Goal: Task Accomplishment & Management: Complete application form

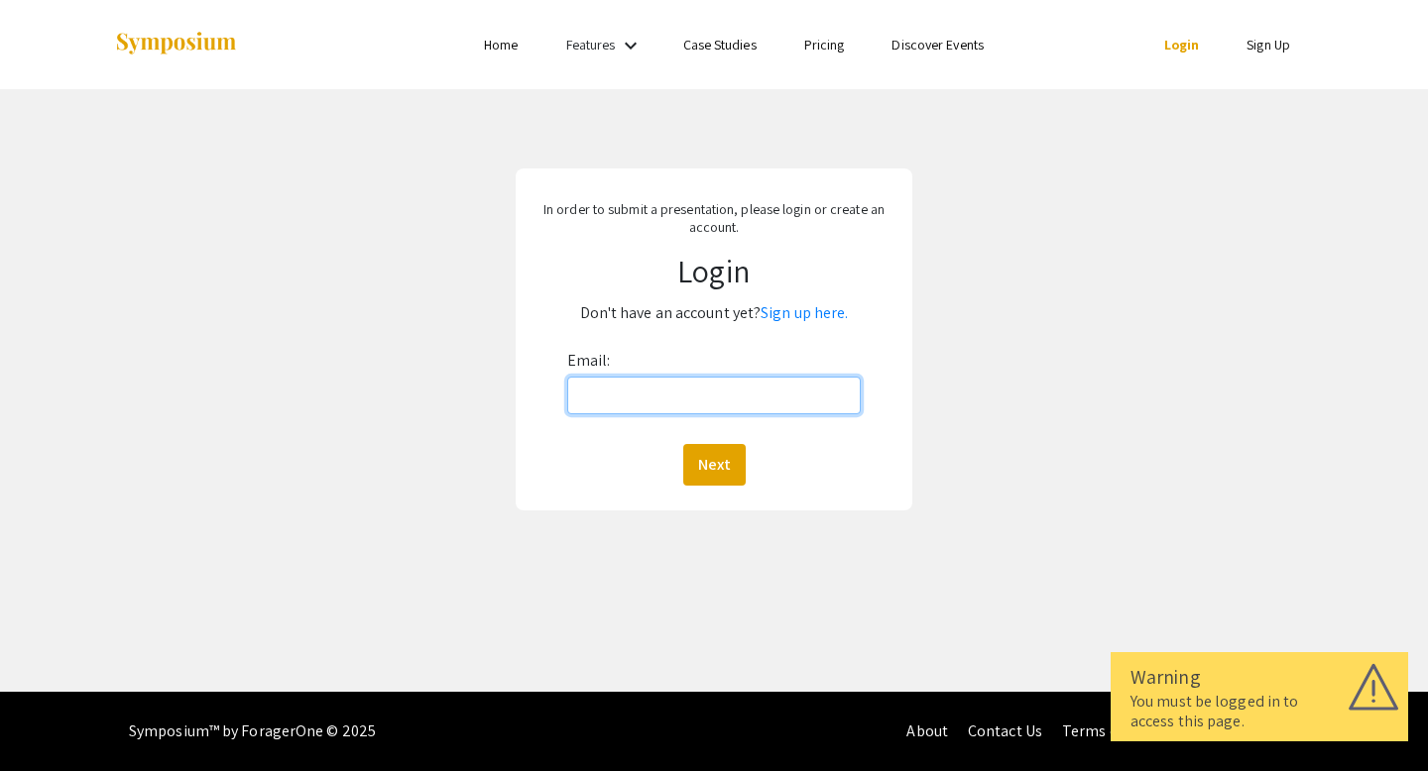
click at [668, 409] on input "Email:" at bounding box center [714, 396] width 294 height 38
type input "[EMAIL_ADDRESS][DOMAIN_NAME]"
click at [723, 433] on div "Email: jhumph34@vols.utk.edu Next" at bounding box center [714, 415] width 294 height 141
click at [723, 443] on div "Email: jhumph34@vols.utk.edu Next" at bounding box center [714, 415] width 294 height 141
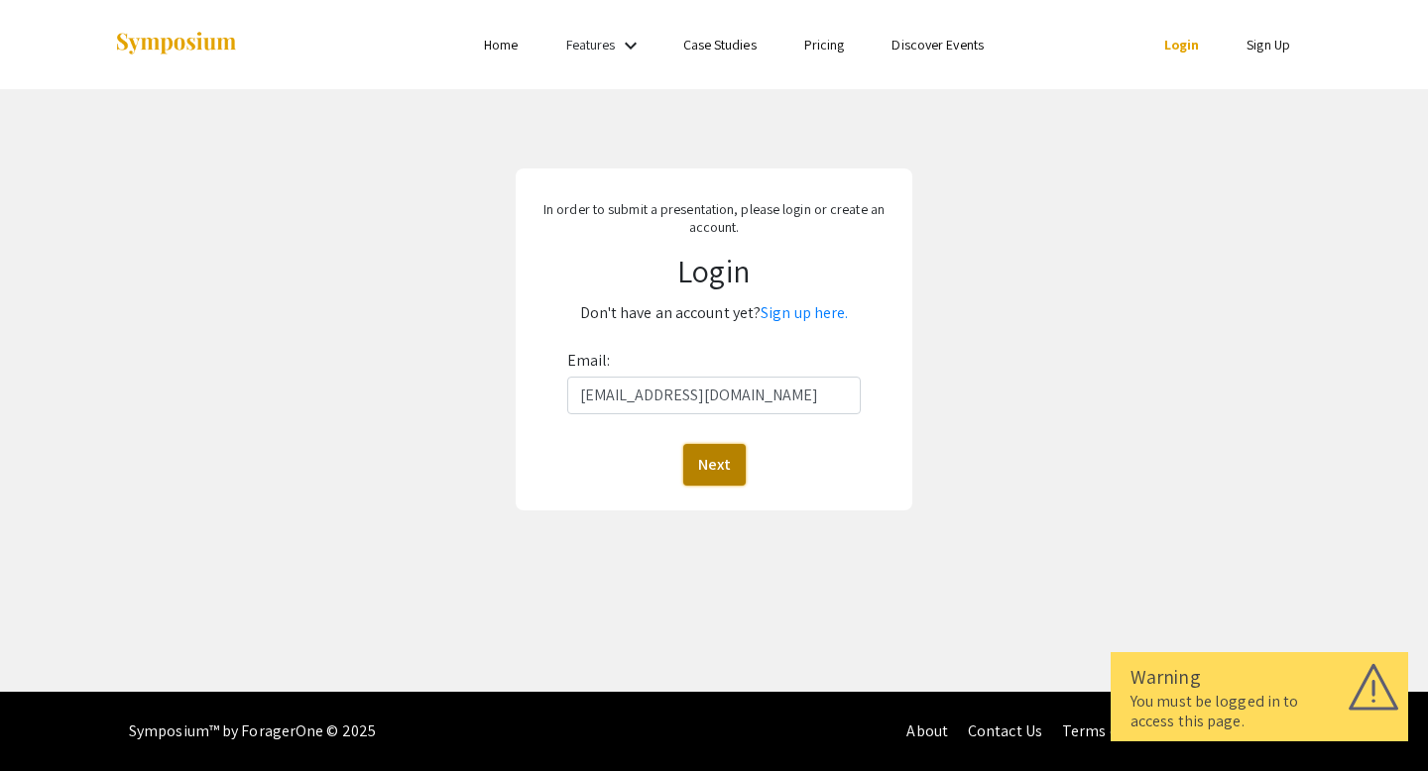
click at [718, 458] on button "Next" at bounding box center [714, 465] width 62 height 42
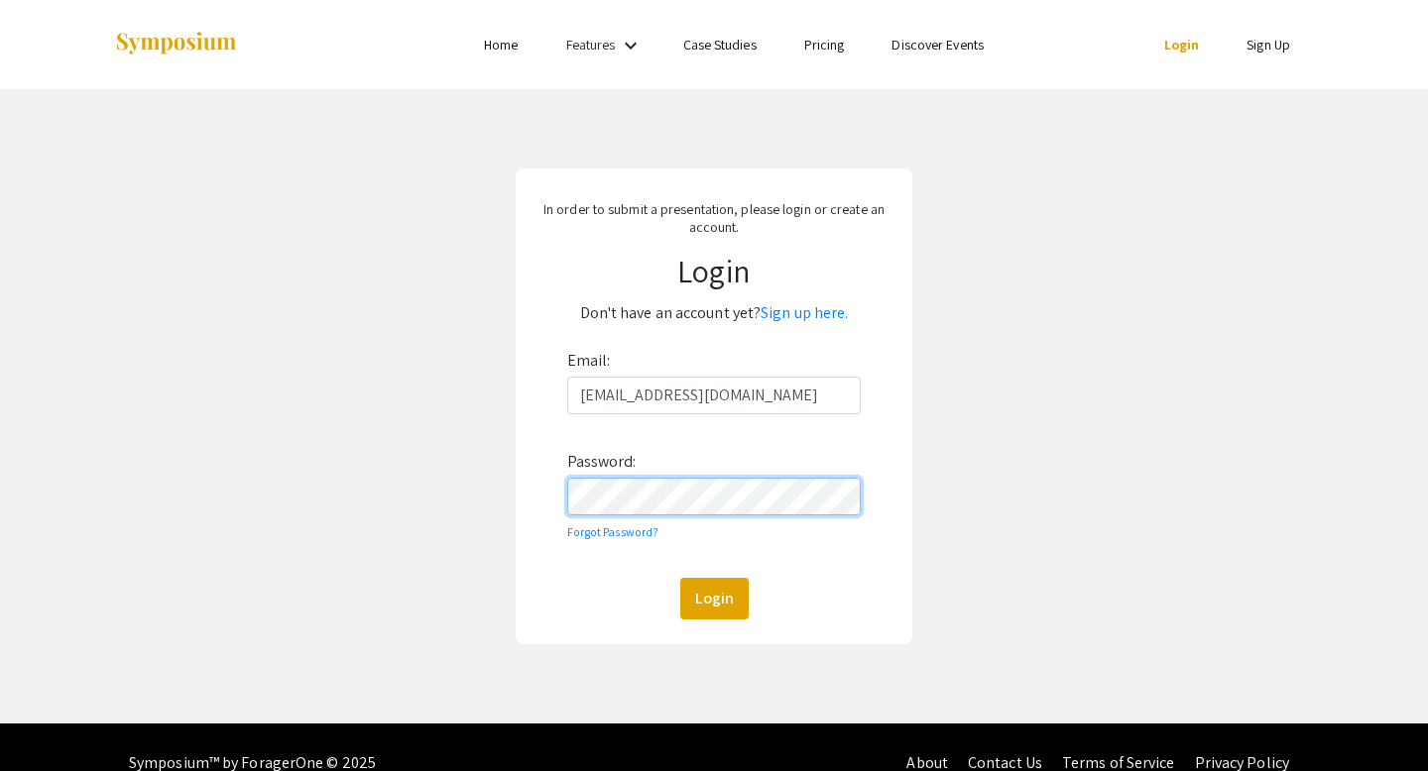
click at [680, 578] on button "Login" at bounding box center [714, 599] width 68 height 42
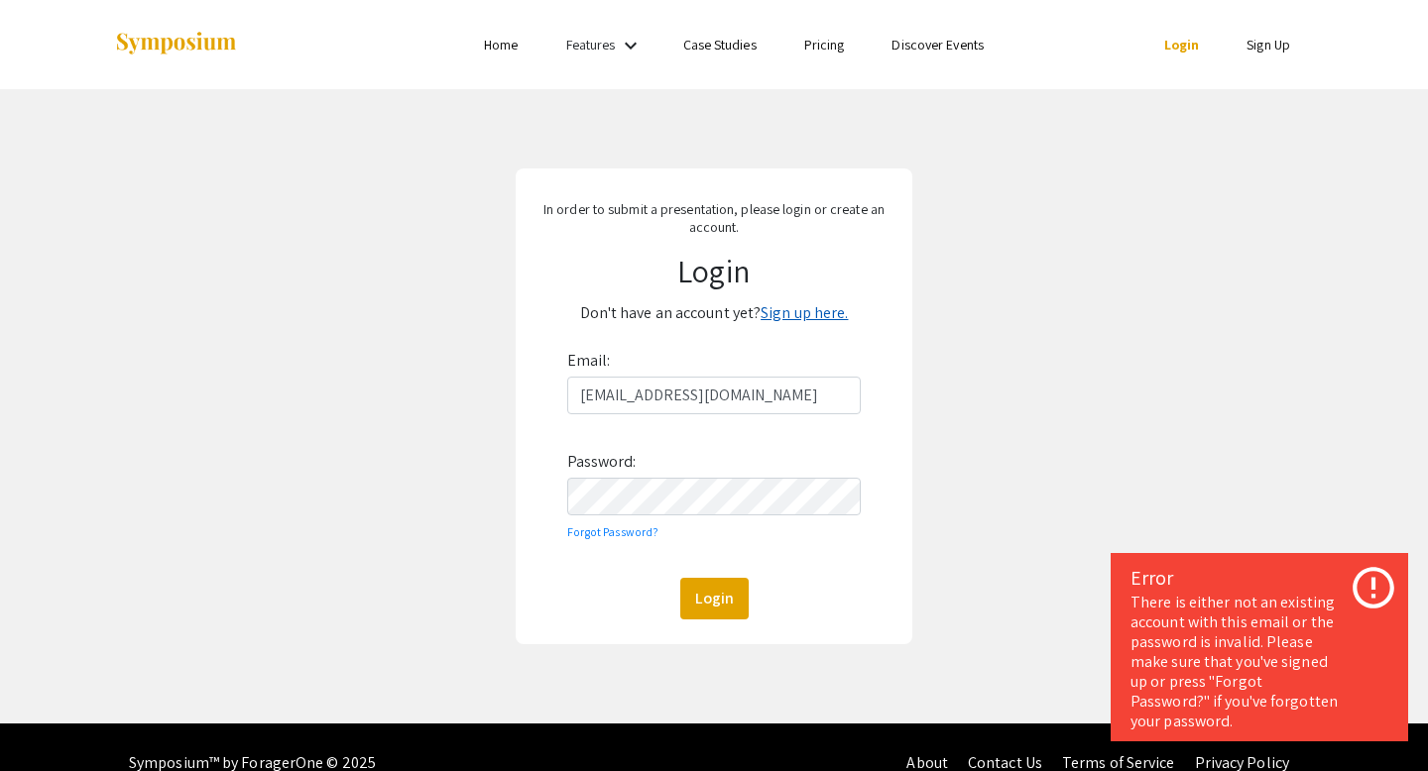
click at [818, 314] on link "Sign up here." at bounding box center [803, 312] width 87 height 21
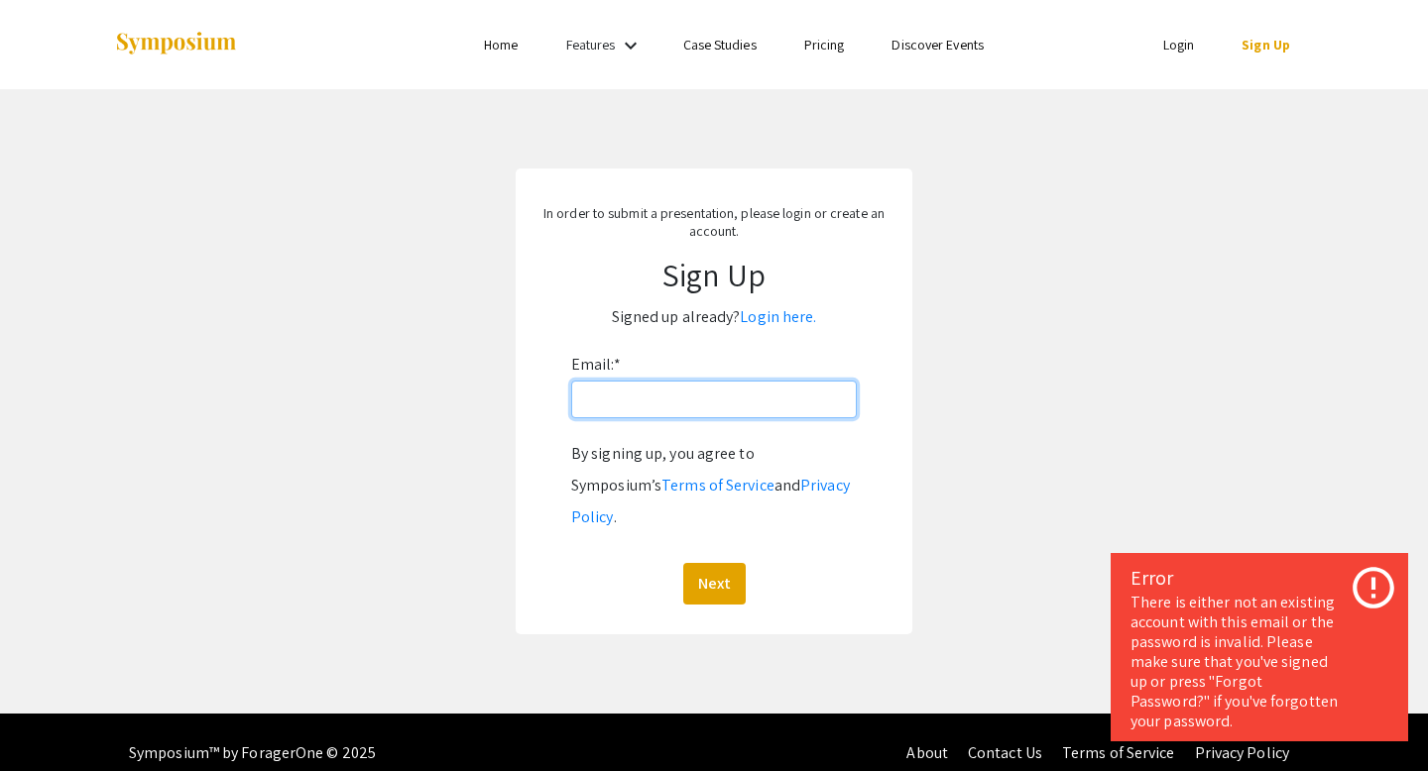
click at [686, 406] on input "Email: *" at bounding box center [714, 400] width 286 height 38
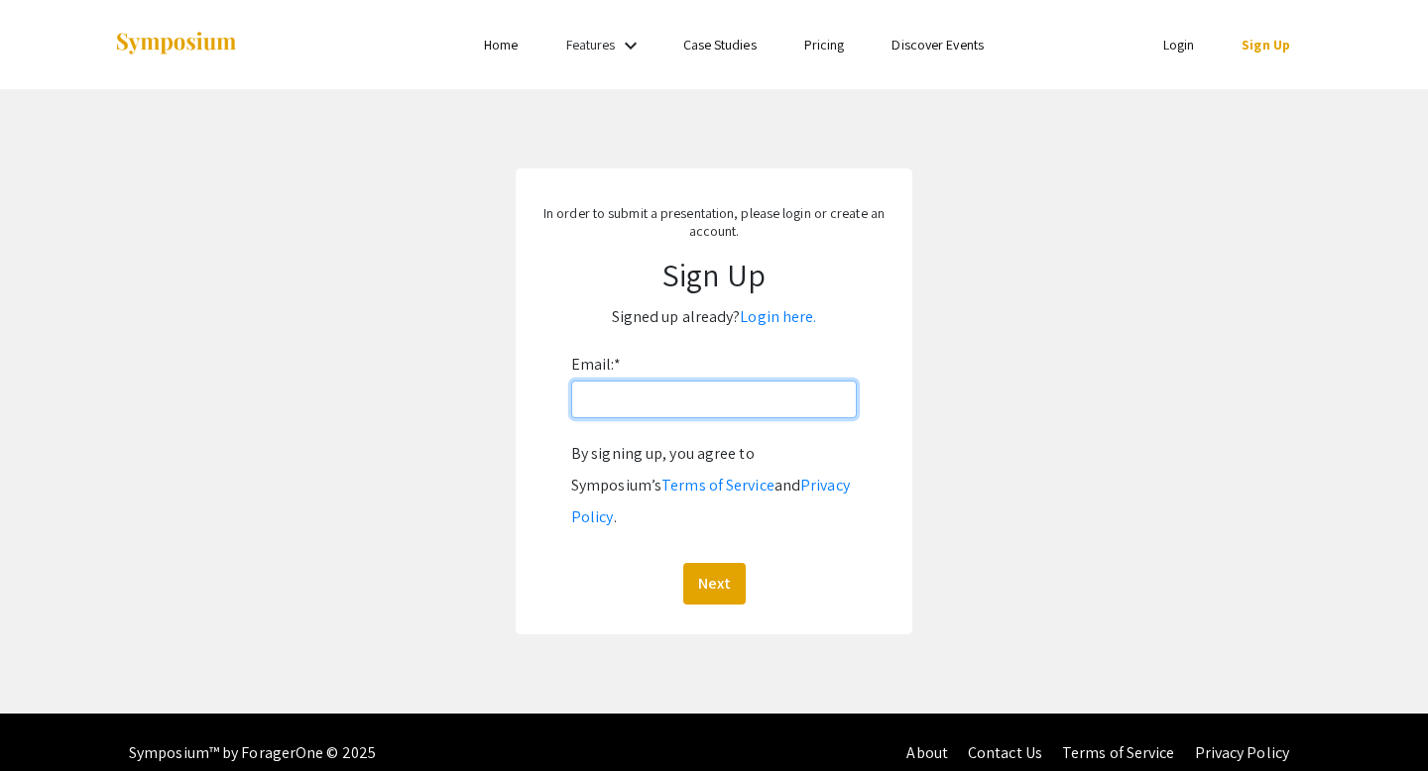
type input "jhumph34@vols.utk.edu"
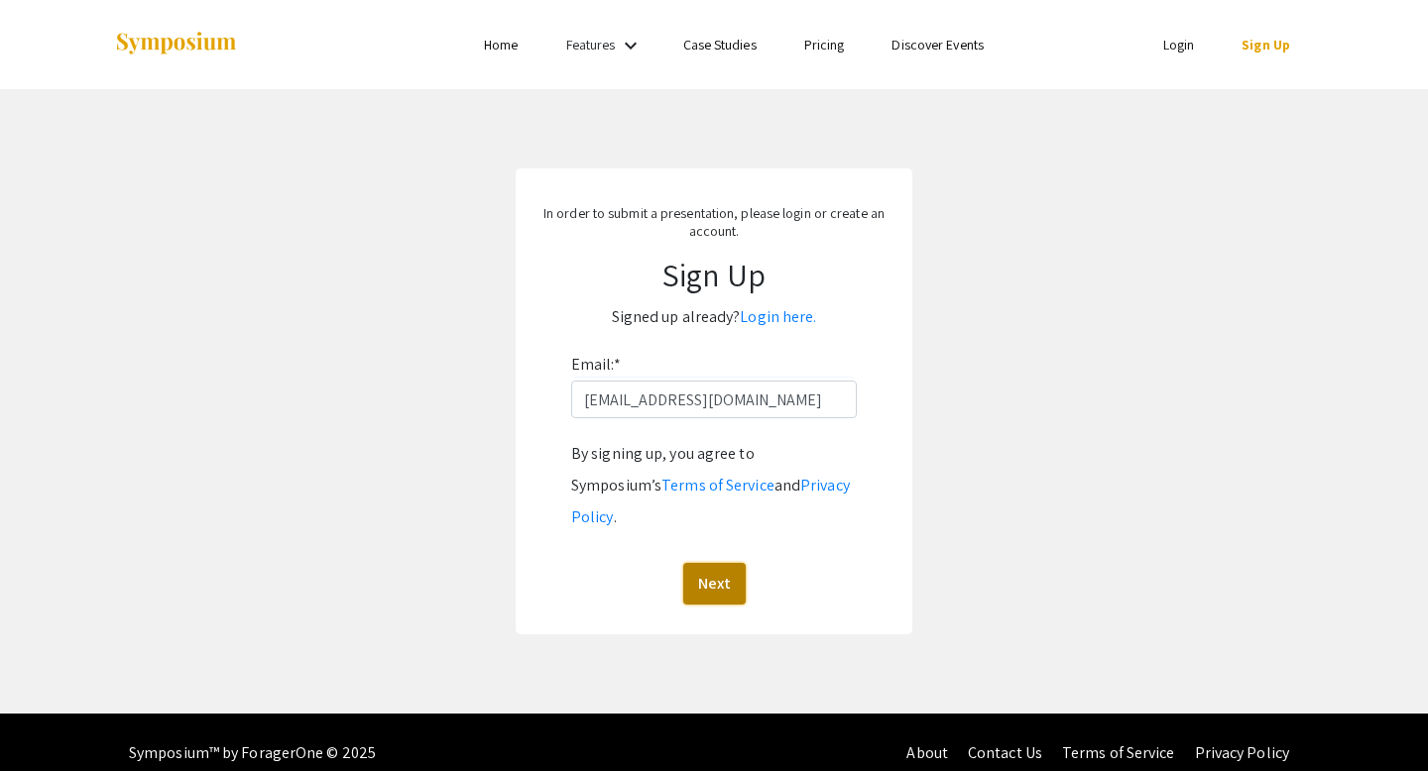
click at [714, 563] on button "Next" at bounding box center [714, 584] width 62 height 42
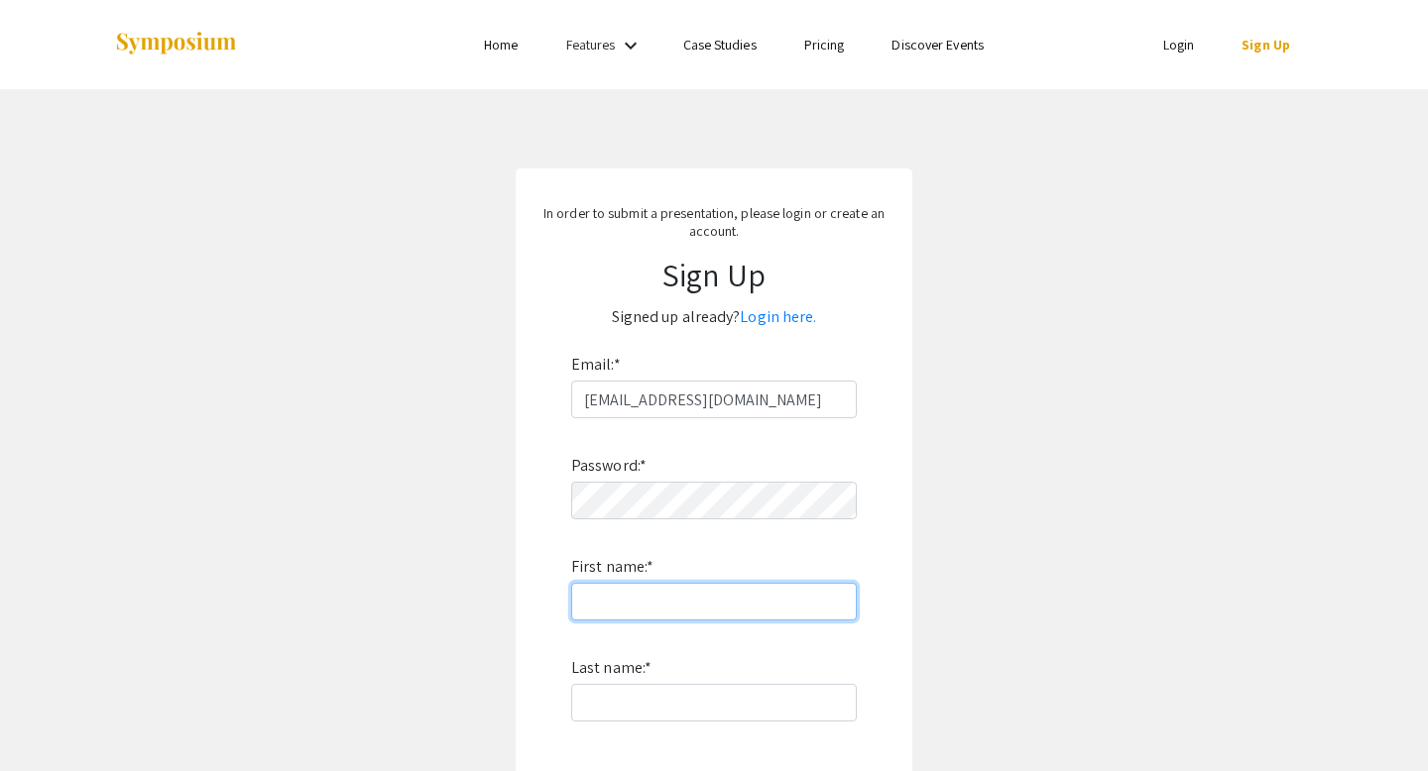
click at [643, 589] on input "First name: *" at bounding box center [714, 602] width 286 height 38
type input "John"
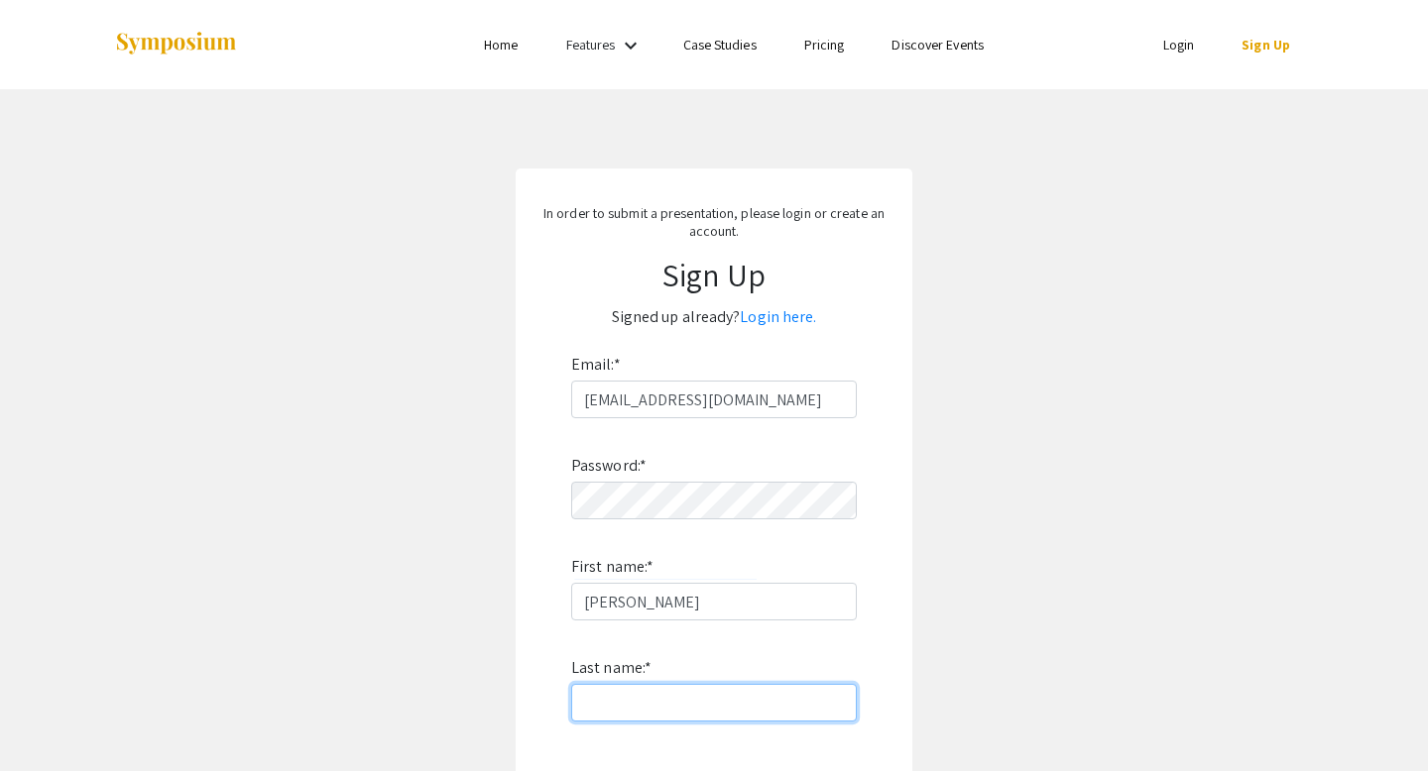
click at [689, 693] on input "Last name: *" at bounding box center [714, 703] width 286 height 38
type input "Humphrey"
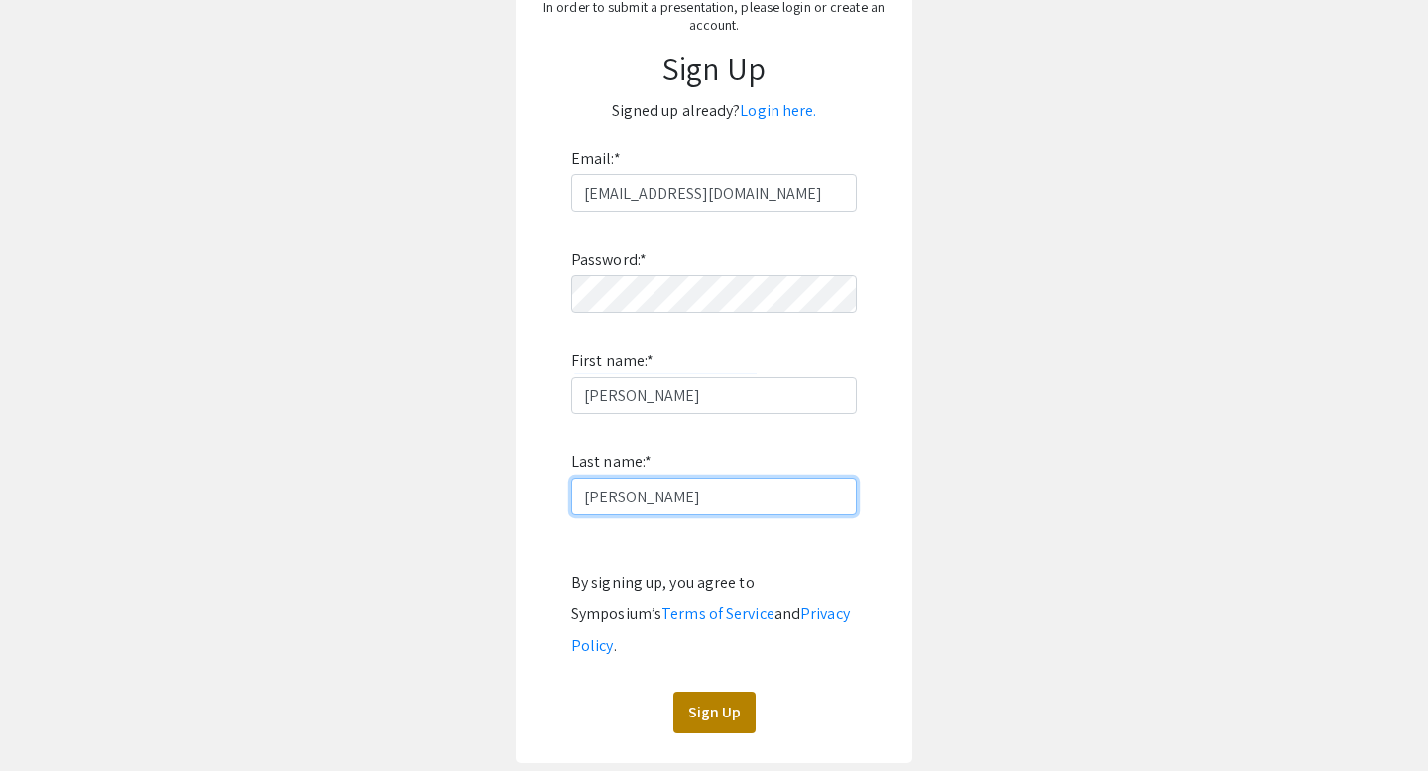
scroll to position [222, 0]
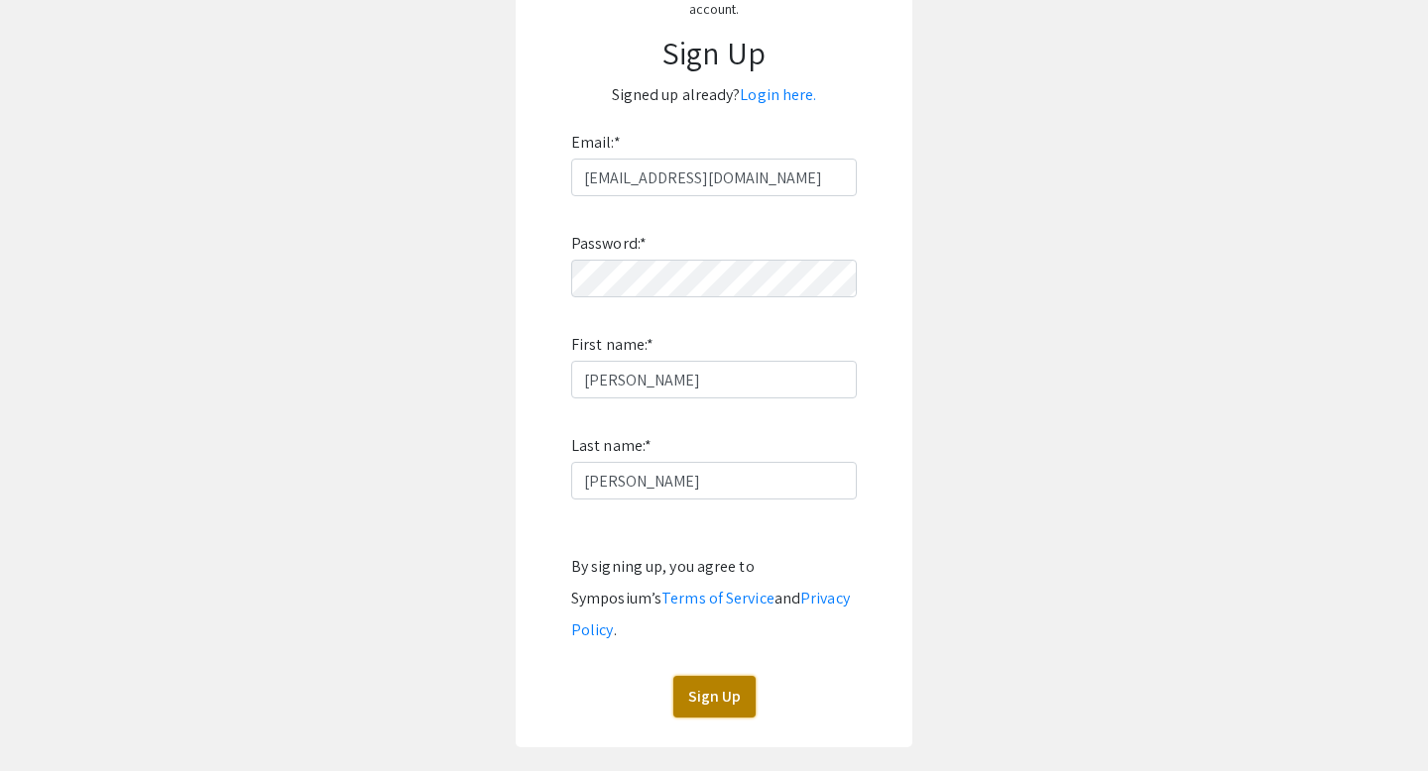
click at [715, 677] on button "Sign Up" at bounding box center [714, 697] width 82 height 42
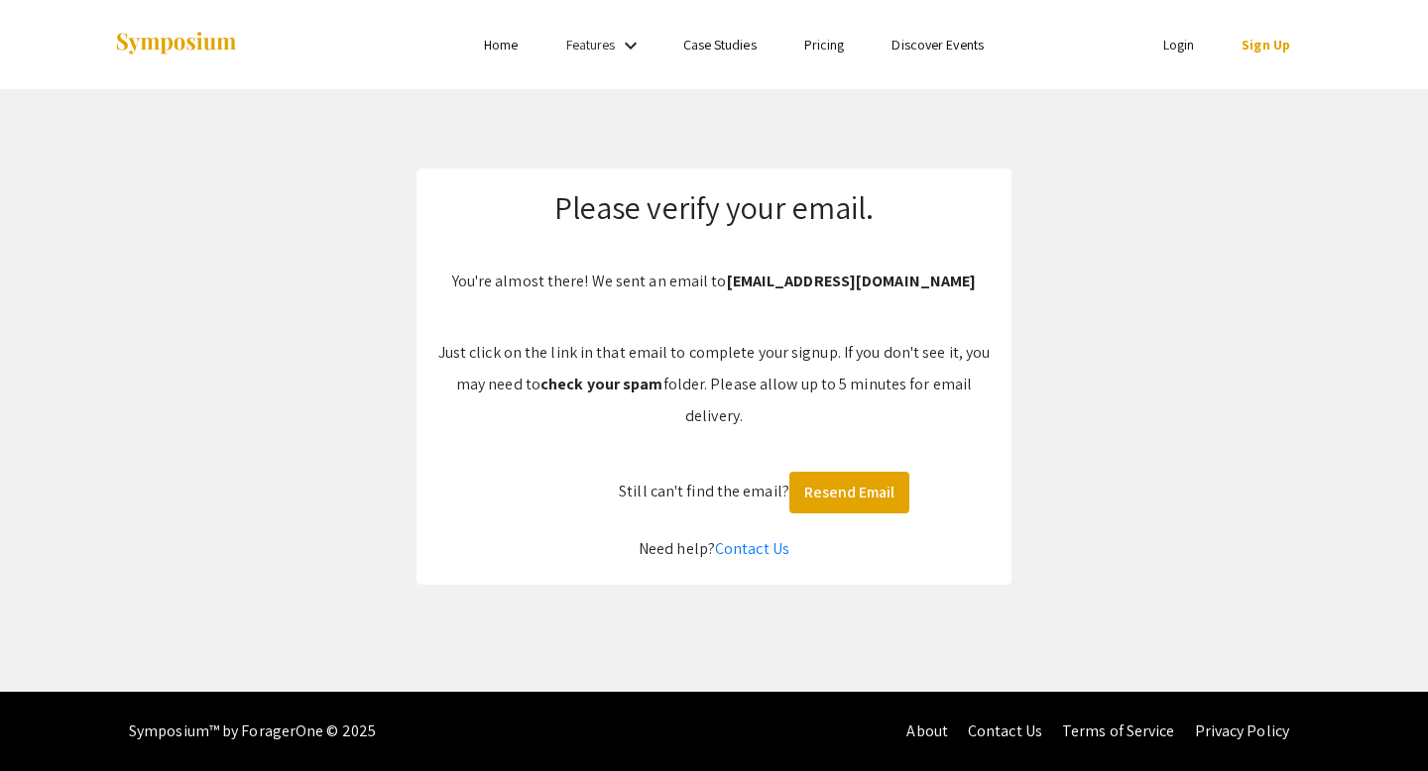
scroll to position [0, 0]
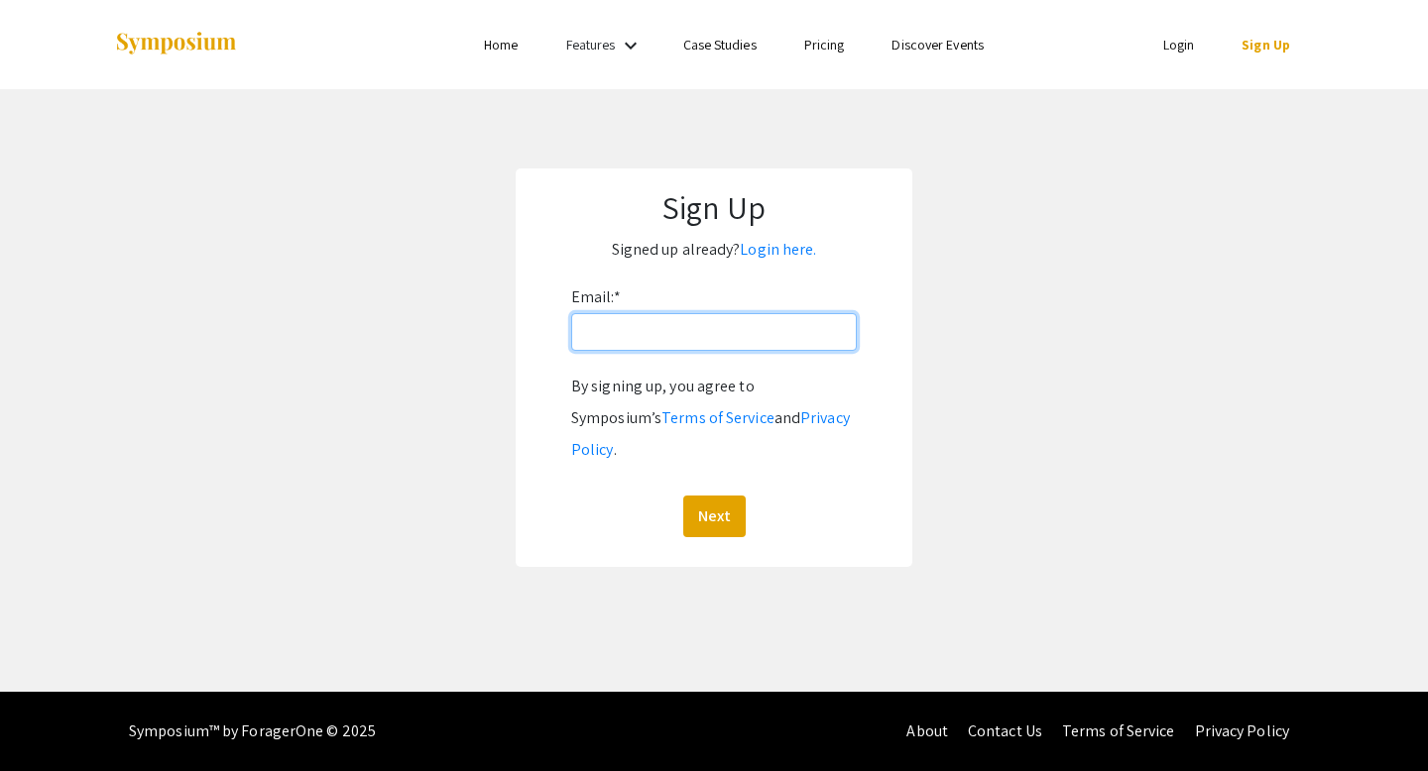
click at [626, 336] on input "Email: *" at bounding box center [714, 332] width 286 height 38
type input "[EMAIL_ADDRESS][DOMAIN_NAME]"
click at [692, 496] on button "Next" at bounding box center [714, 517] width 62 height 42
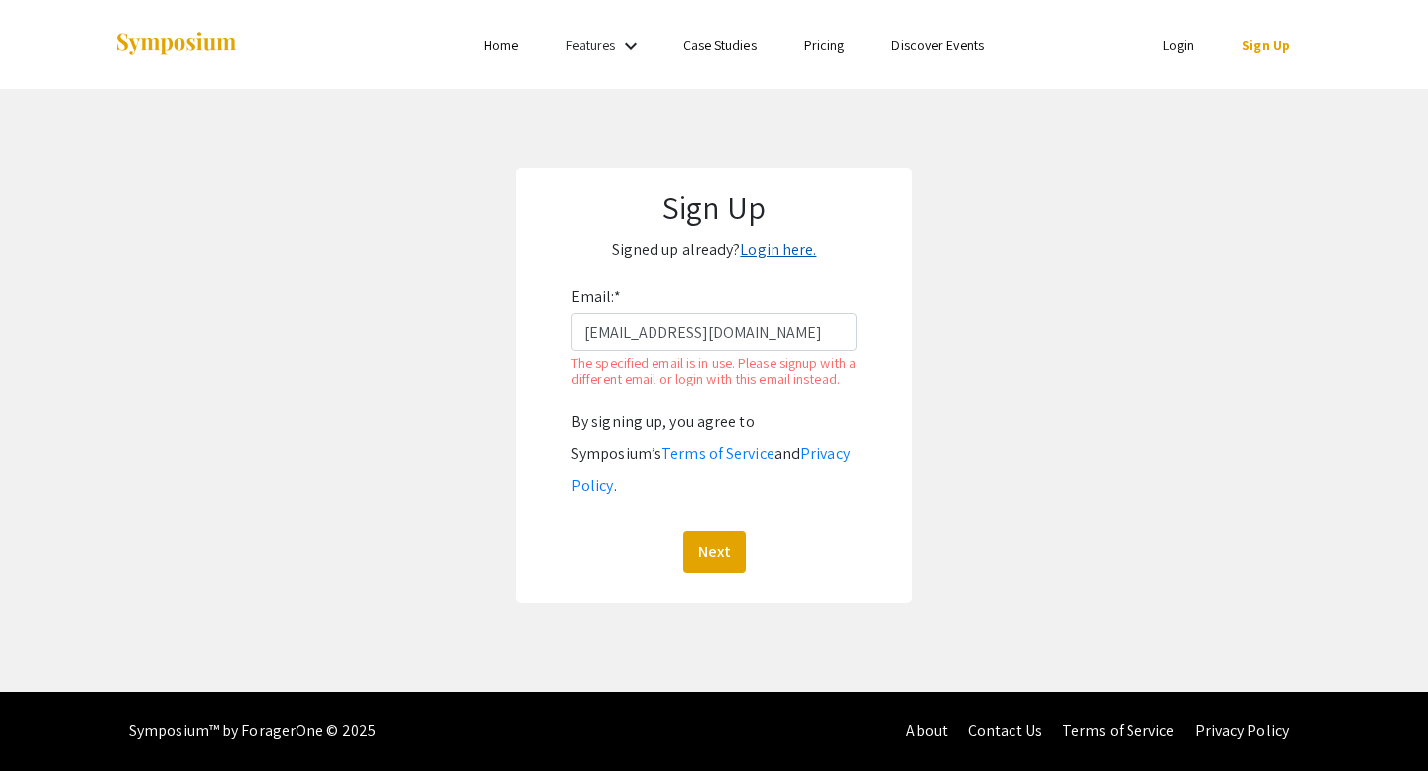
click at [791, 255] on link "Login here." at bounding box center [778, 249] width 76 height 21
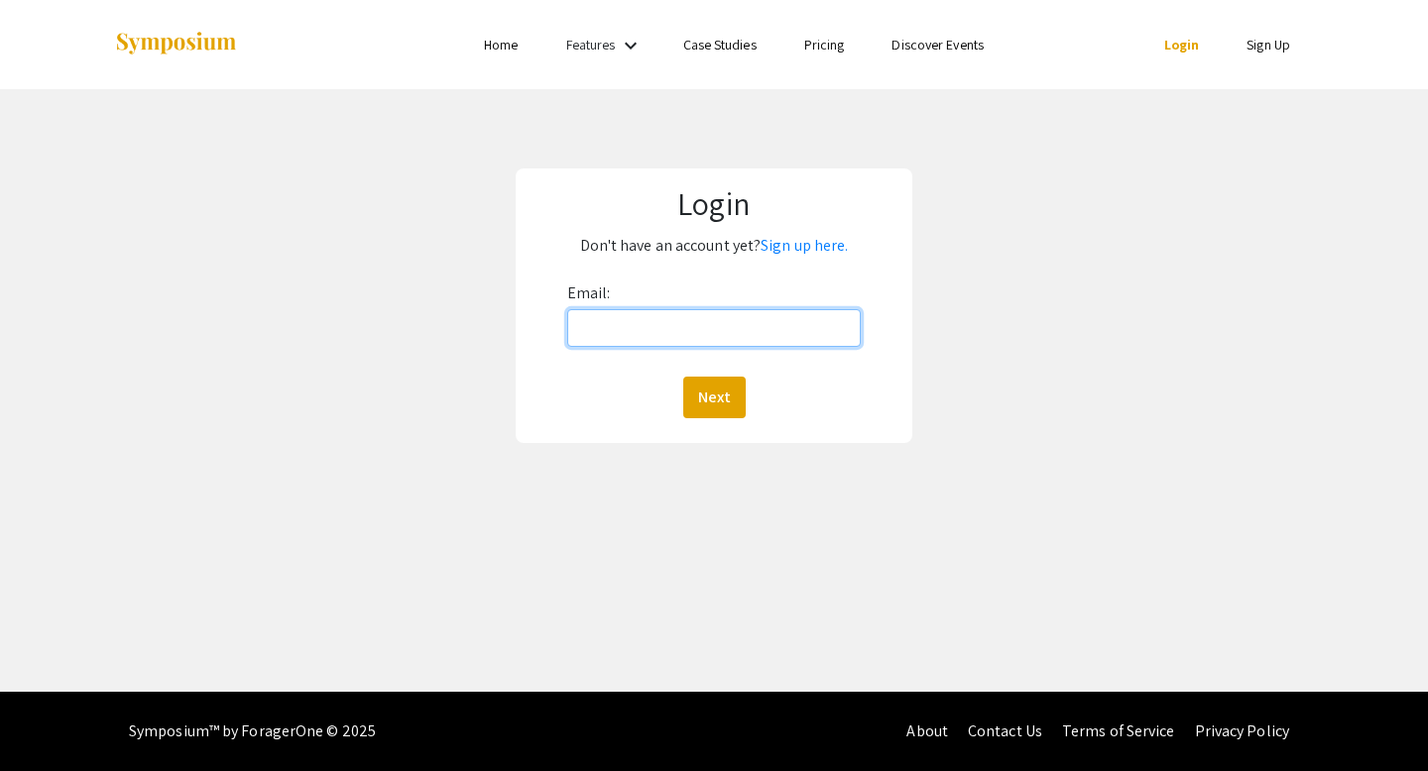
click at [693, 325] on input "Email:" at bounding box center [714, 328] width 294 height 38
type input "jhumph34@vols.utk.edu"
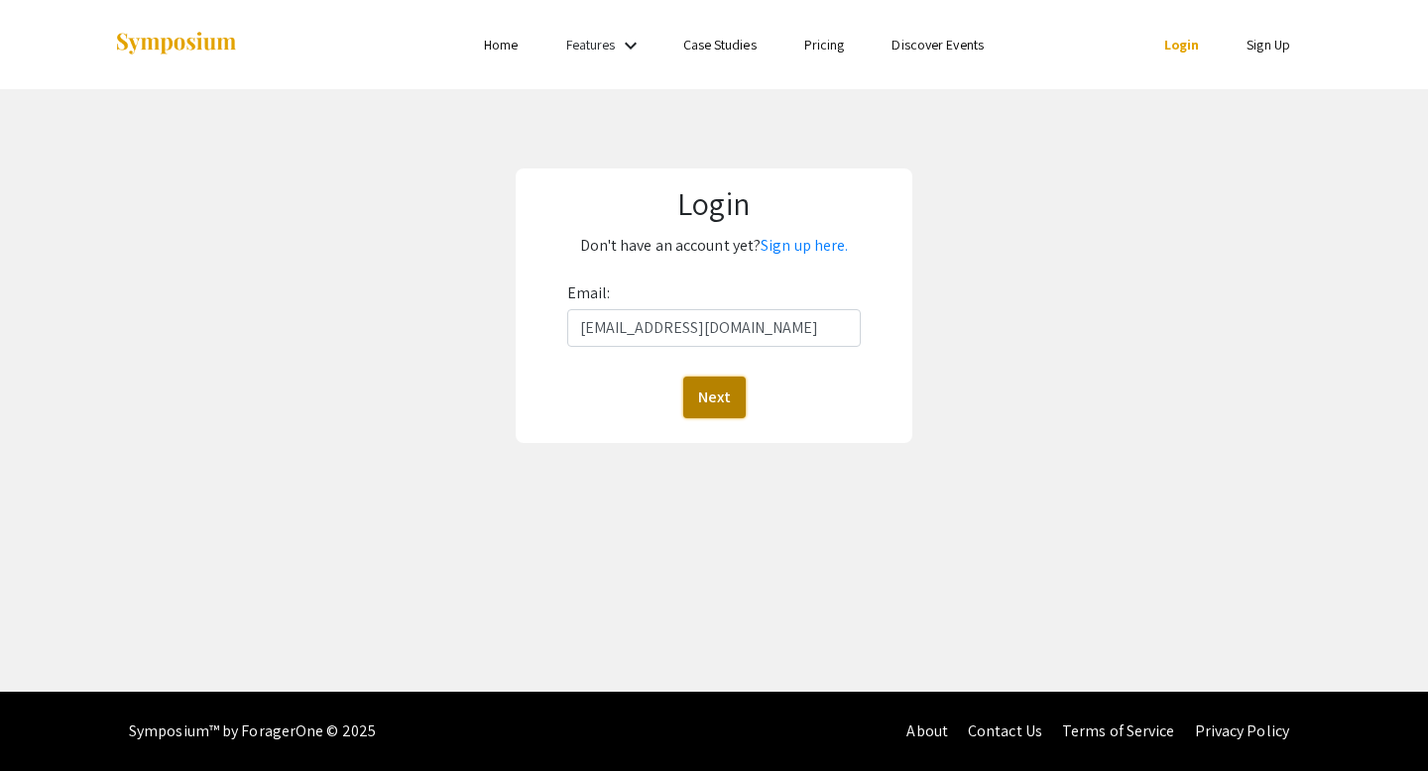
click at [709, 410] on button "Next" at bounding box center [714, 398] width 62 height 42
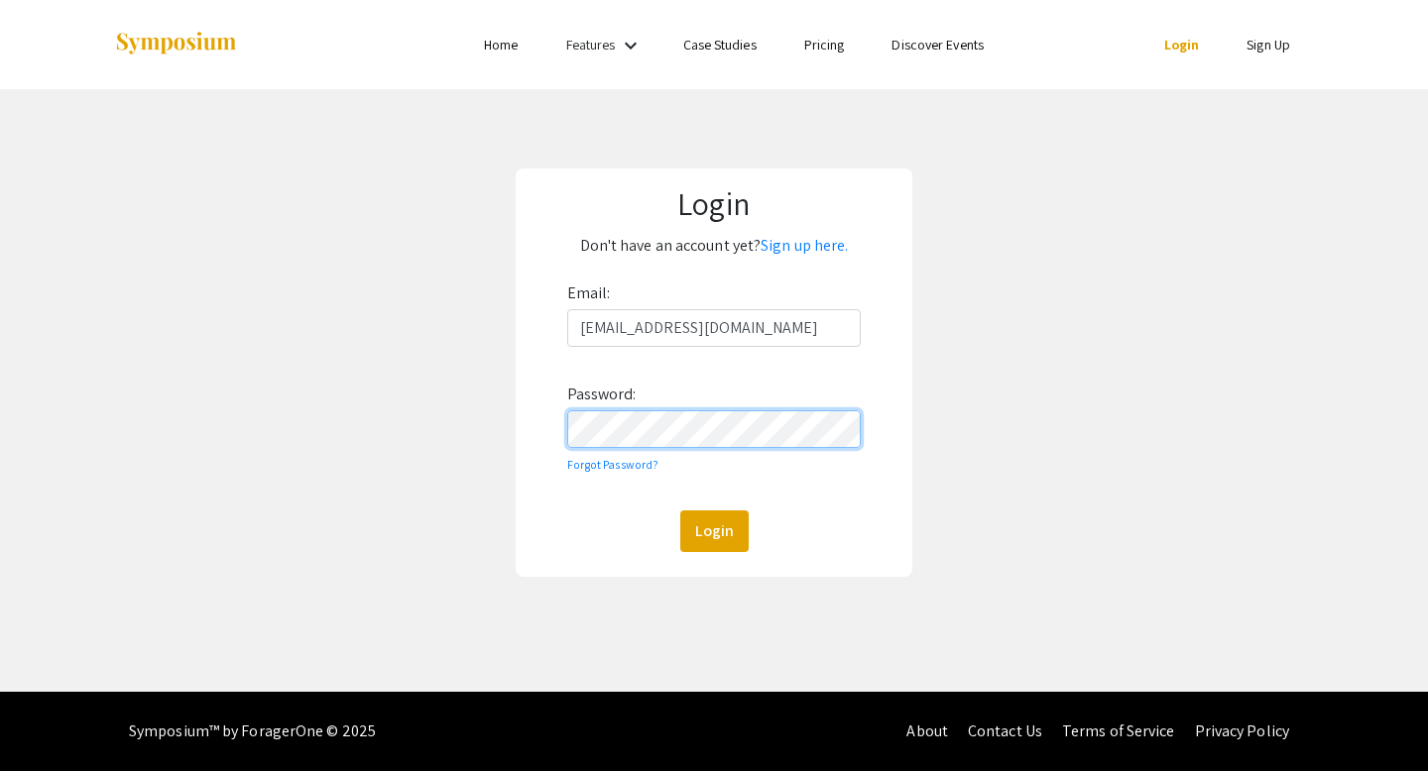
click at [680, 511] on button "Login" at bounding box center [714, 532] width 68 height 42
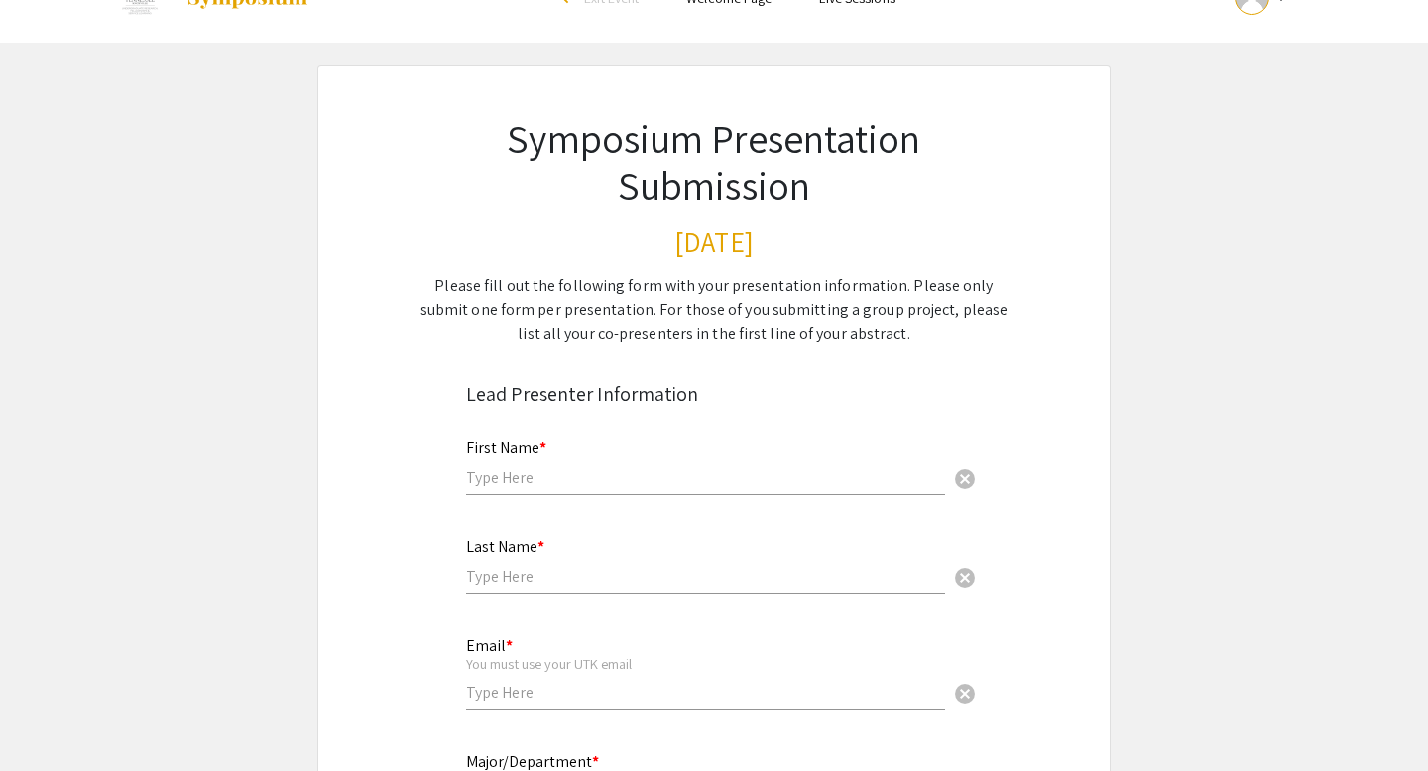
scroll to position [48, 0]
click at [608, 479] on input "text" at bounding box center [705, 476] width 479 height 21
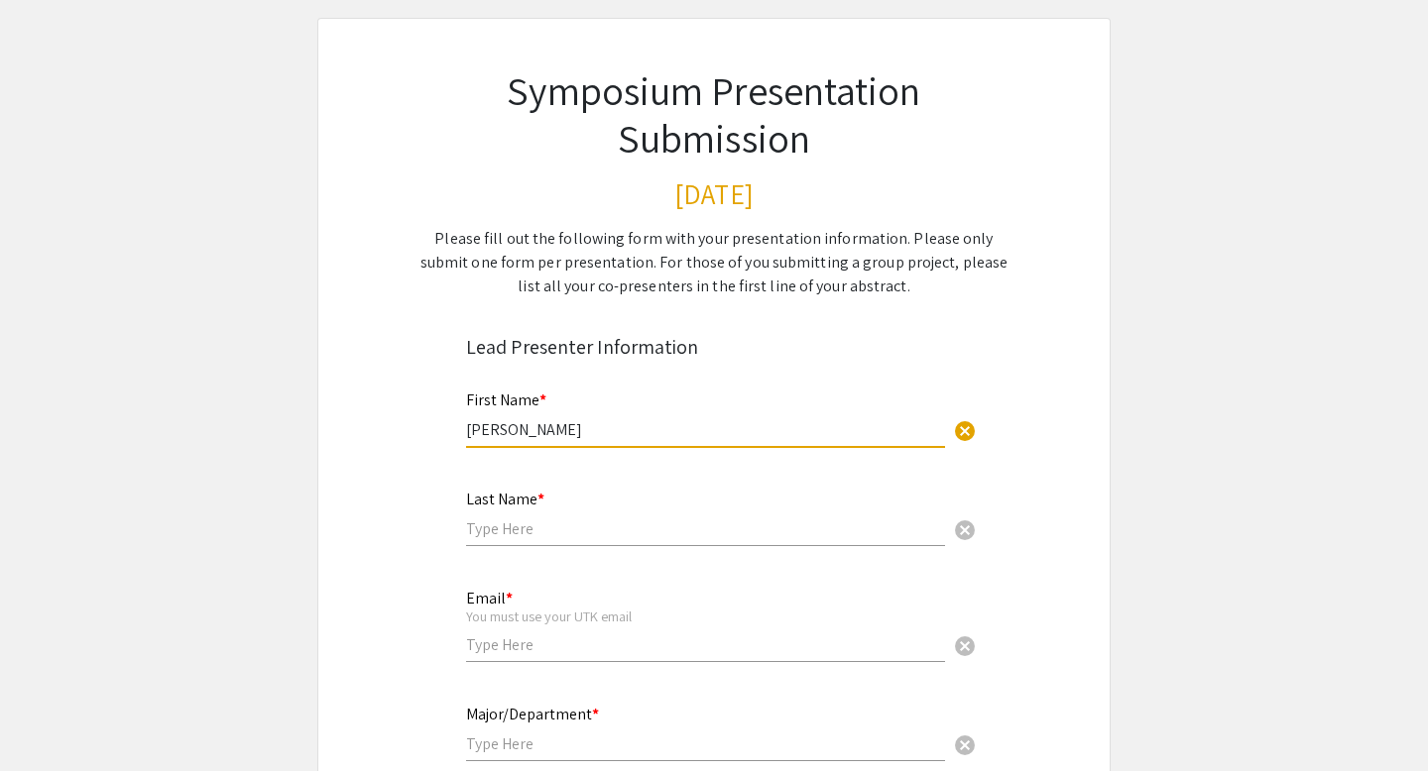
scroll to position [105, 0]
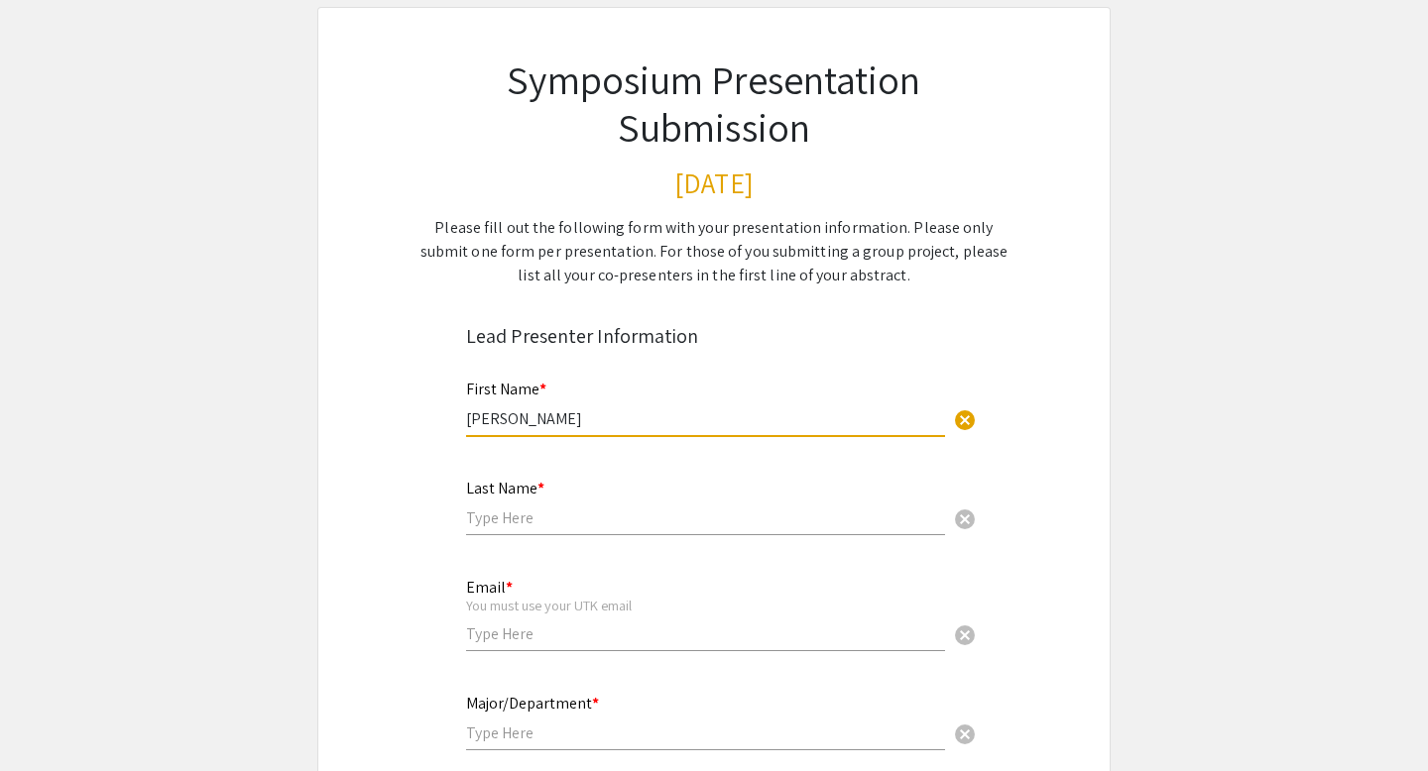
type input "John"
click at [592, 521] on input "text" at bounding box center [705, 518] width 479 height 21
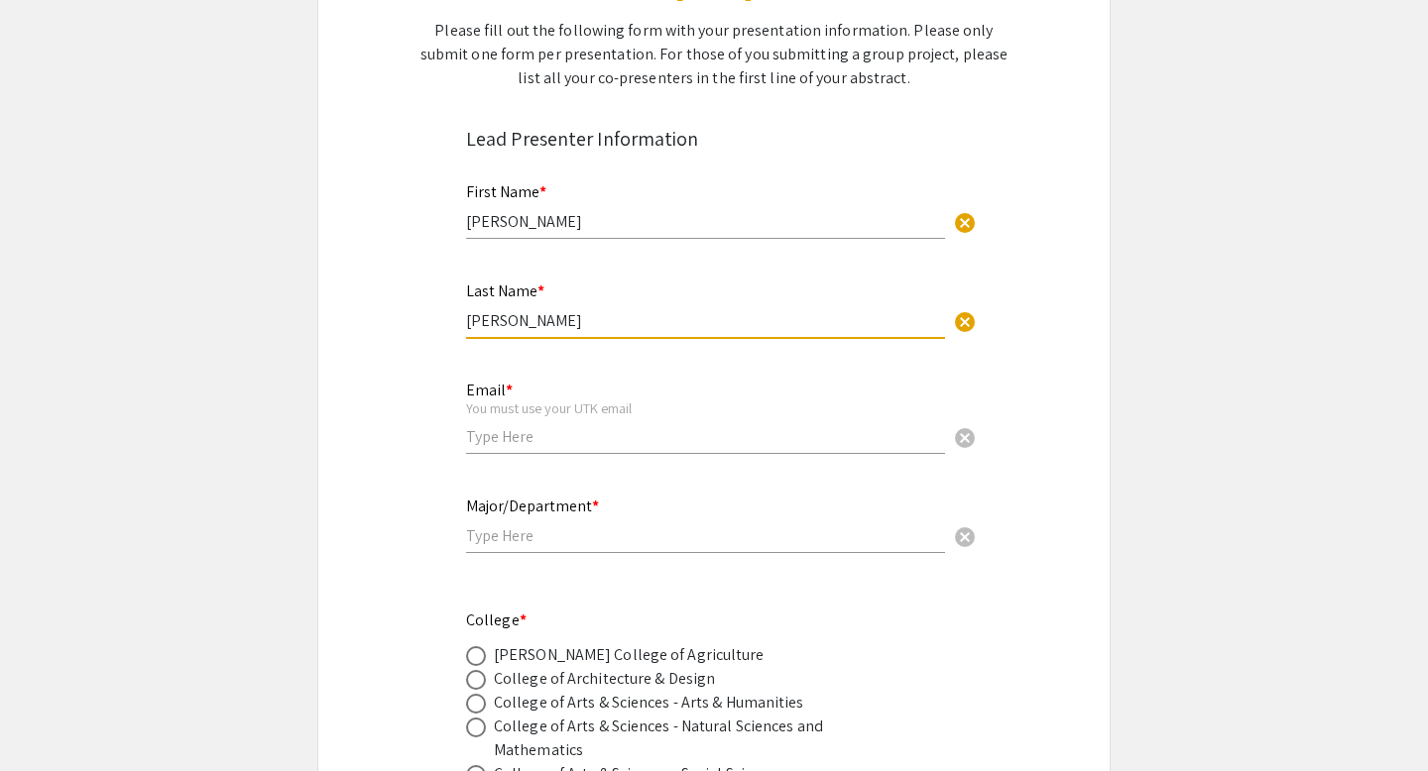
scroll to position [306, 0]
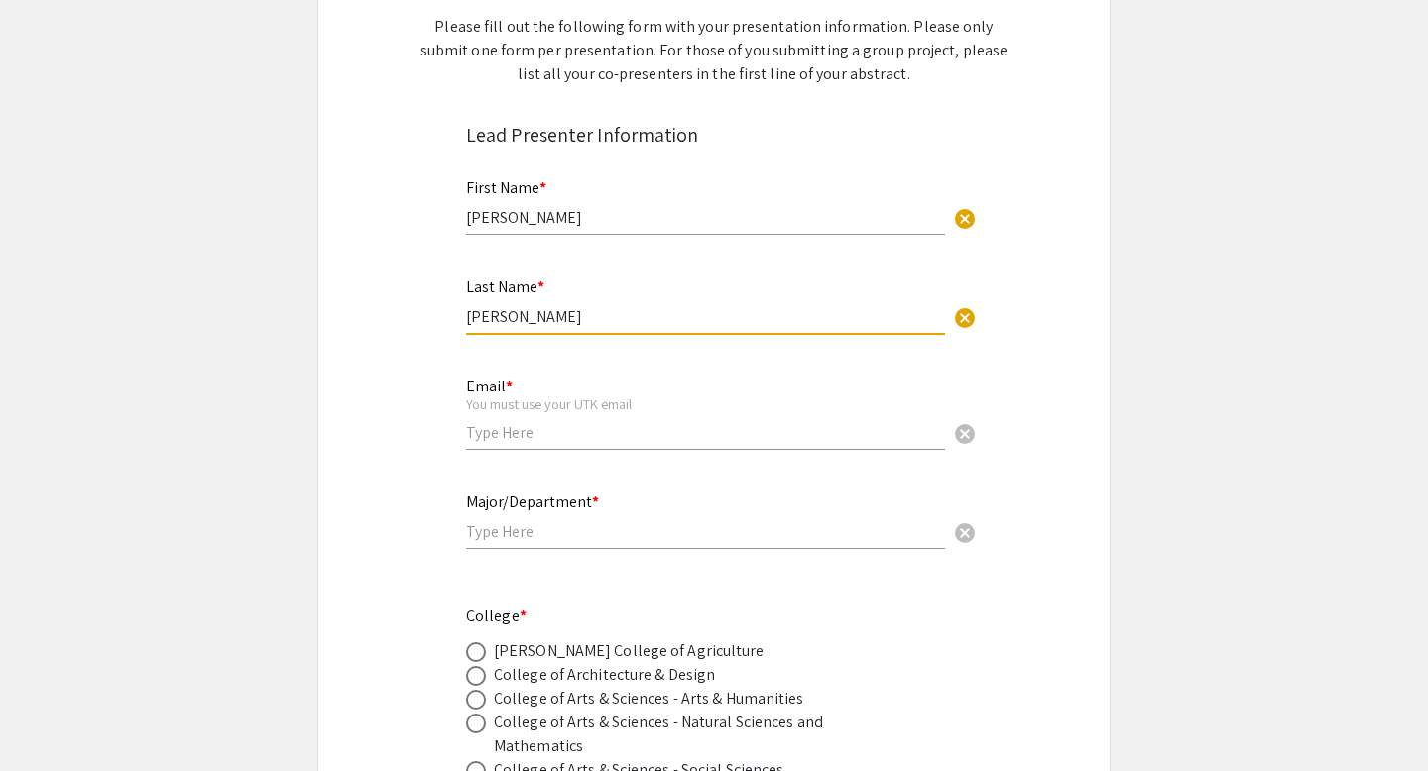
type input "Humphrey"
click at [603, 419] on div "Email * You must use your UTK email cancel" at bounding box center [705, 404] width 479 height 92
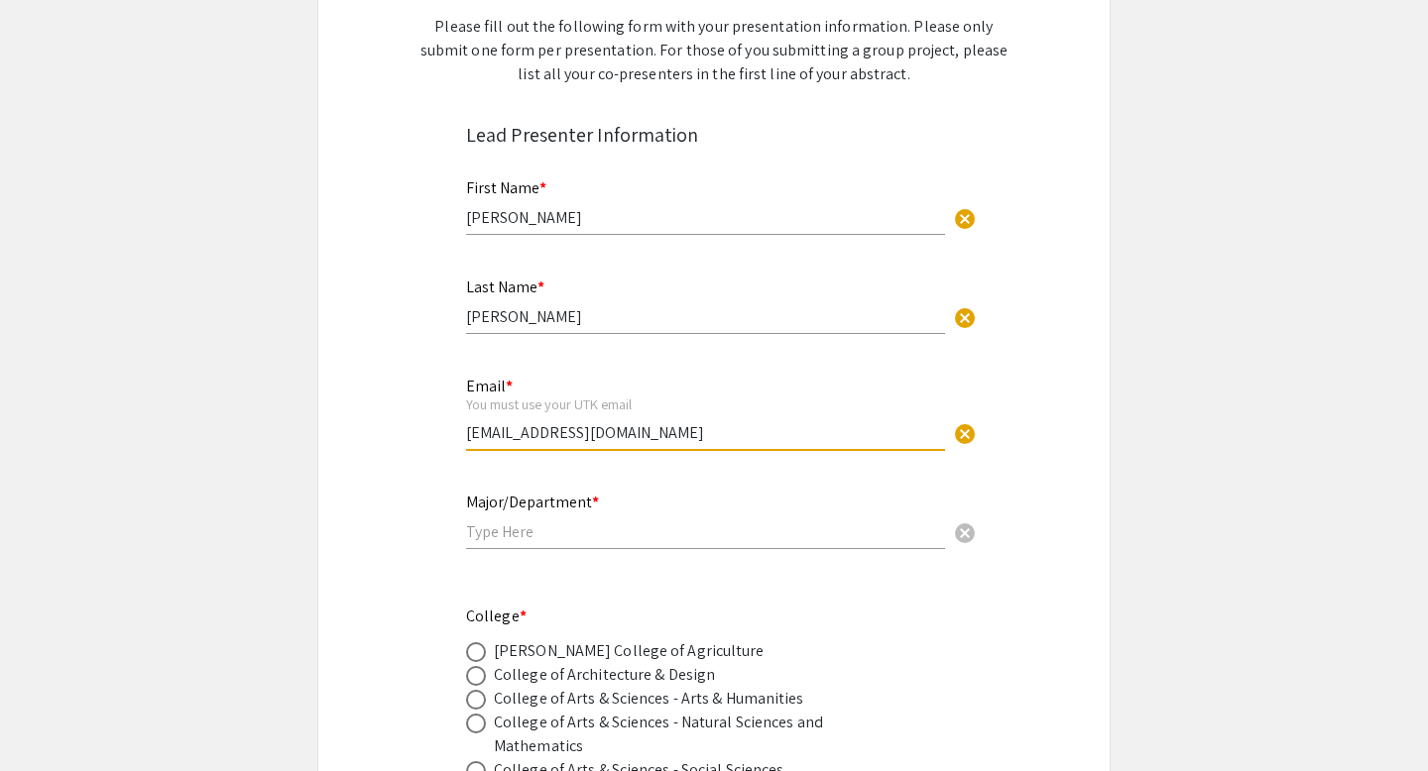
type input "jhumph34@vols.utk.edu"
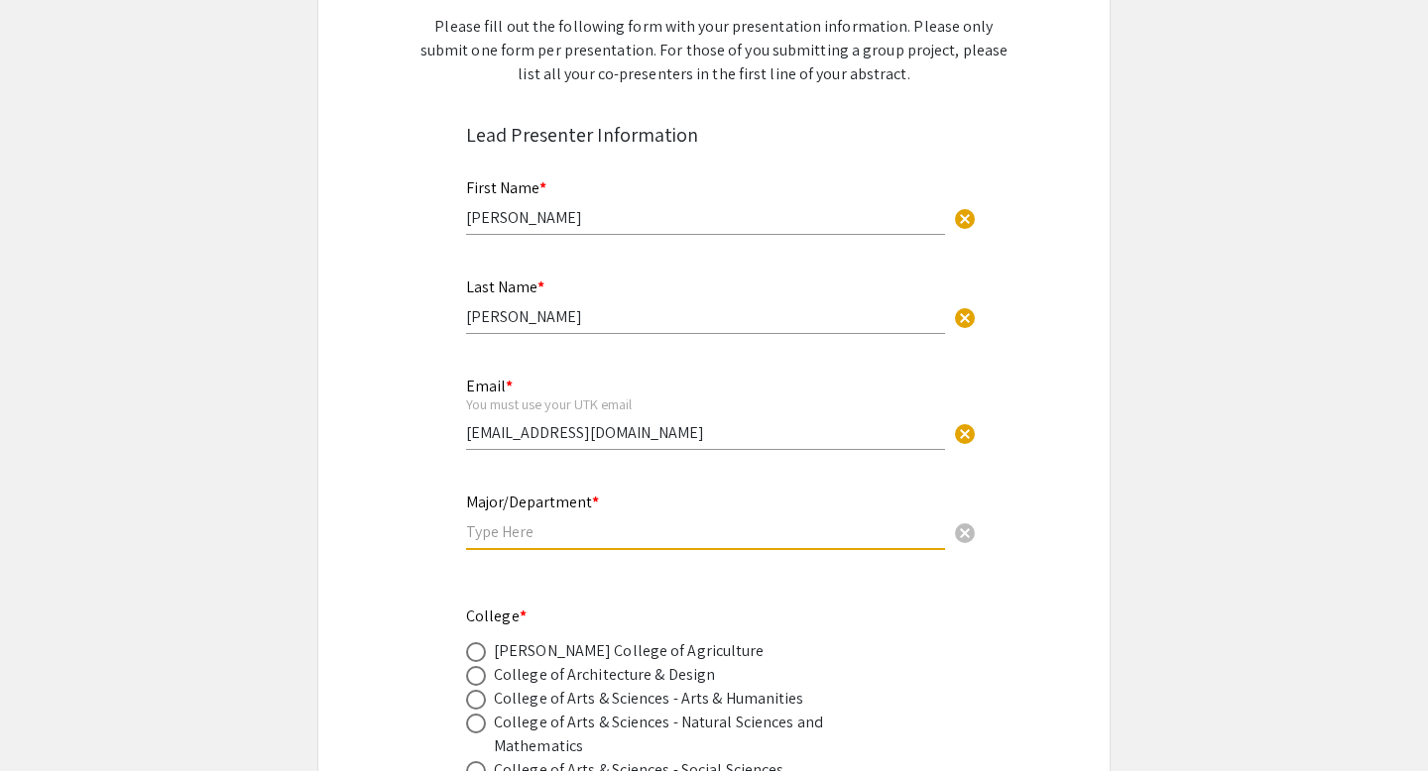
click at [550, 539] on input "text" at bounding box center [705, 532] width 479 height 21
type input "Ecology and Evolutionary Biology"
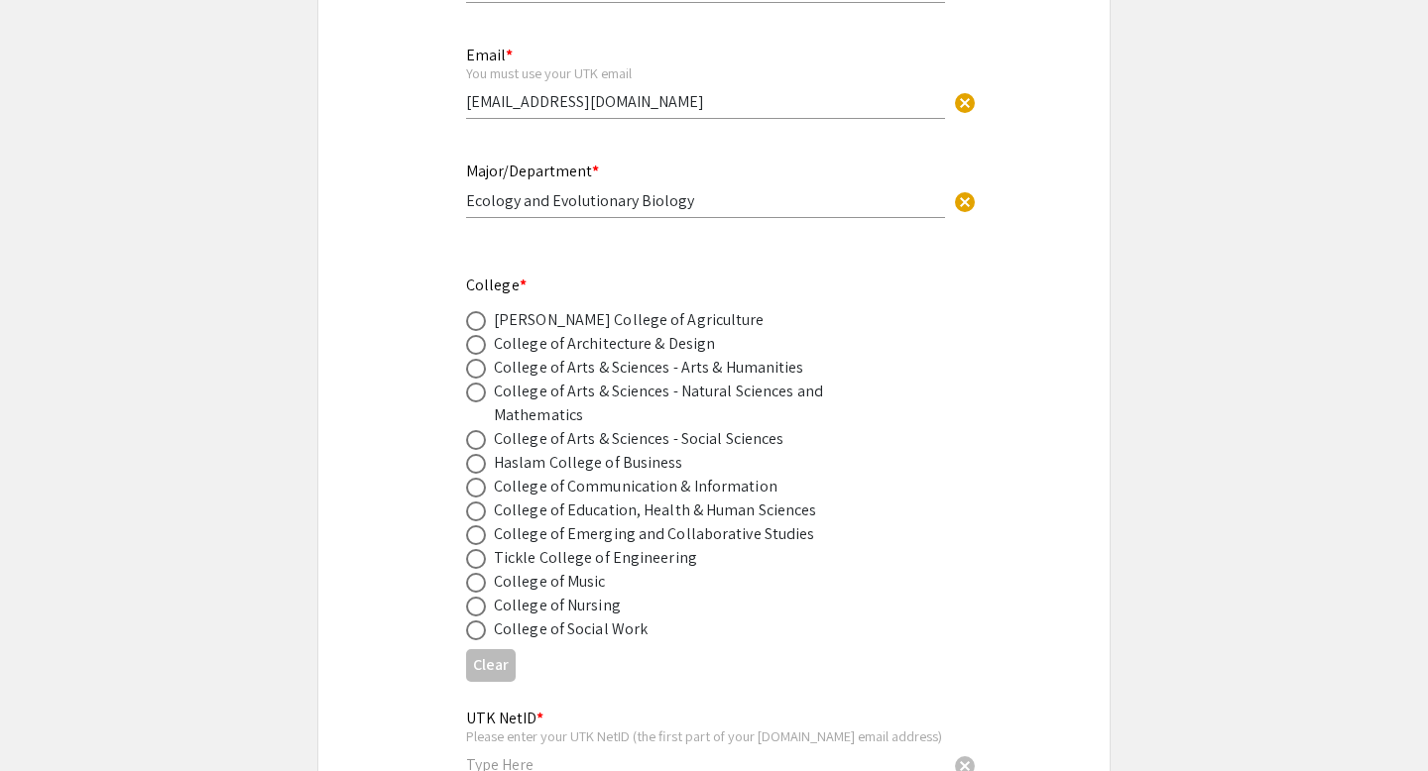
scroll to position [637, 0]
click at [476, 395] on span at bounding box center [476, 394] width 20 height 20
click at [476, 395] on input "radio" at bounding box center [476, 394] width 20 height 20
radio input "true"
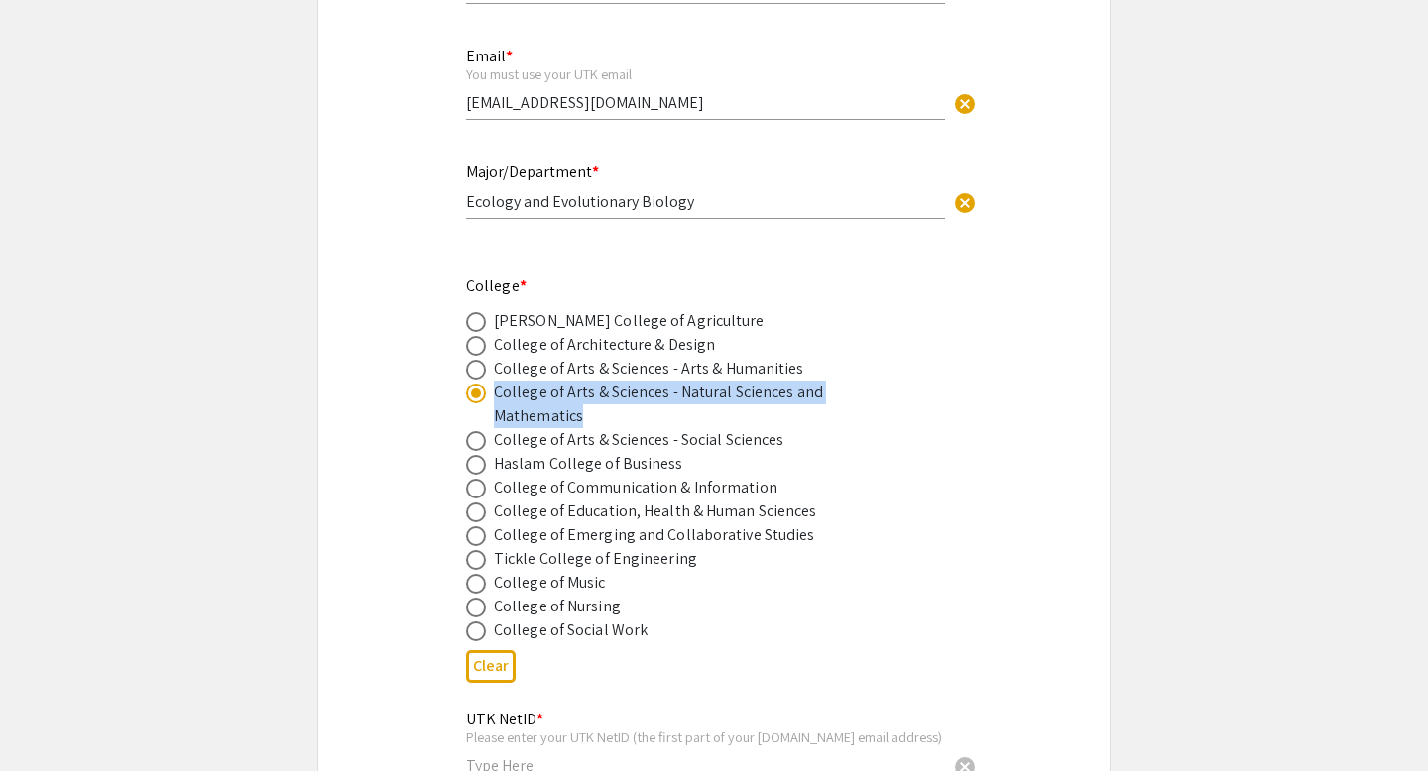
drag, startPoint x: 678, startPoint y: 424, endPoint x: 494, endPoint y: 400, distance: 186.1
click at [494, 400] on div "College of Arts & Sciences - Natural Sciences and Mathematics" at bounding box center [667, 405] width 347 height 48
copy div "College of Arts & Sciences - Natural Sciences and Mathematics"
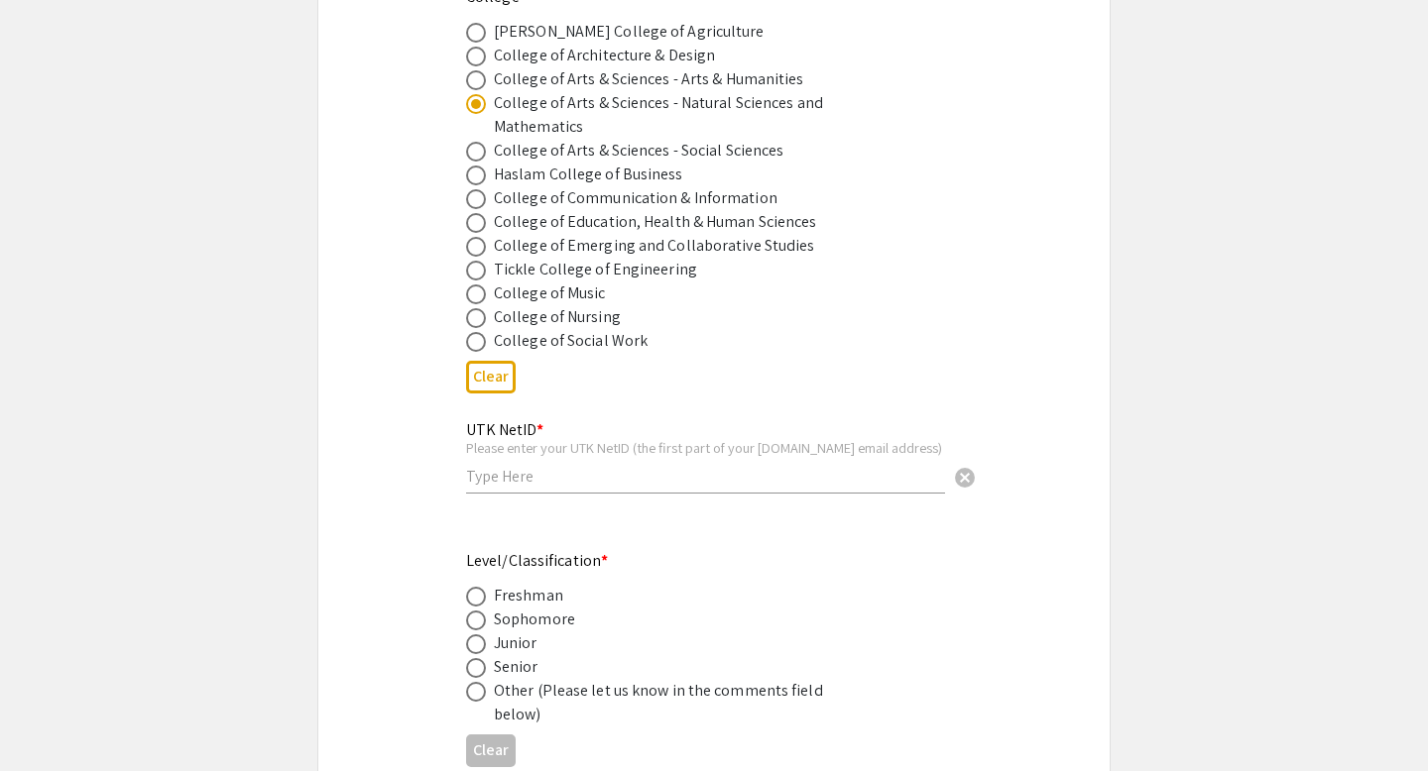
click at [667, 487] on input "text" at bounding box center [705, 476] width 479 height 21
type input "jhumph34"
click at [473, 676] on span at bounding box center [476, 668] width 20 height 20
click at [473, 676] on input "radio" at bounding box center [476, 668] width 20 height 20
radio input "true"
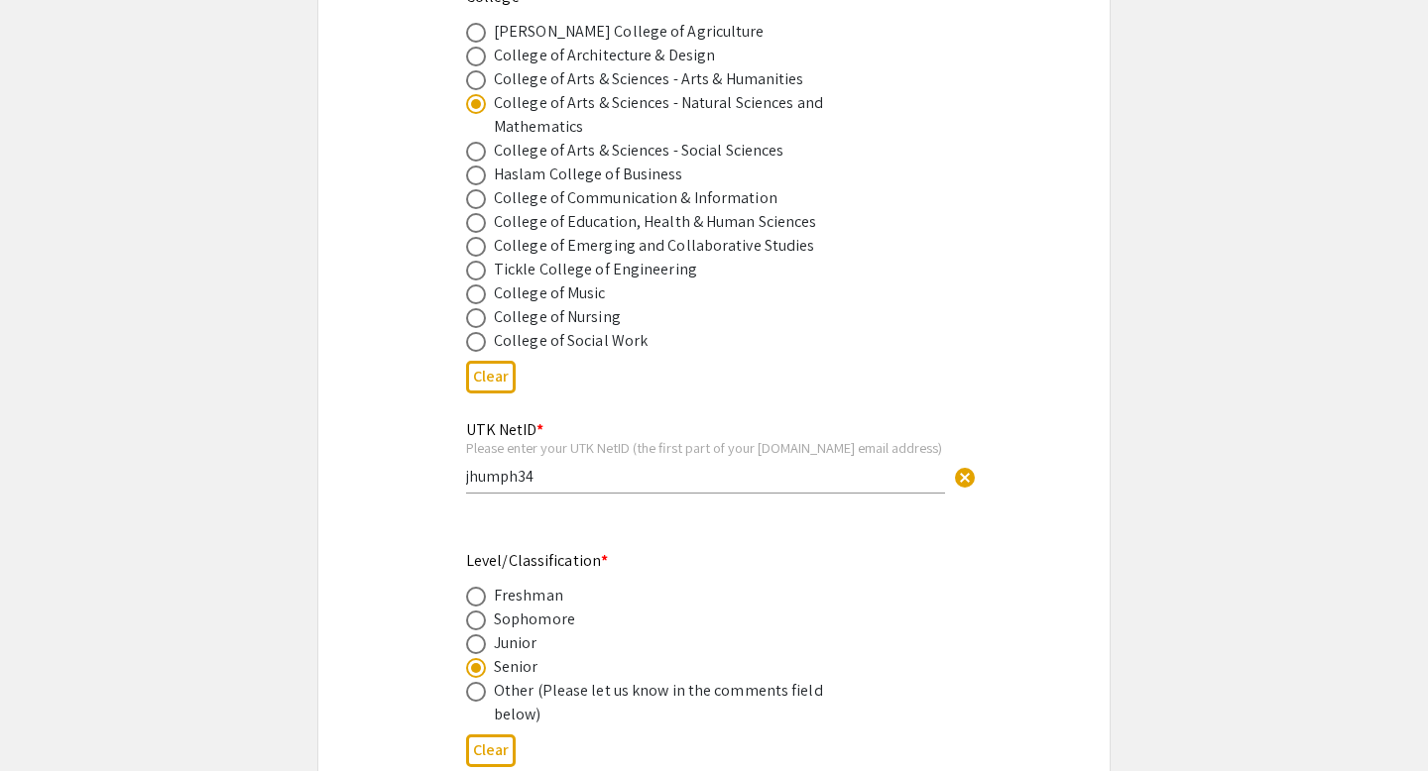
scroll to position [1122, 0]
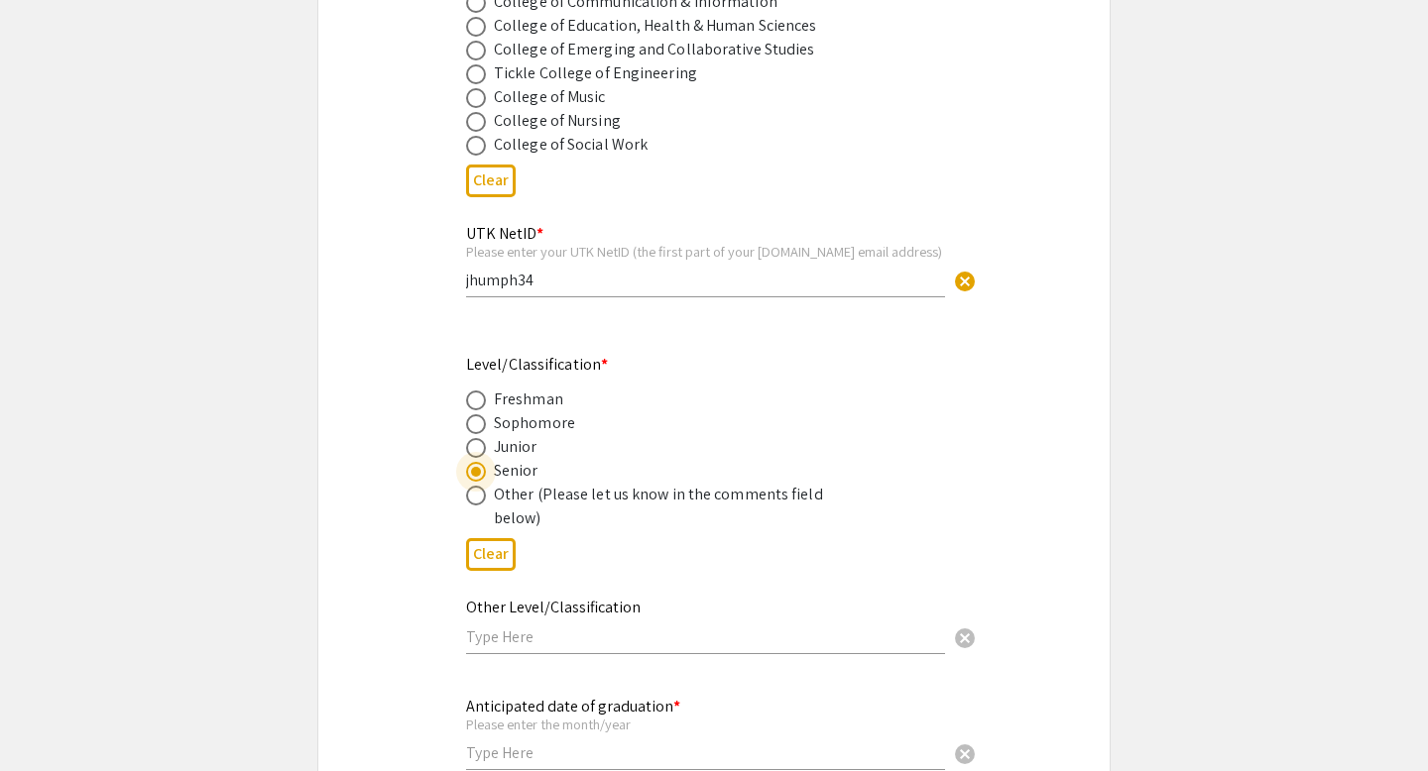
click at [492, 638] on input "text" at bounding box center [705, 637] width 479 height 21
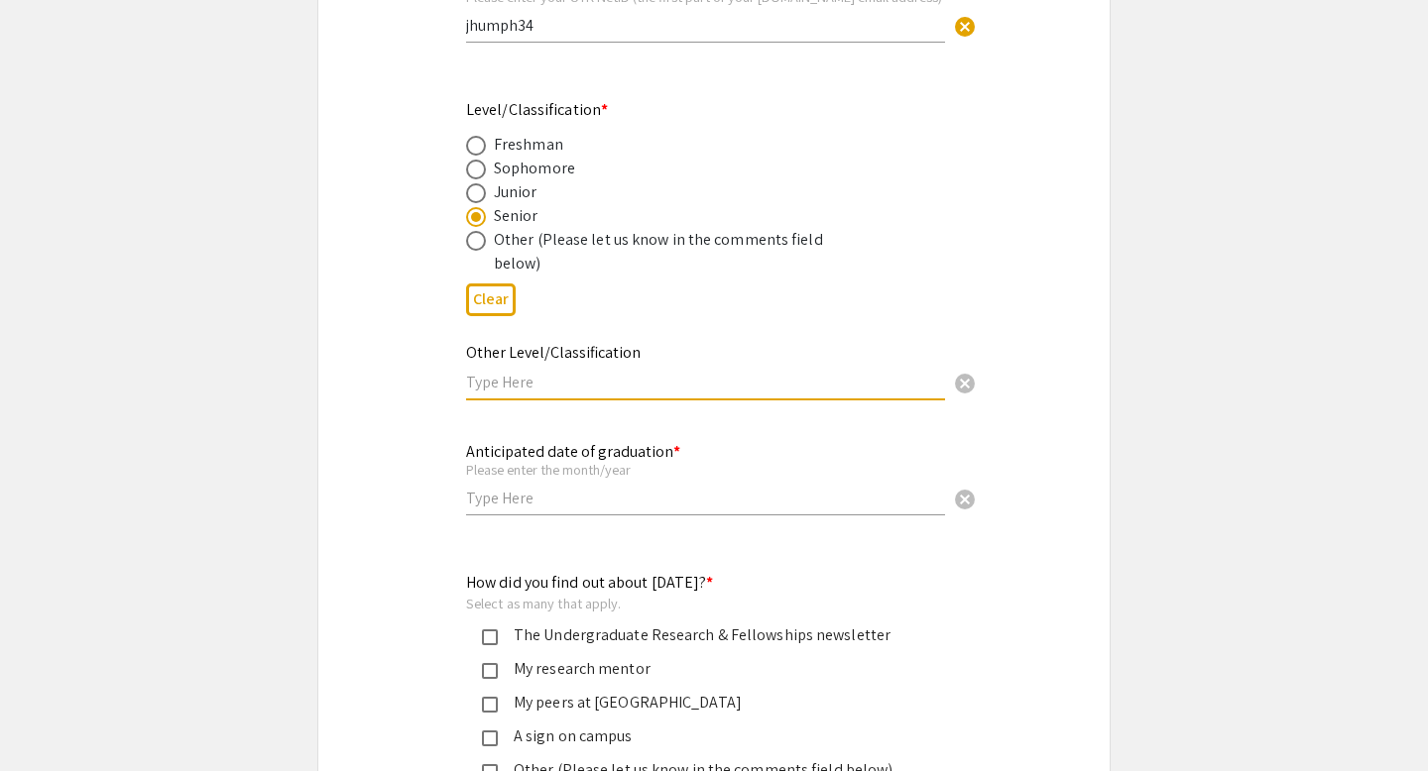
scroll to position [1381, 0]
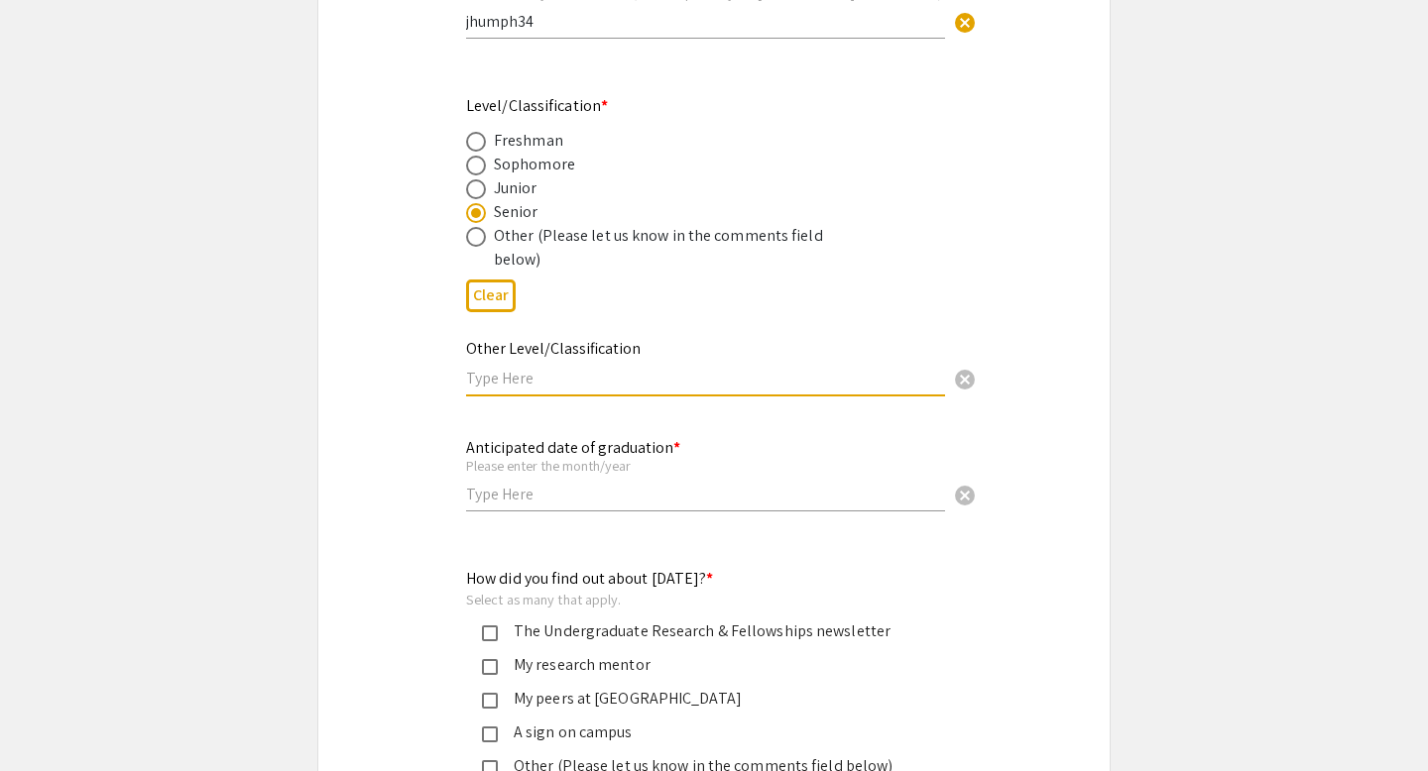
click at [529, 498] on input "text" at bounding box center [705, 494] width 479 height 21
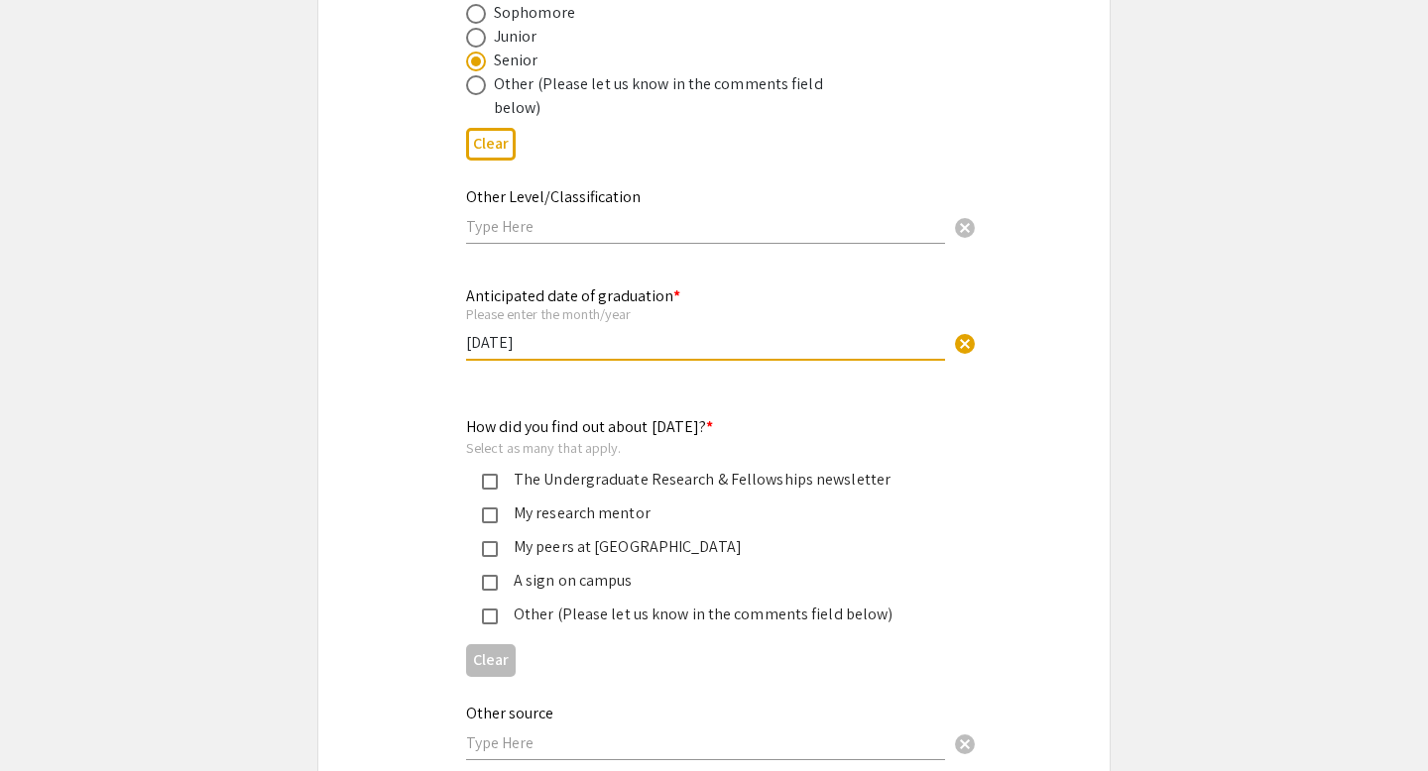
scroll to position [1535, 0]
type input "May 2026"
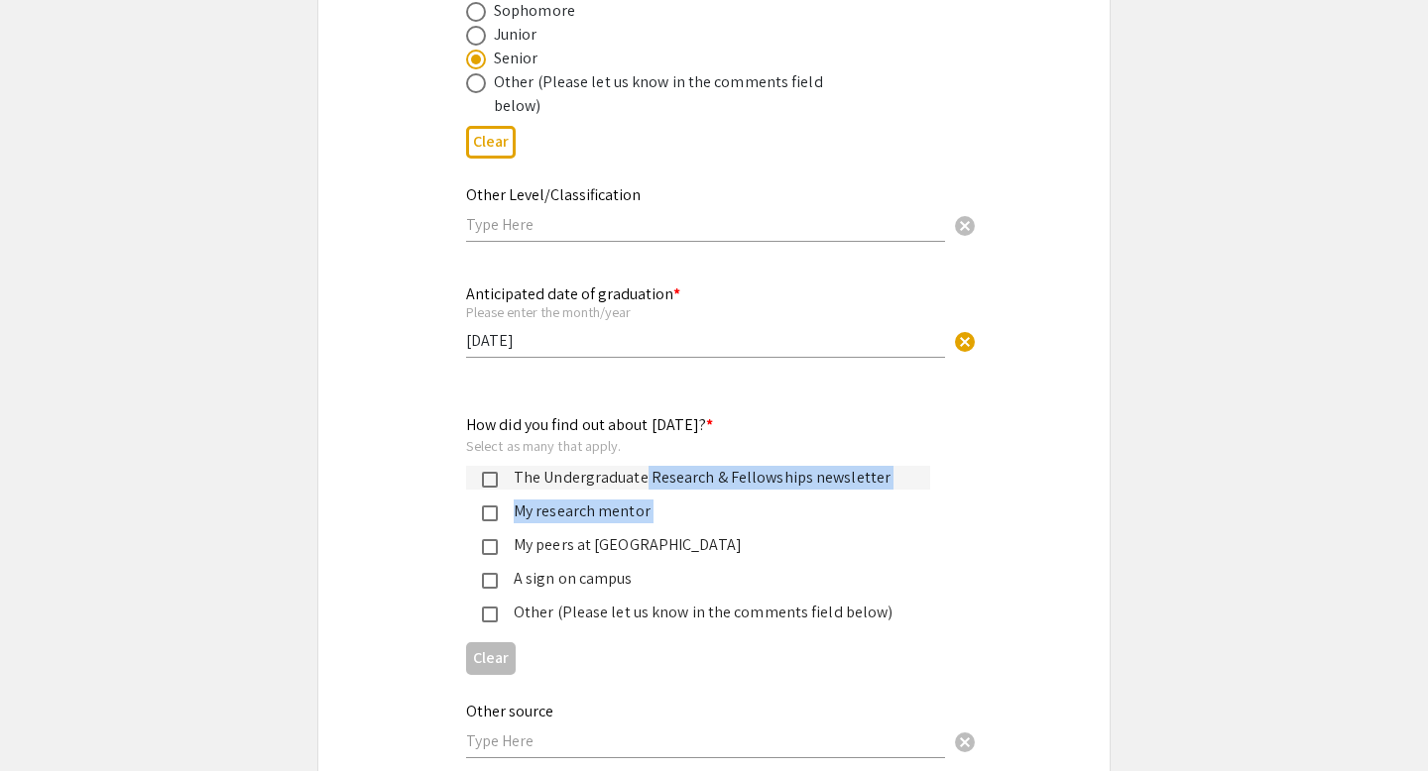
drag, startPoint x: 638, startPoint y: 486, endPoint x: 663, endPoint y: 534, distance: 55.0
click at [663, 534] on mat-selection-list "The Undergraduate Research & Fellowships newsletter My research mentor My peers…" at bounding box center [698, 545] width 464 height 159
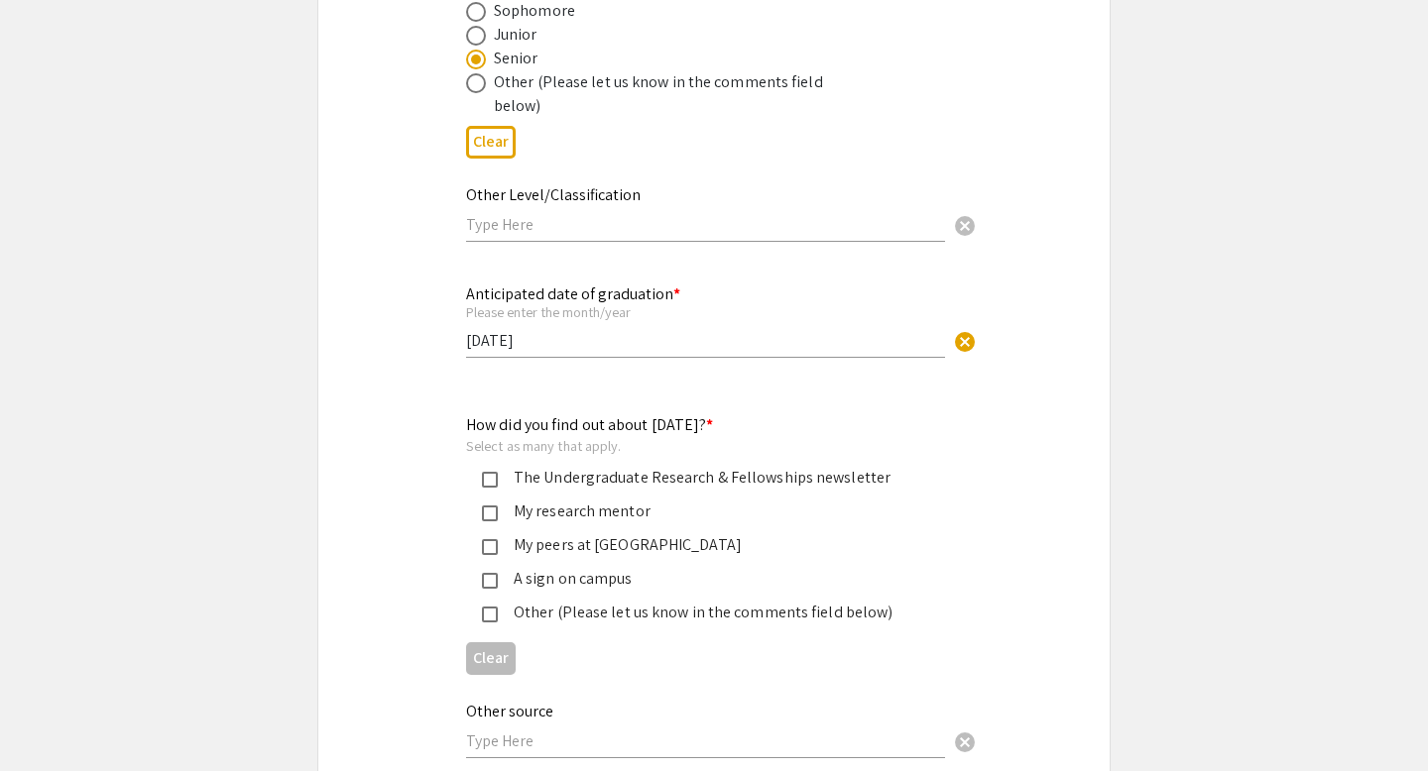
click at [603, 609] on div "Other (Please let us know in the comments field below)" at bounding box center [706, 613] width 416 height 24
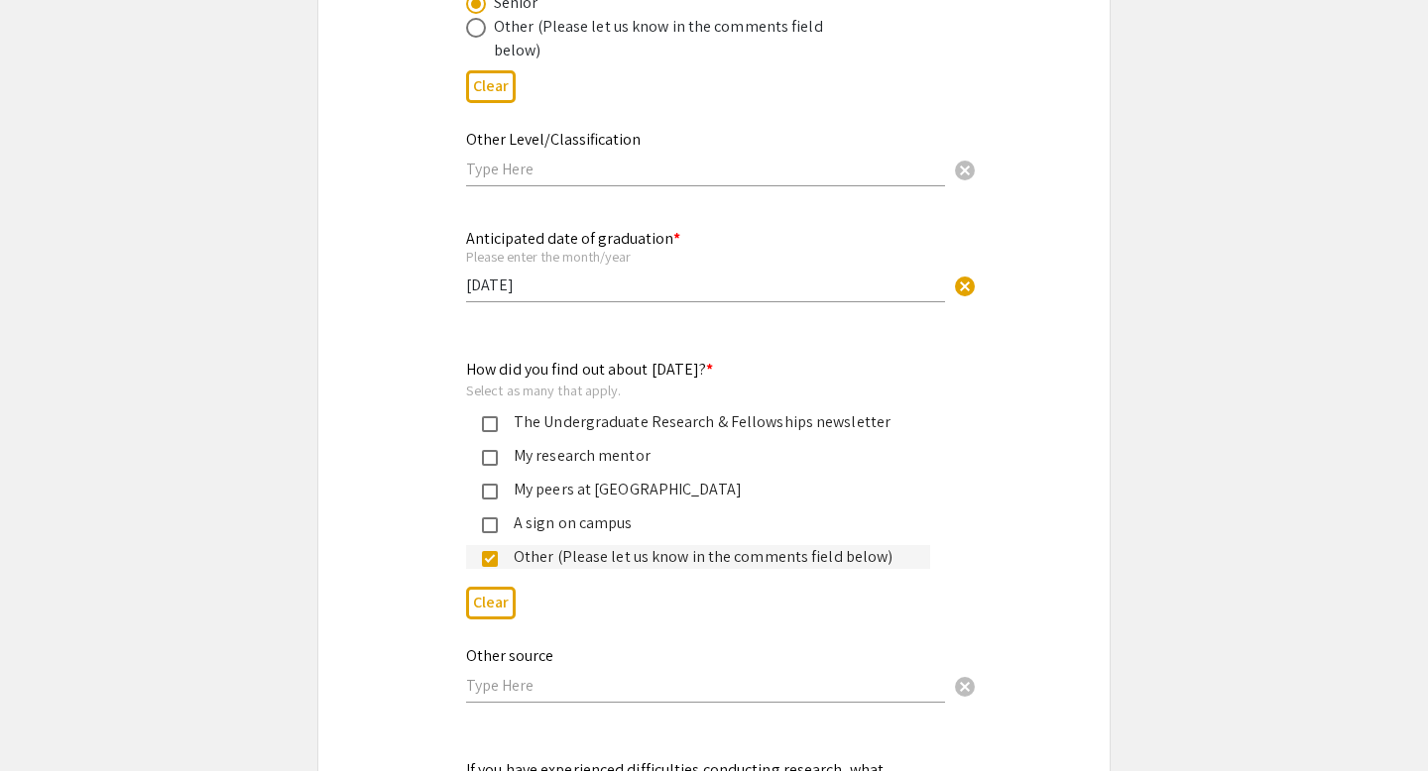
scroll to position [1609, 0]
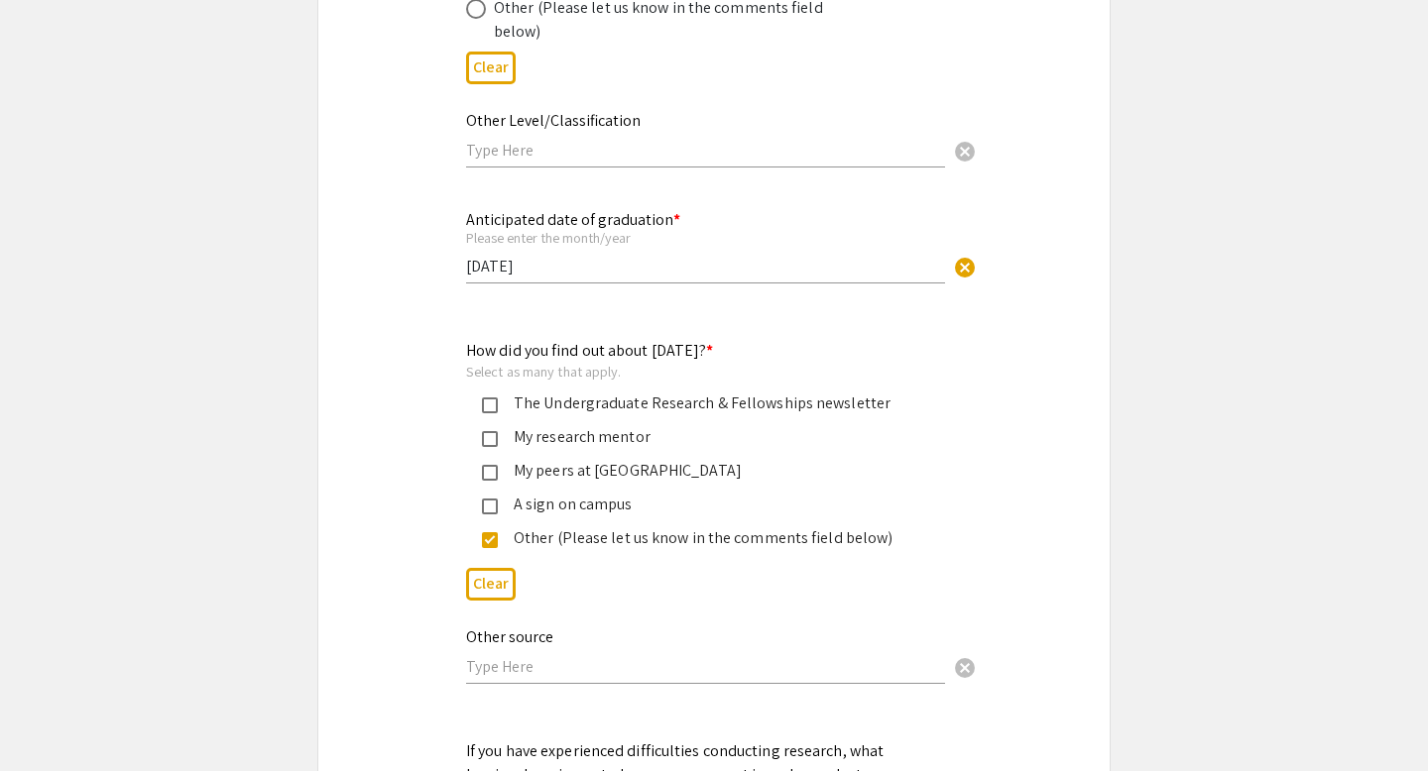
click at [574, 667] on input "text" at bounding box center [705, 666] width 479 height 21
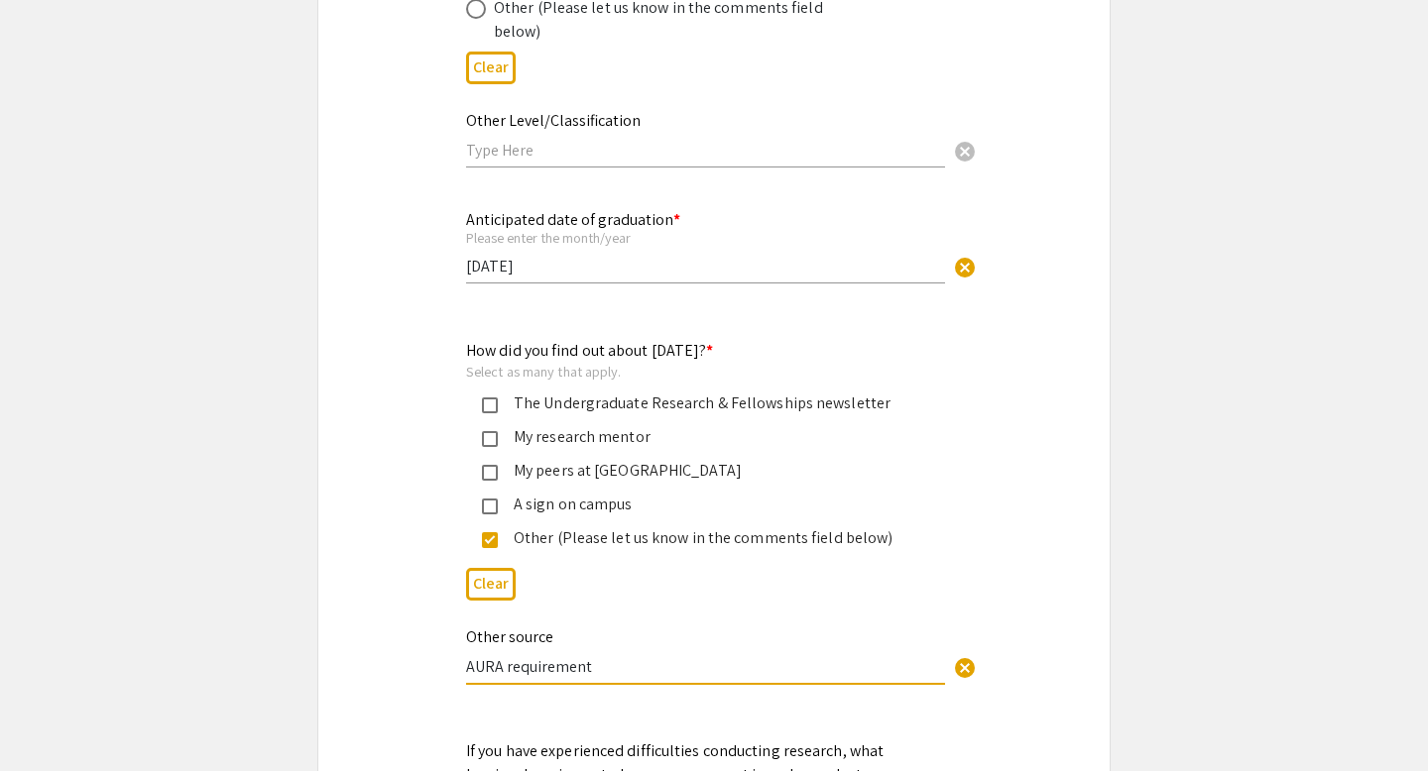
type input "AURA requirement"
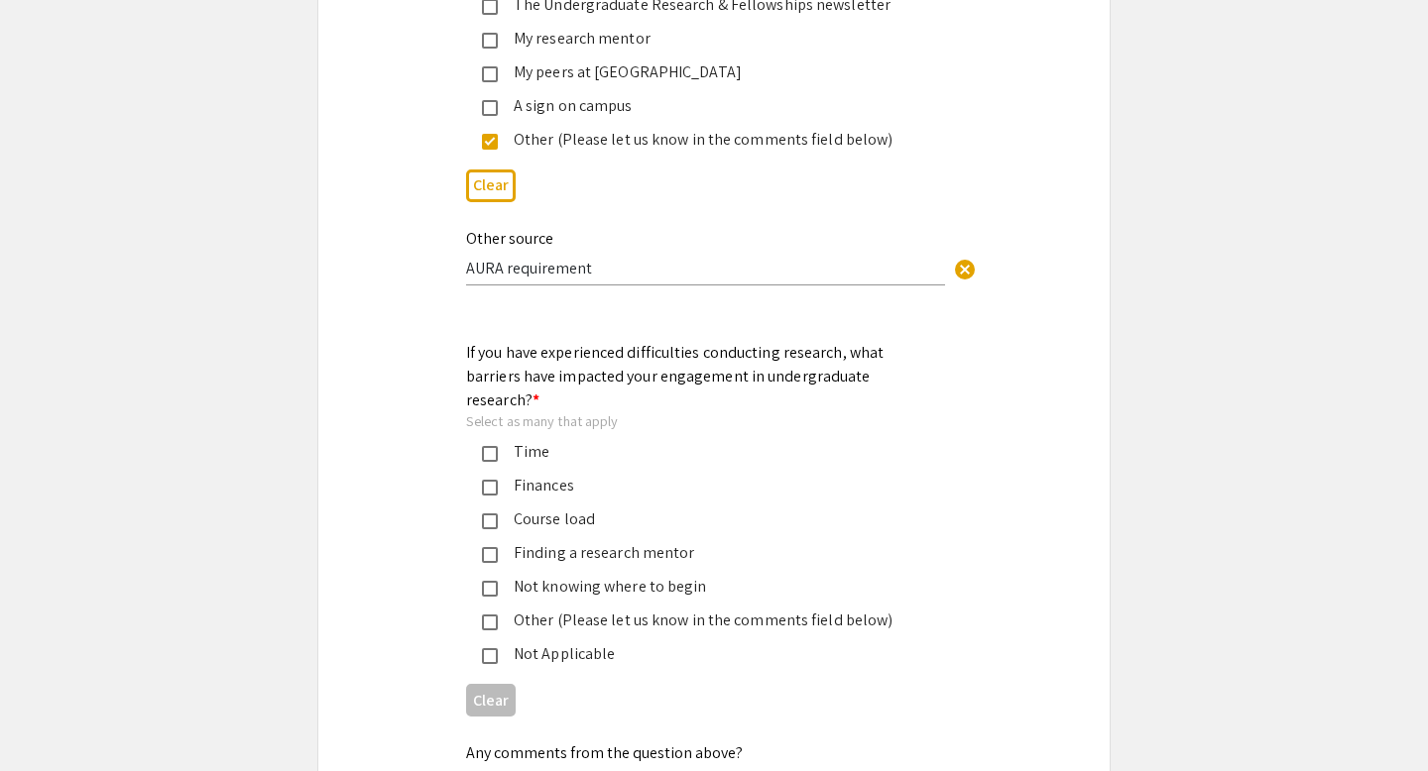
scroll to position [2010, 0]
click at [561, 472] on div "Finances" at bounding box center [706, 484] width 416 height 24
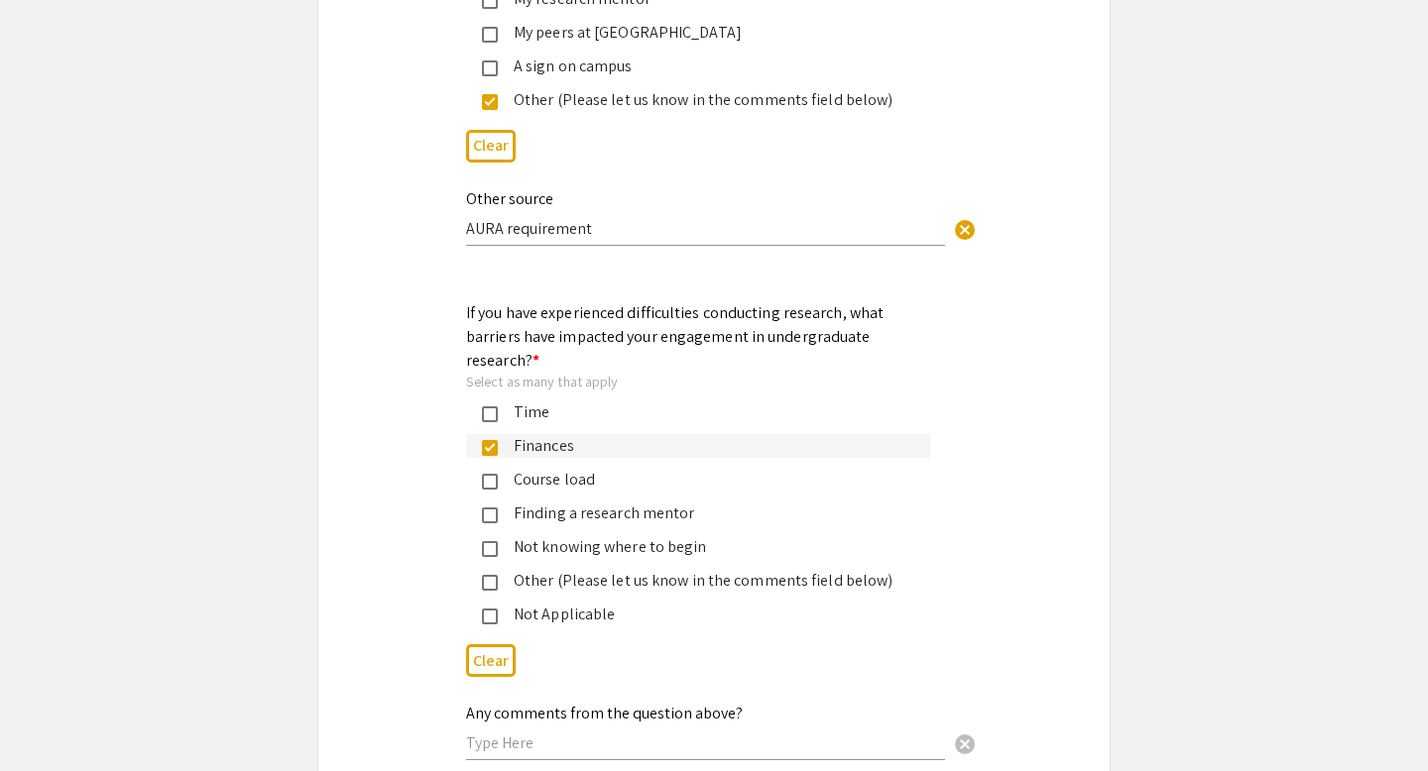
scroll to position [2048, 0]
click at [542, 569] on div "Other (Please let us know in the comments field below)" at bounding box center [706, 580] width 416 height 24
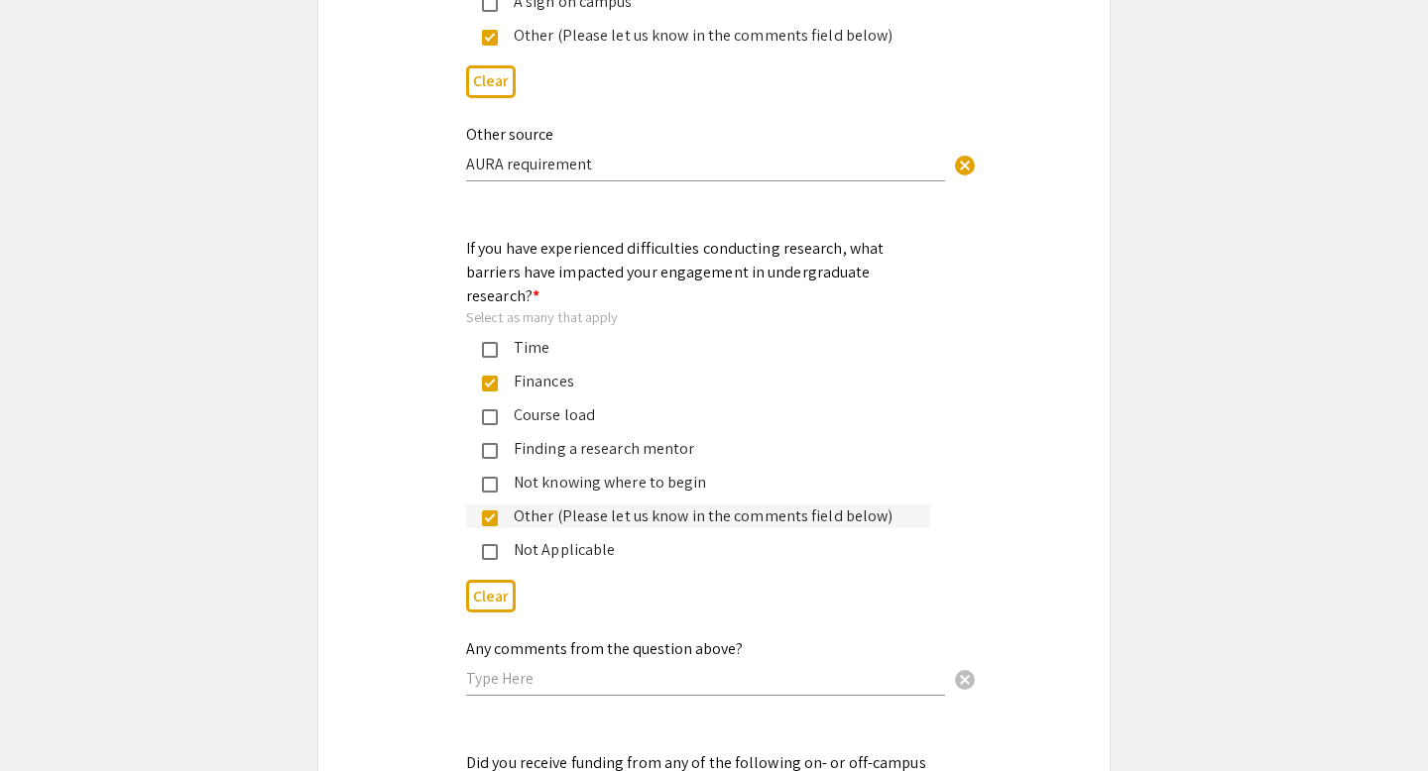
scroll to position [2110, 0]
click at [530, 647] on div "Any comments from the question above? cancel" at bounding box center [705, 660] width 479 height 75
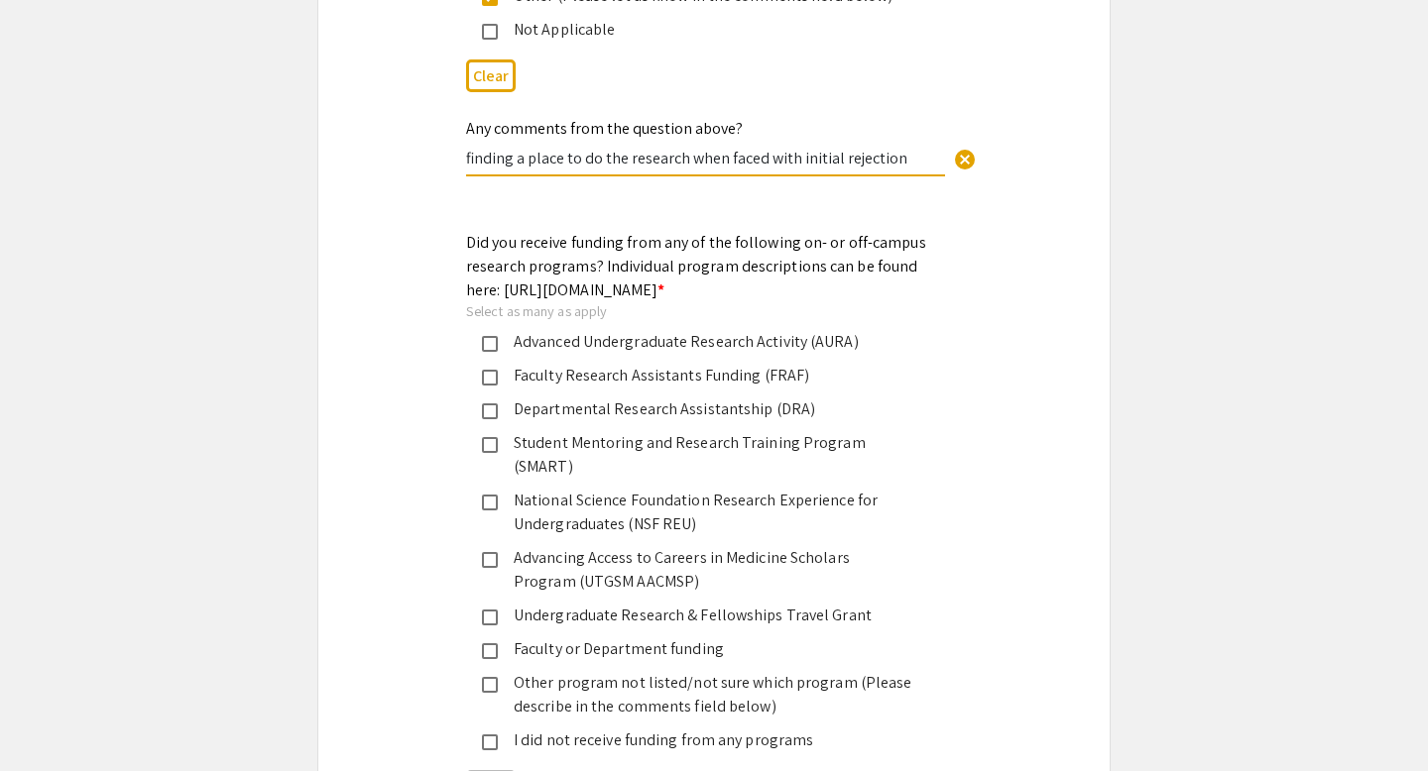
scroll to position [2657, 0]
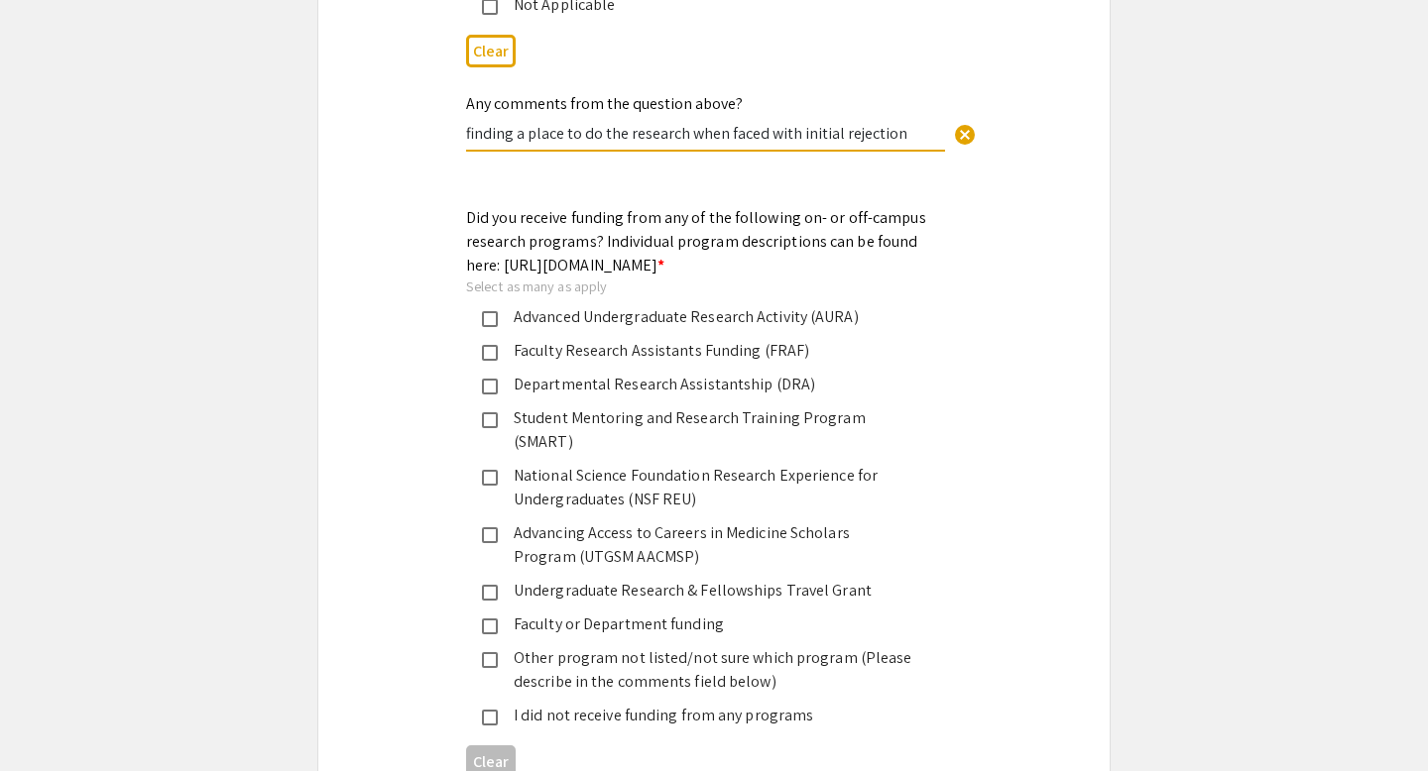
type input "finding a place to do the research when faced with initial rejection"
click at [605, 324] on div "Advanced Undergraduate Research Activity (AURA)" at bounding box center [706, 317] width 416 height 24
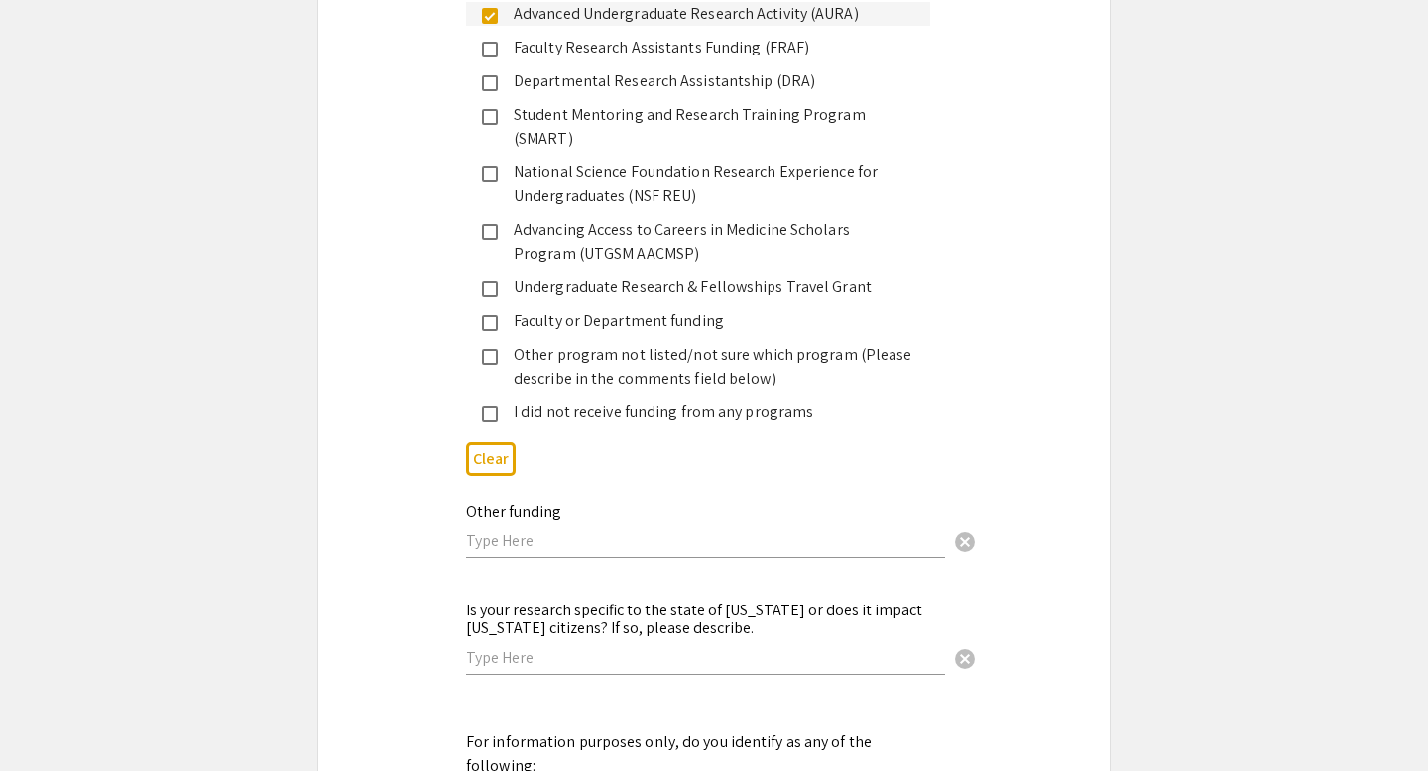
scroll to position [2979, 0]
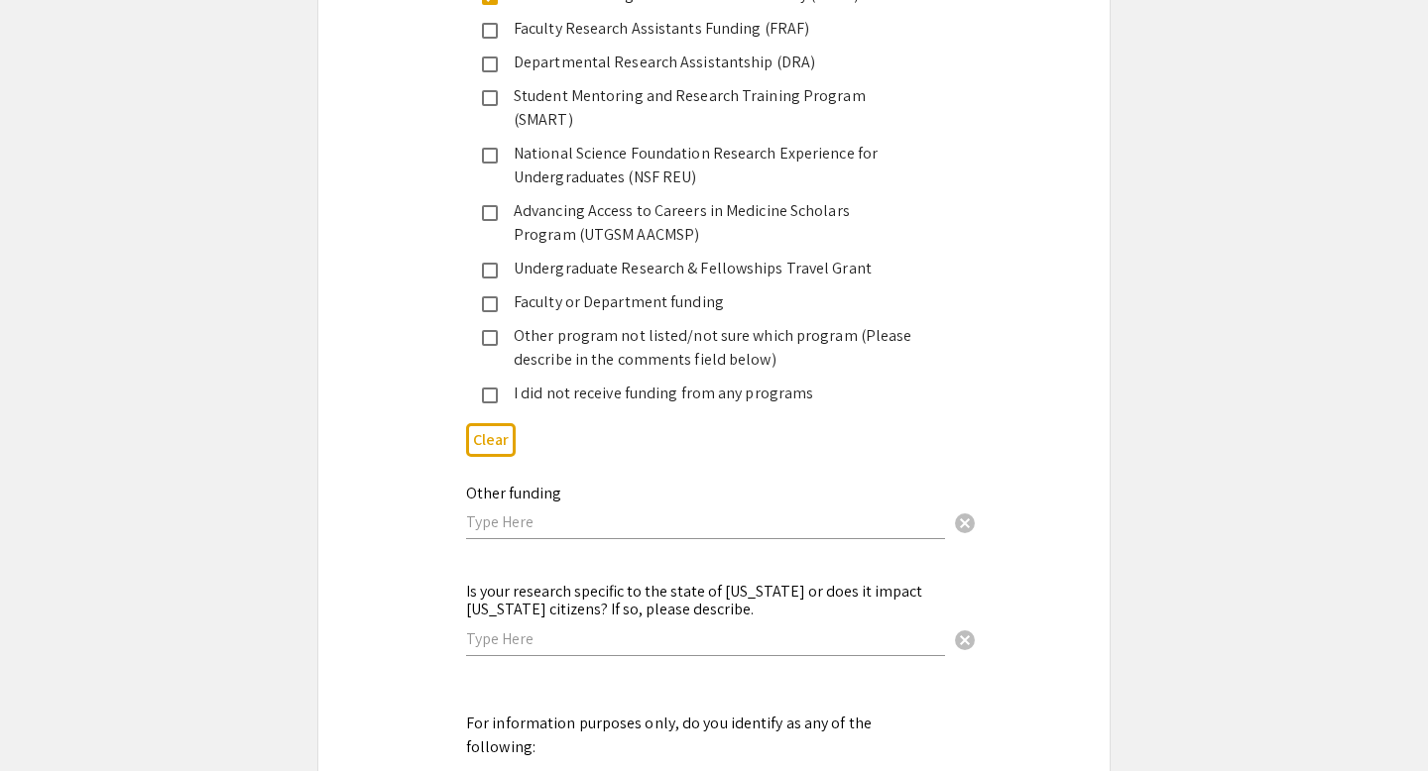
click at [592, 512] on input "text" at bounding box center [705, 522] width 479 height 21
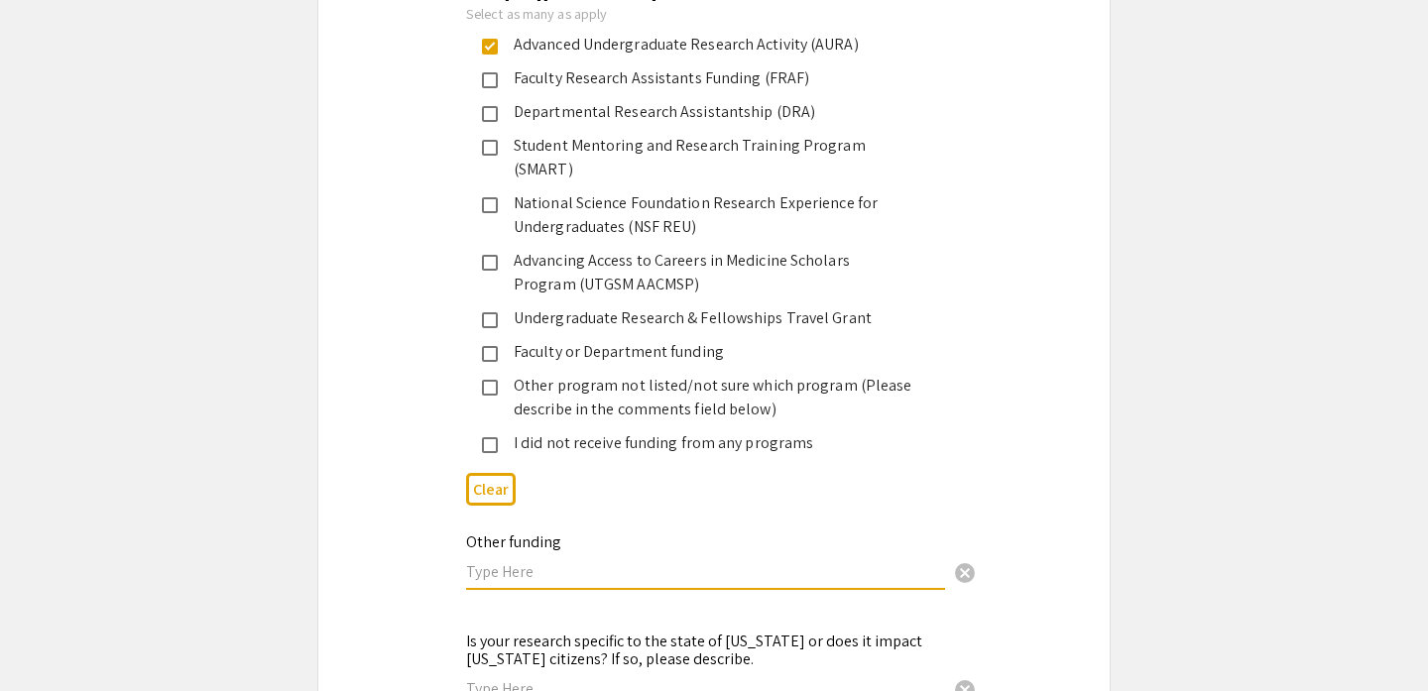
scroll to position [2927, 0]
paste input "UTK Division of Natural Sciences."
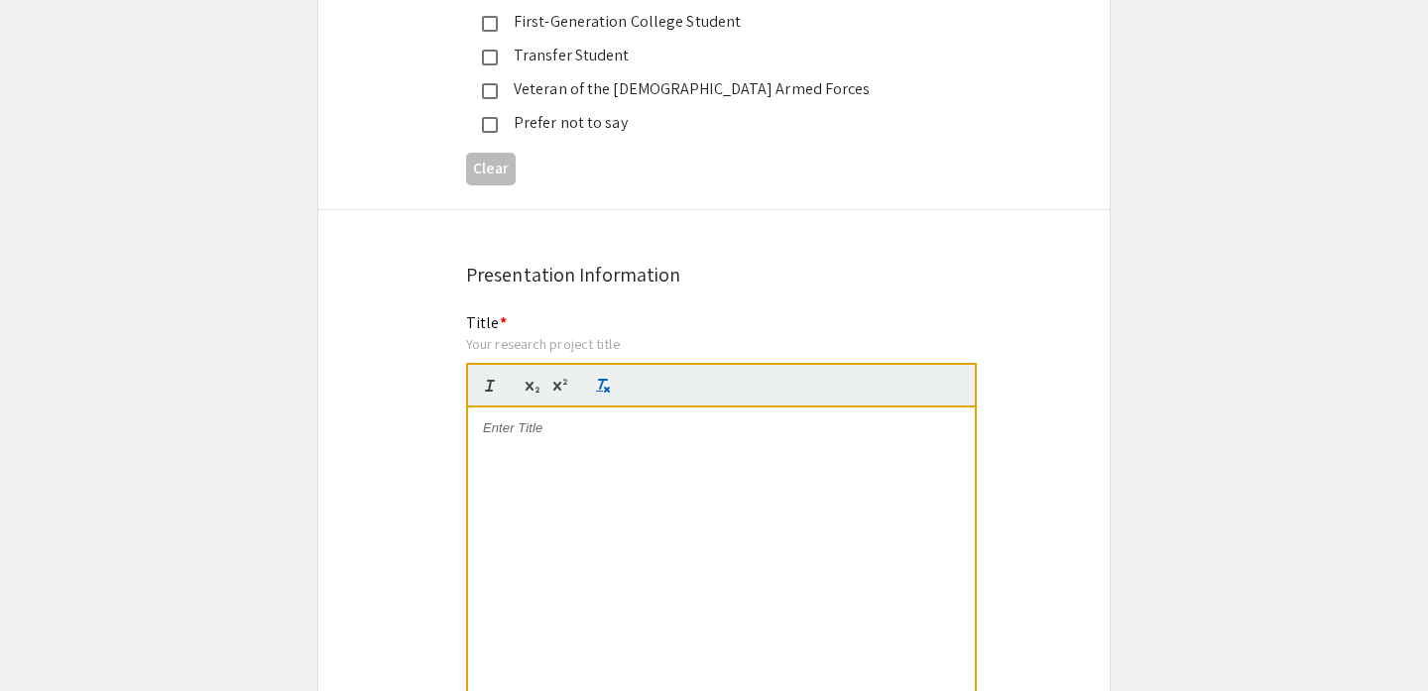
scroll to position [3762, 0]
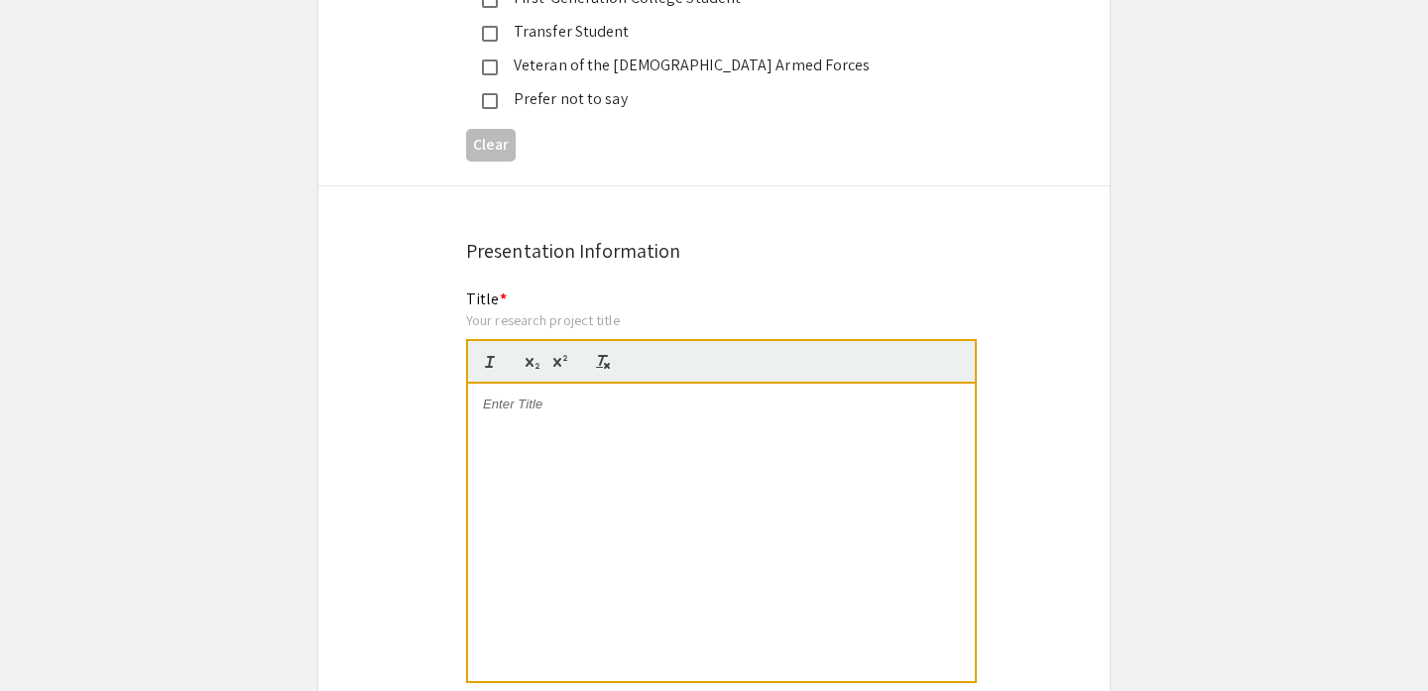
type input "UTK Division of Natural Sciences."
click at [705, 396] on p at bounding box center [721, 405] width 477 height 18
click at [682, 396] on p "How Enrichment Aesthetic Shapes Zoo Guest Perceptions of Chimpanzee Behavior an…" at bounding box center [721, 414] width 477 height 37
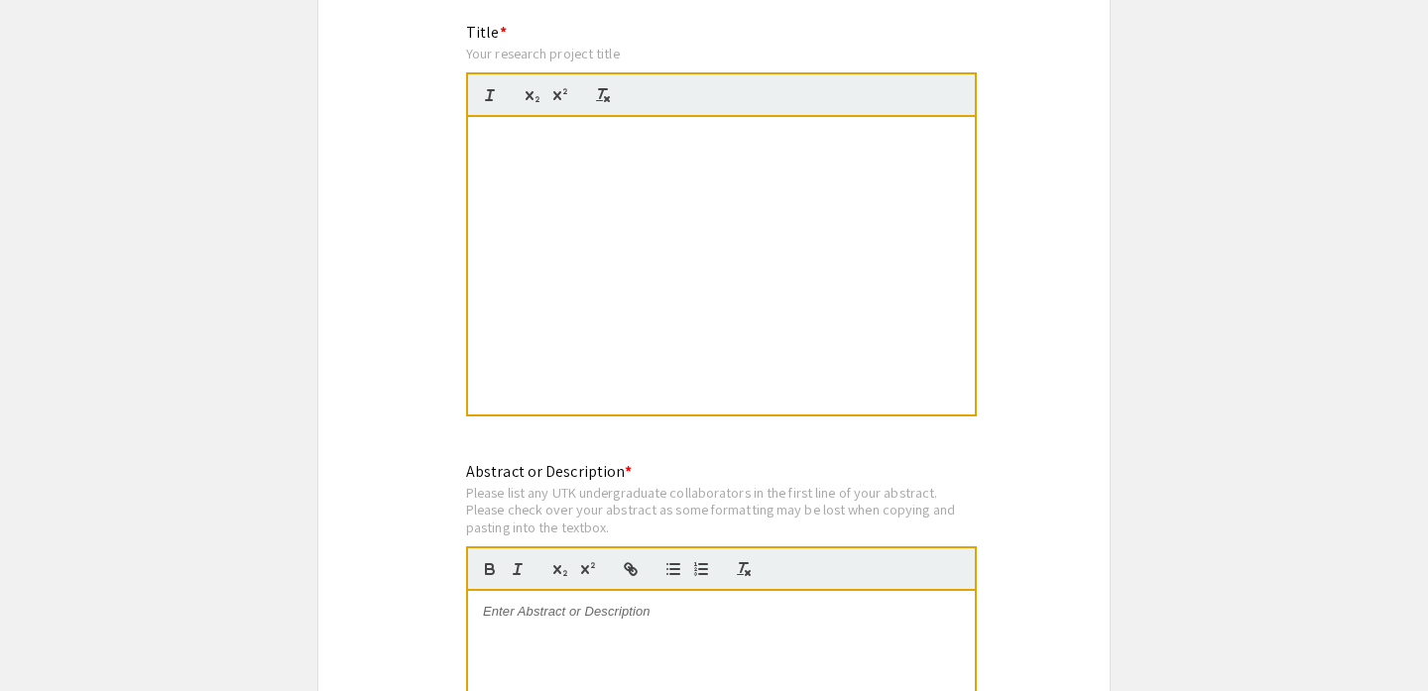
click at [668, 266] on div "How Enrichment Aesthetic Shapes Zoo Guest Perceptions of Chimpanzee Behavior an…" at bounding box center [721, 265] width 507 height 297
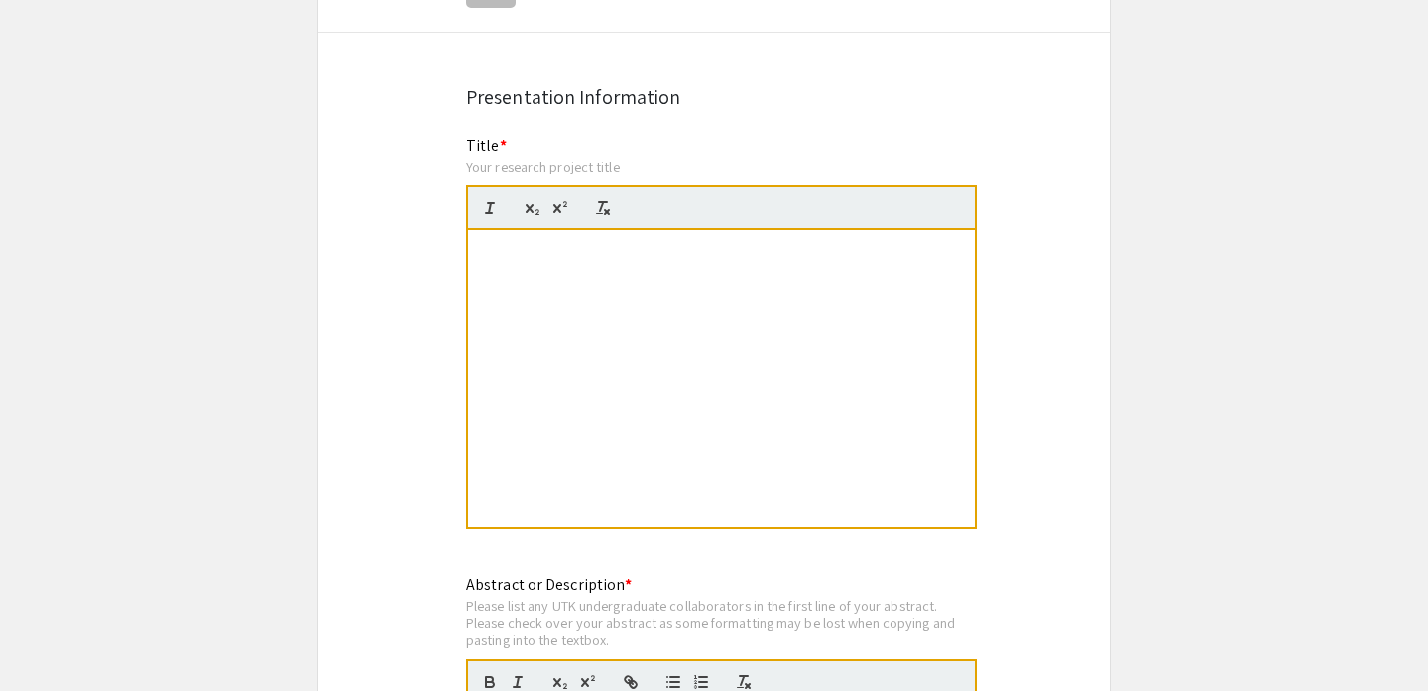
scroll to position [3891, 0]
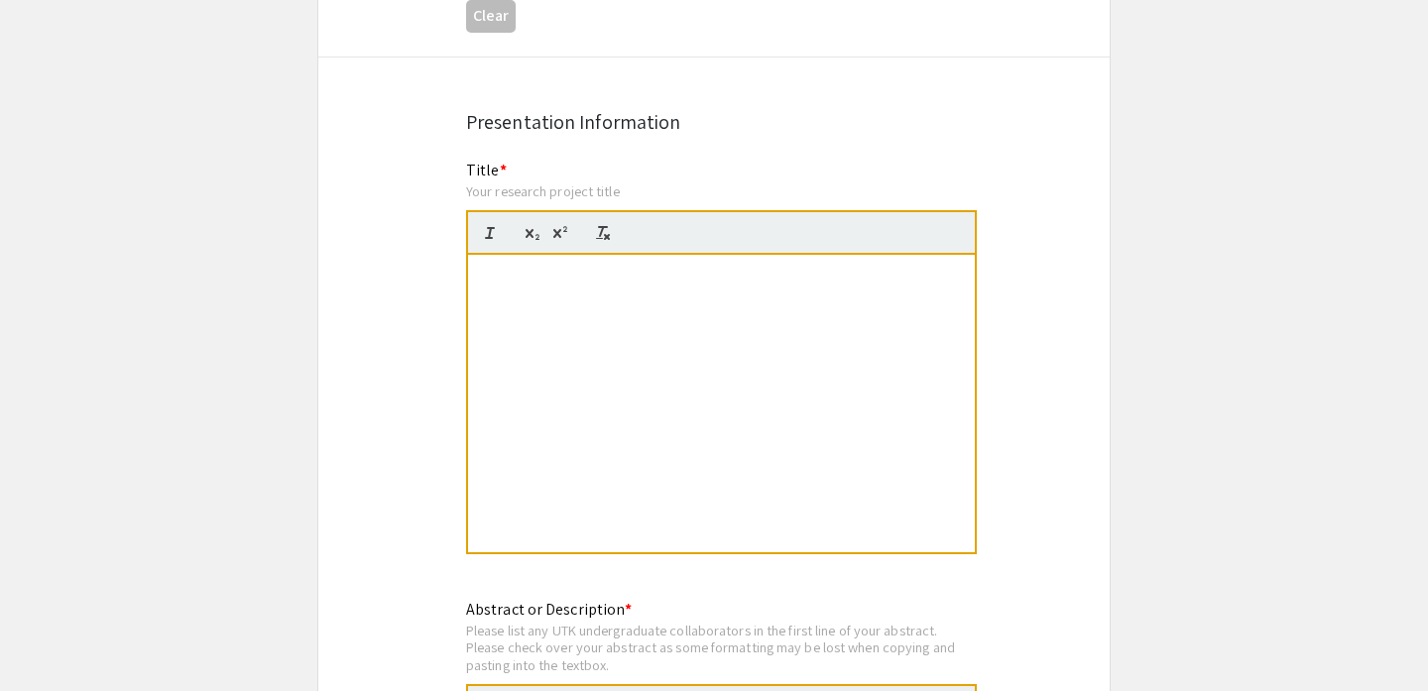
click at [603, 293] on div "How Enrichment Aesthetic Shapes Zoo Guest Perceptions of Chimpanzee Behavior an…" at bounding box center [721, 403] width 507 height 297
click at [556, 182] on div "Your research project title" at bounding box center [721, 191] width 511 height 18
click at [545, 269] on div "How Enrichment Aesthetic Shapes Zoo Guest Perceptions of Chimpanzee Behavior an…" at bounding box center [721, 403] width 507 height 297
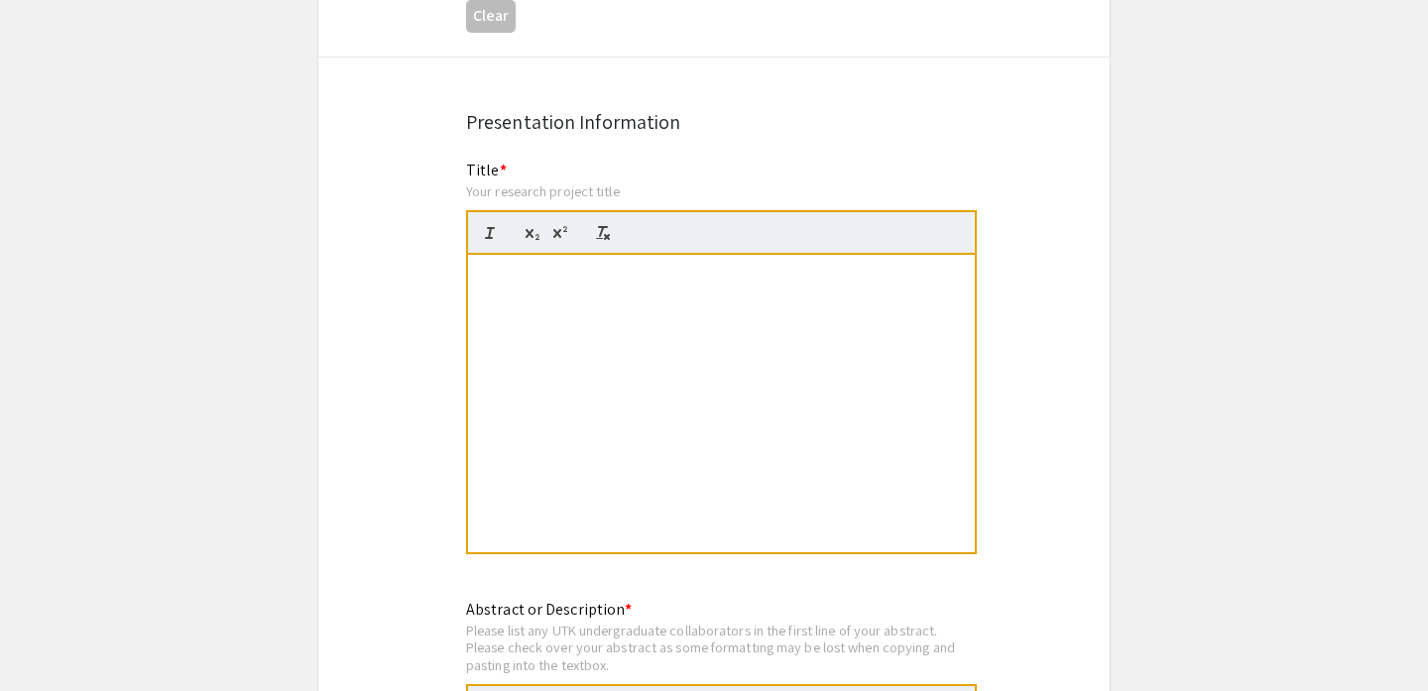
click at [545, 269] on div "How Enrichment Aesthetic Shapes Zoo Guest Perceptions of Chimpanzee Behavior an…" at bounding box center [721, 403] width 507 height 297
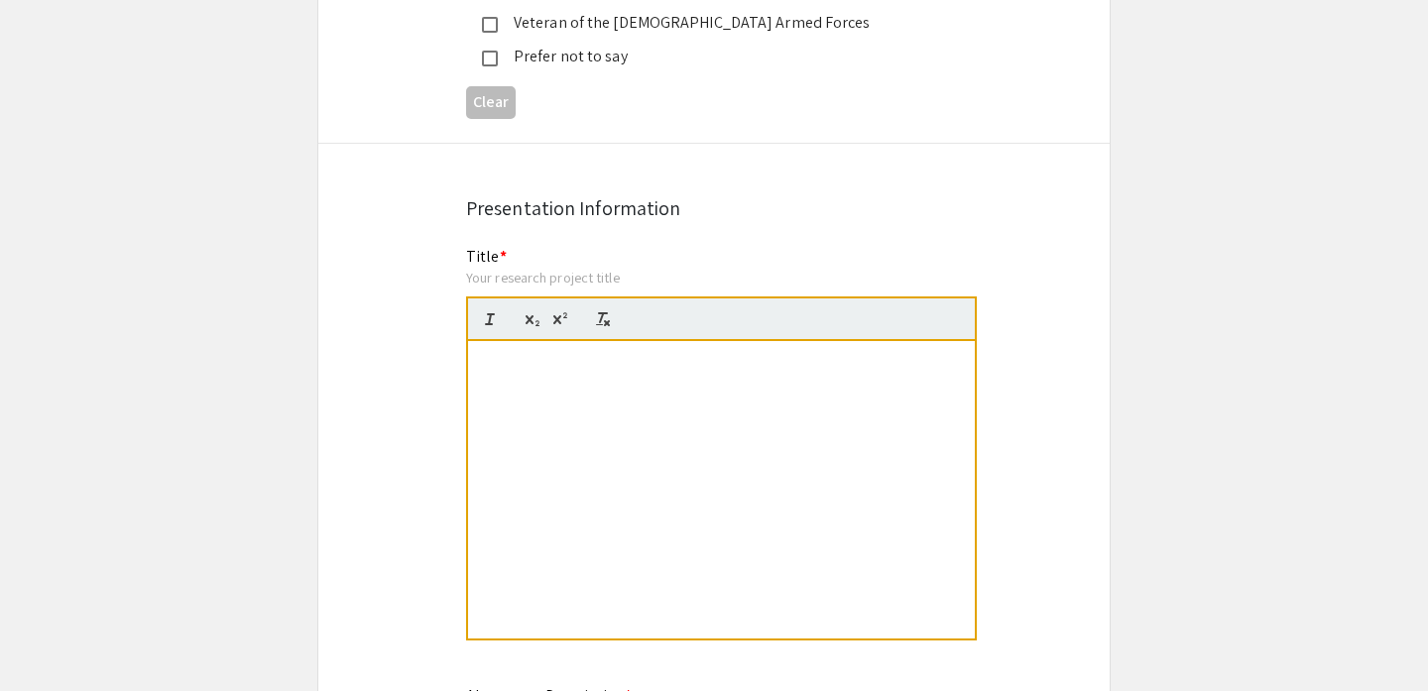
scroll to position [3805, 0]
click at [537, 367] on div "How Enrichment Aesthetic Shapes Zoo Guest Perceptions of Chimpanzee Behavior an…" at bounding box center [721, 488] width 507 height 297
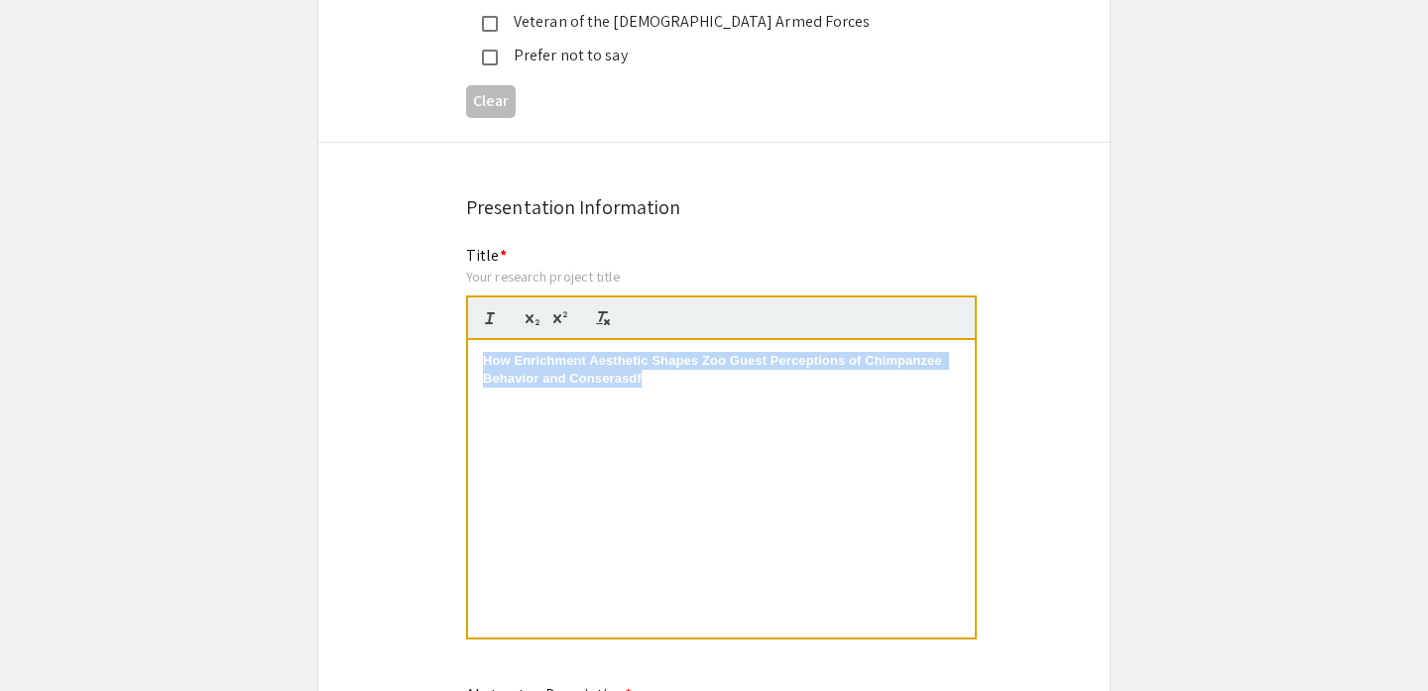
click at [537, 367] on div "How Enrichment Aesthetic Shapes Zoo Guest Perceptions of Chimpanzee Behavior an…" at bounding box center [721, 488] width 507 height 297
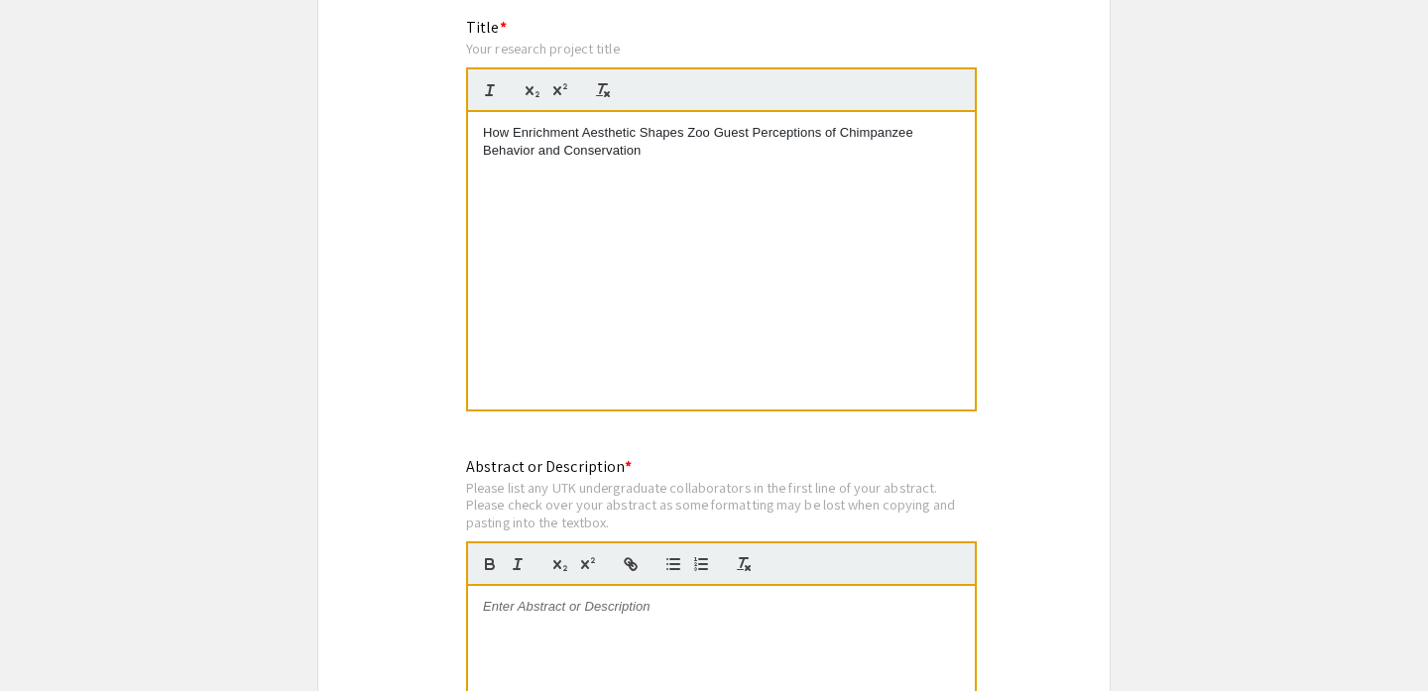
scroll to position [4229, 0]
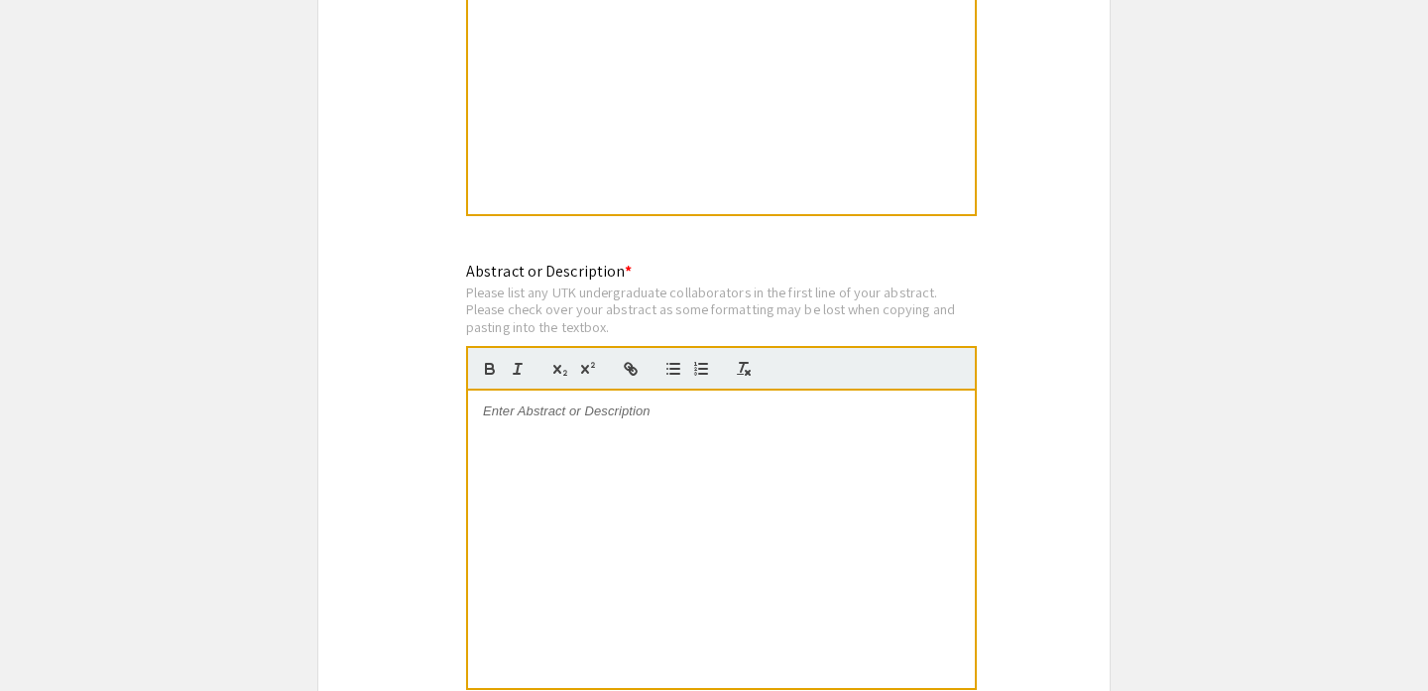
click at [724, 507] on div at bounding box center [721, 539] width 507 height 297
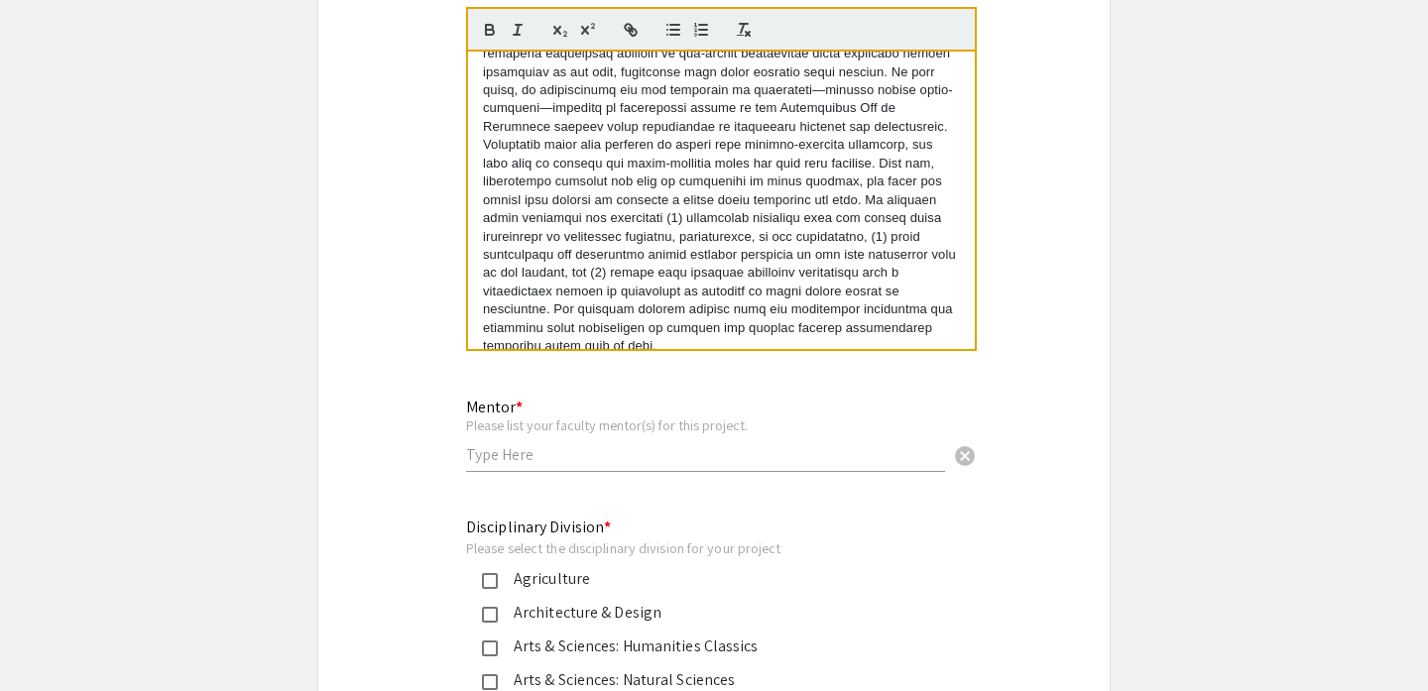
scroll to position [4569, 0]
click at [675, 426] on div "Mentor * Please list your faculty mentor(s) for this project. cancel" at bounding box center [705, 424] width 479 height 92
click at [675, 443] on input "text" at bounding box center [705, 453] width 479 height 21
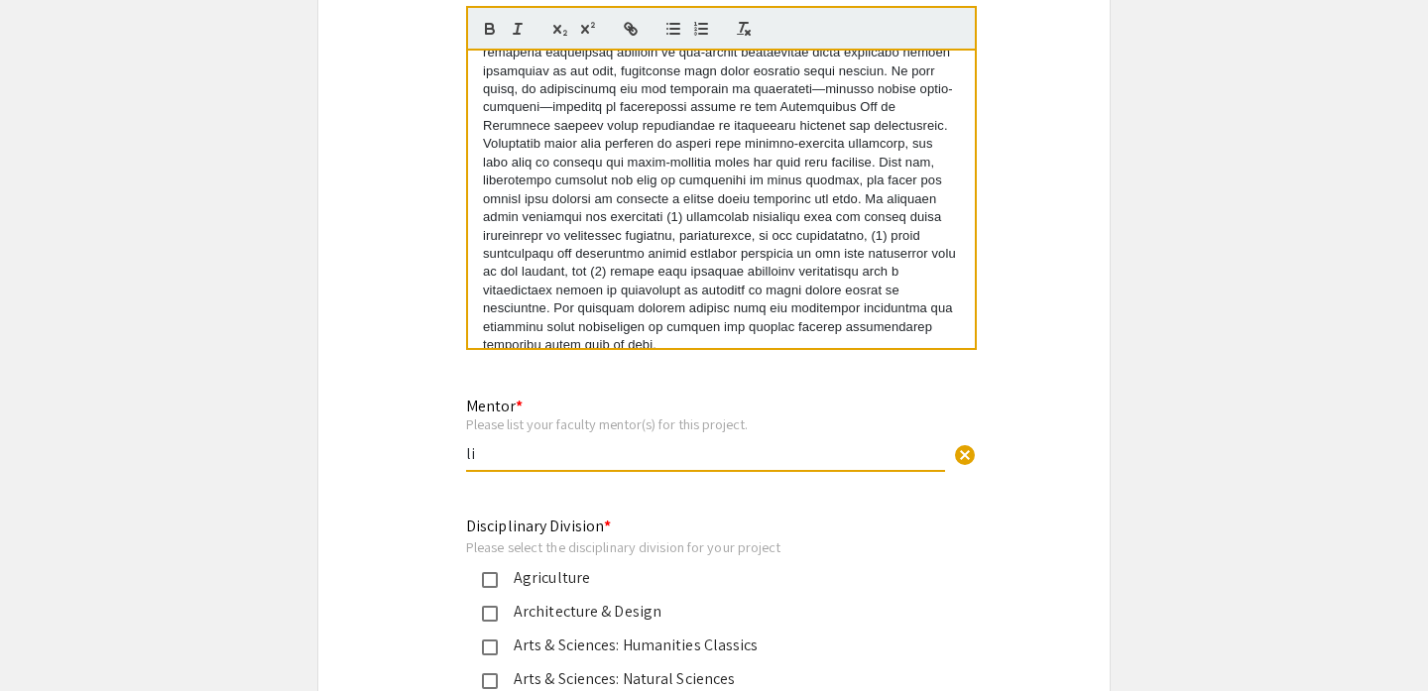
type input "l"
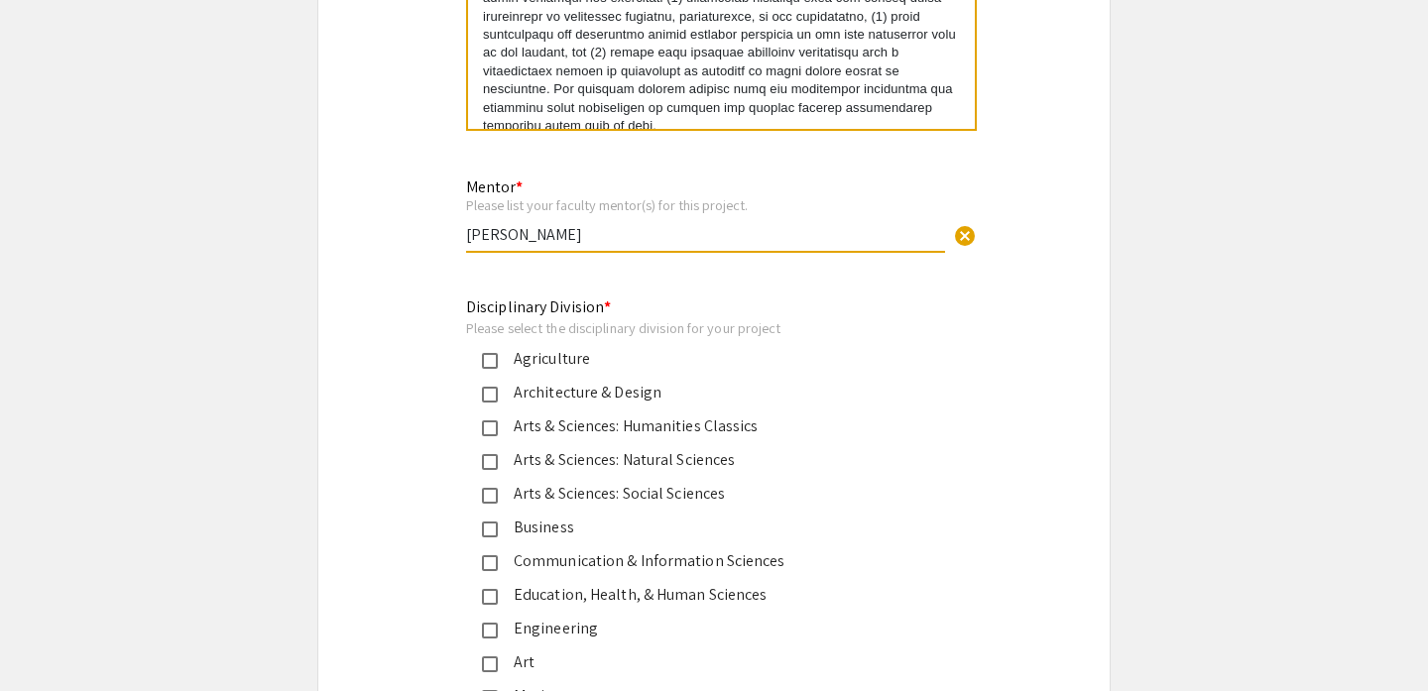
scroll to position [4804, 0]
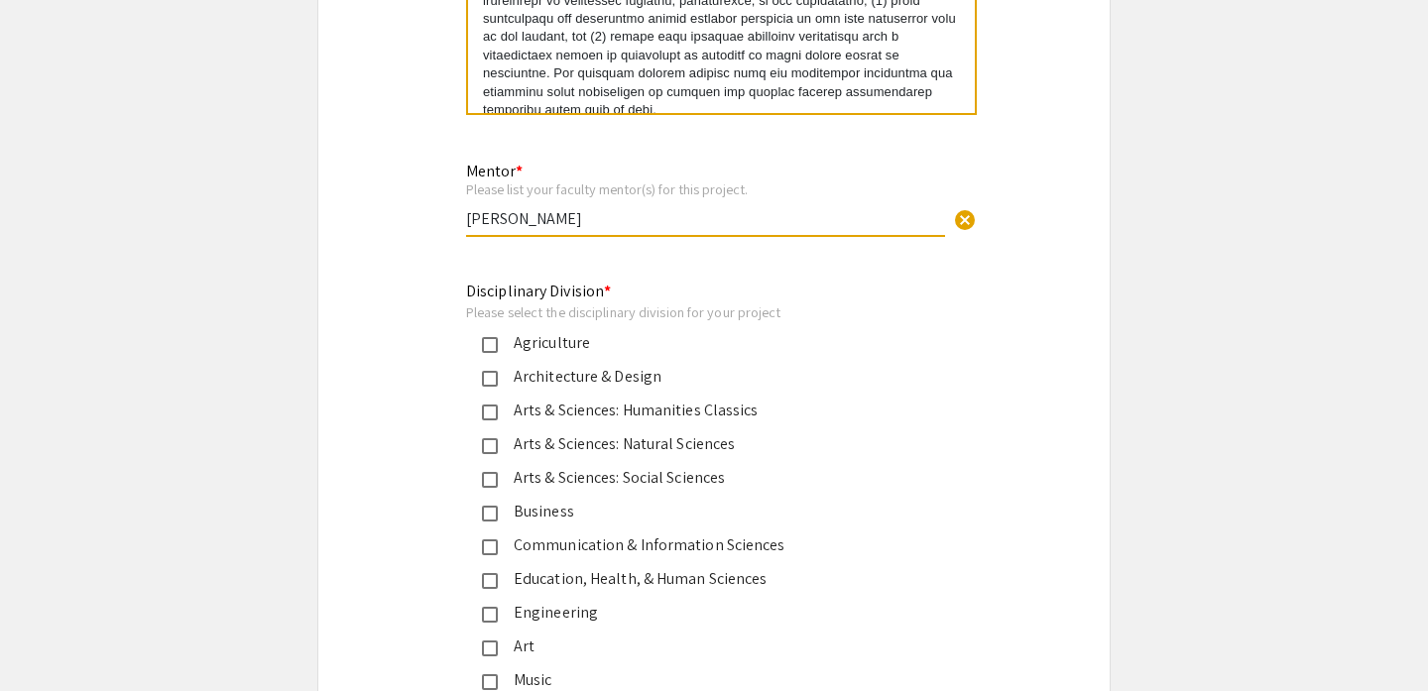
type input "Dr. Elizabeth Derryberry"
click at [593, 432] on div "Arts & Sciences: Natural Sciences" at bounding box center [706, 444] width 416 height 24
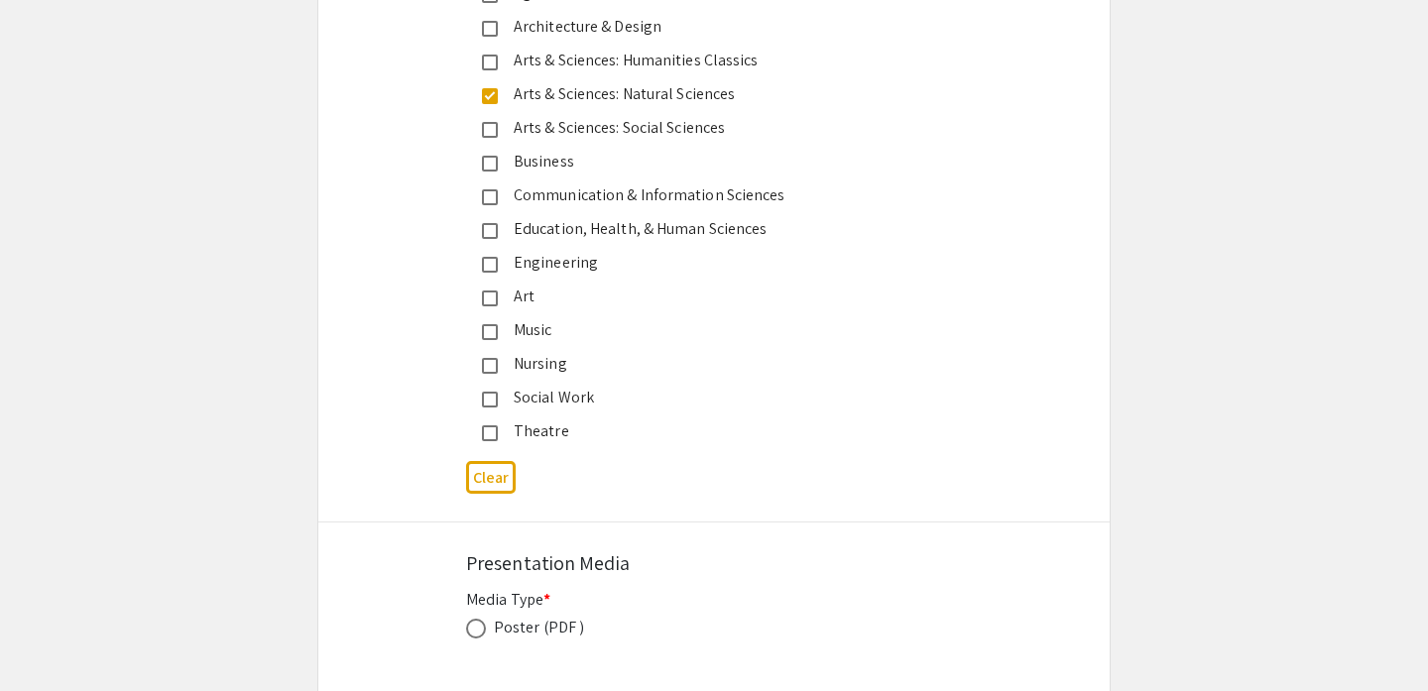
scroll to position [5319, 0]
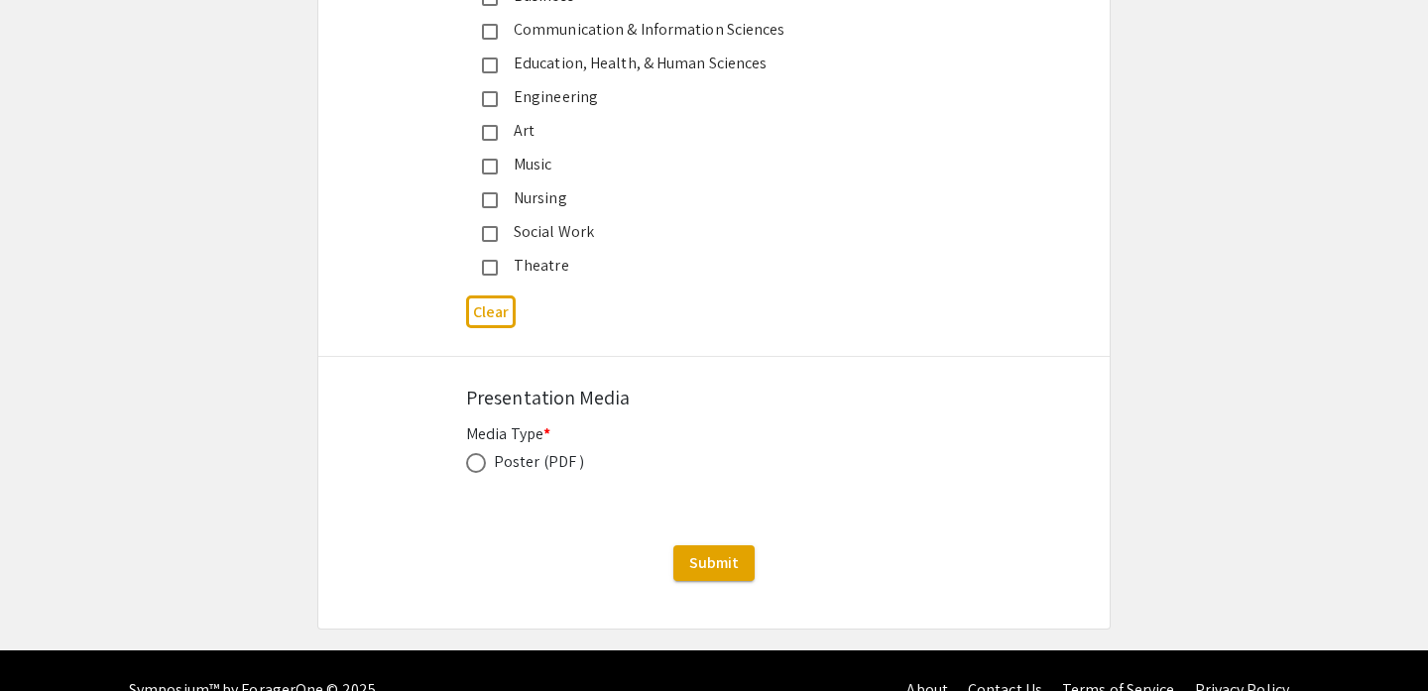
click at [555, 437] on div "Media Type * Poster (PDF ) This field is required." at bounding box center [714, 459] width 496 height 75
click at [555, 450] on div "Poster (PDF )" at bounding box center [539, 462] width 90 height 24
click at [481, 453] on span at bounding box center [476, 463] width 20 height 20
click at [481, 453] on input "radio" at bounding box center [476, 463] width 20 height 20
radio input "true"
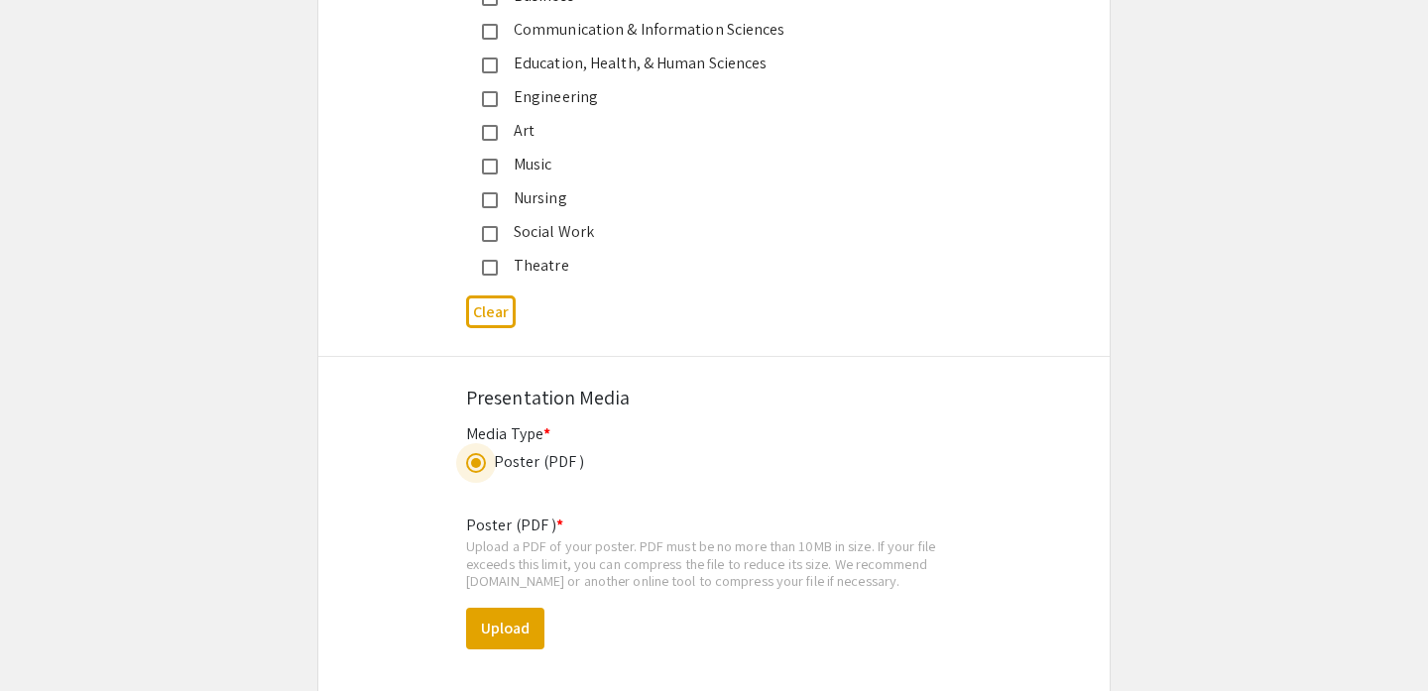
scroll to position [5519, 0]
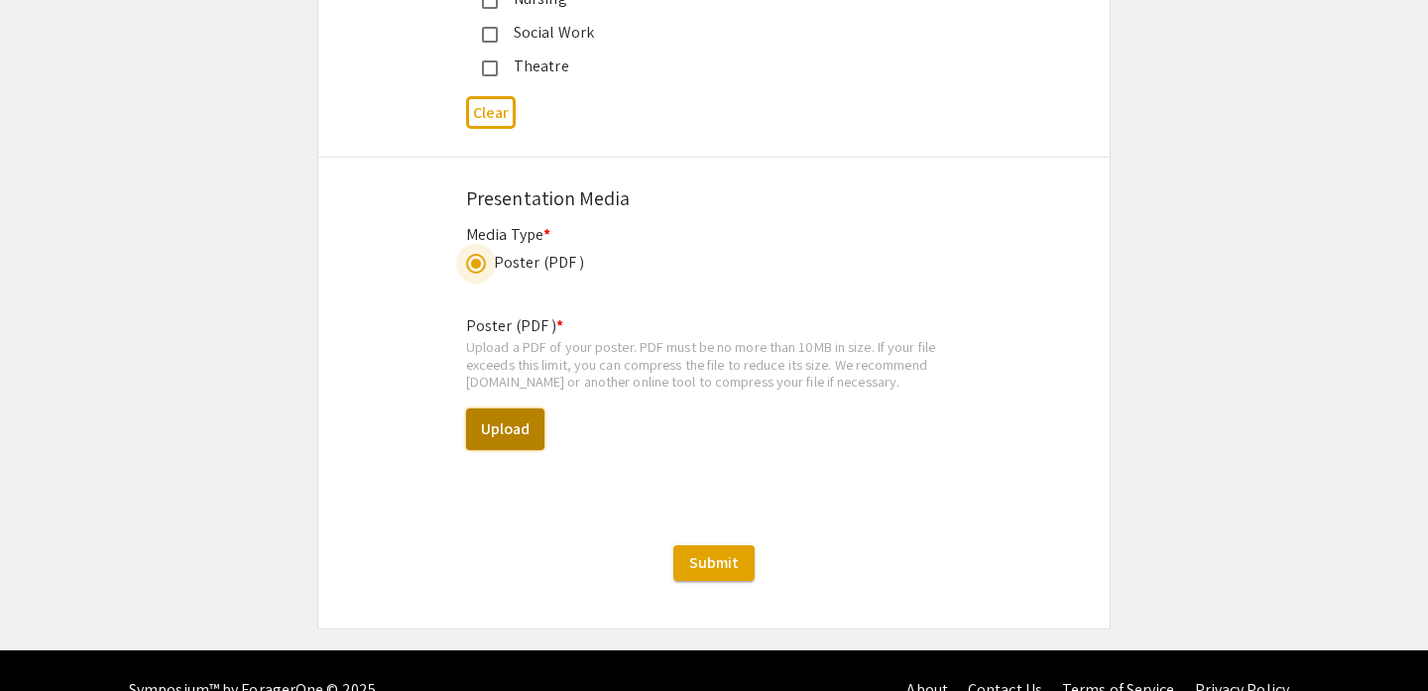
click at [515, 408] on button "Upload" at bounding box center [505, 429] width 78 height 42
drag, startPoint x: 464, startPoint y: 343, endPoint x: 548, endPoint y: 343, distance: 84.3
copy div "Smallpdf.com"
click at [810, 338] on div "Upload a PDF of your poster. PDF must be no more than 10MB in size. If your fil…" at bounding box center [714, 364] width 496 height 53
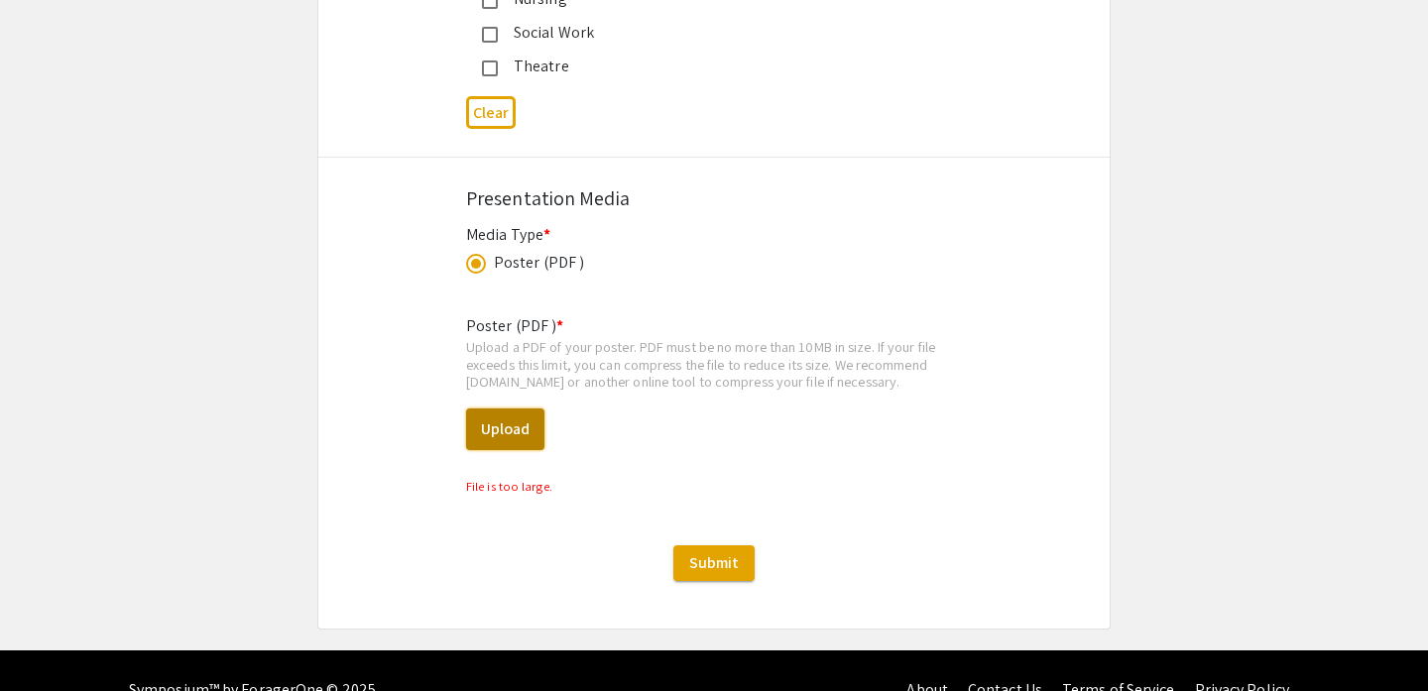
click at [519, 408] on button "Upload" at bounding box center [505, 429] width 78 height 42
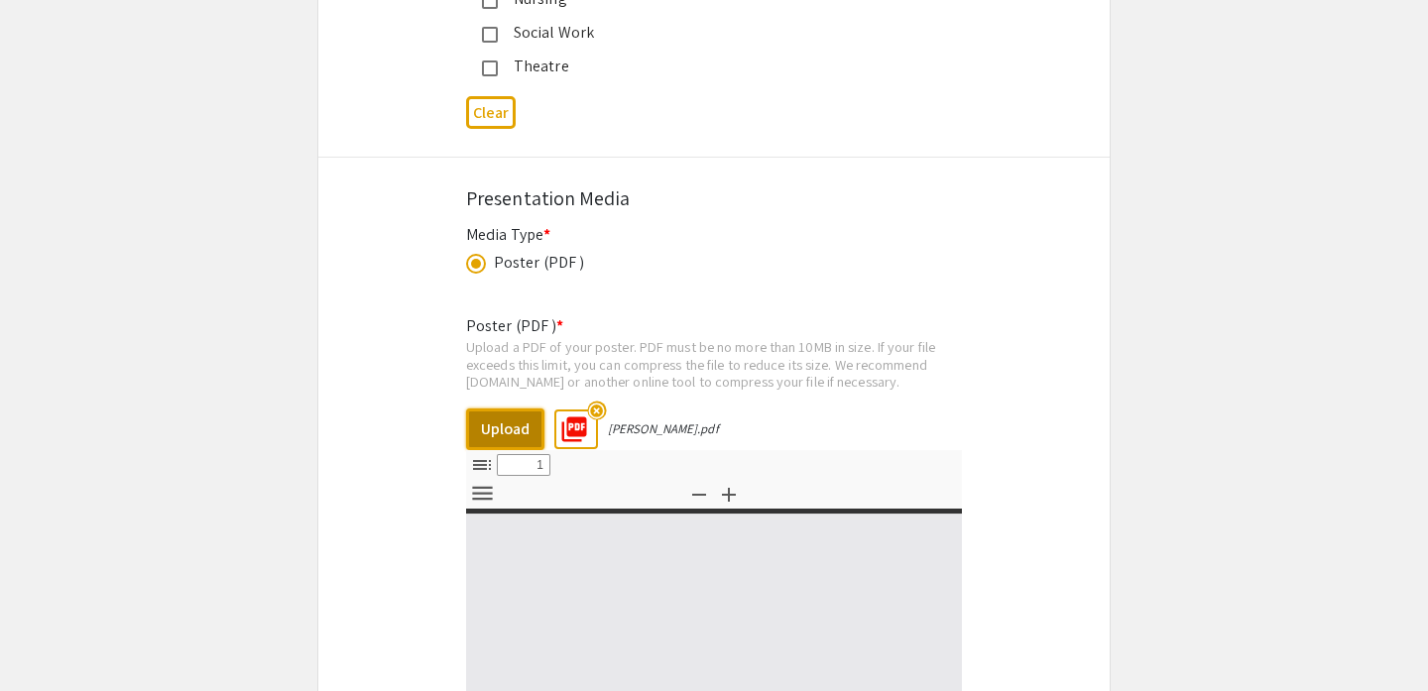
select select "custom"
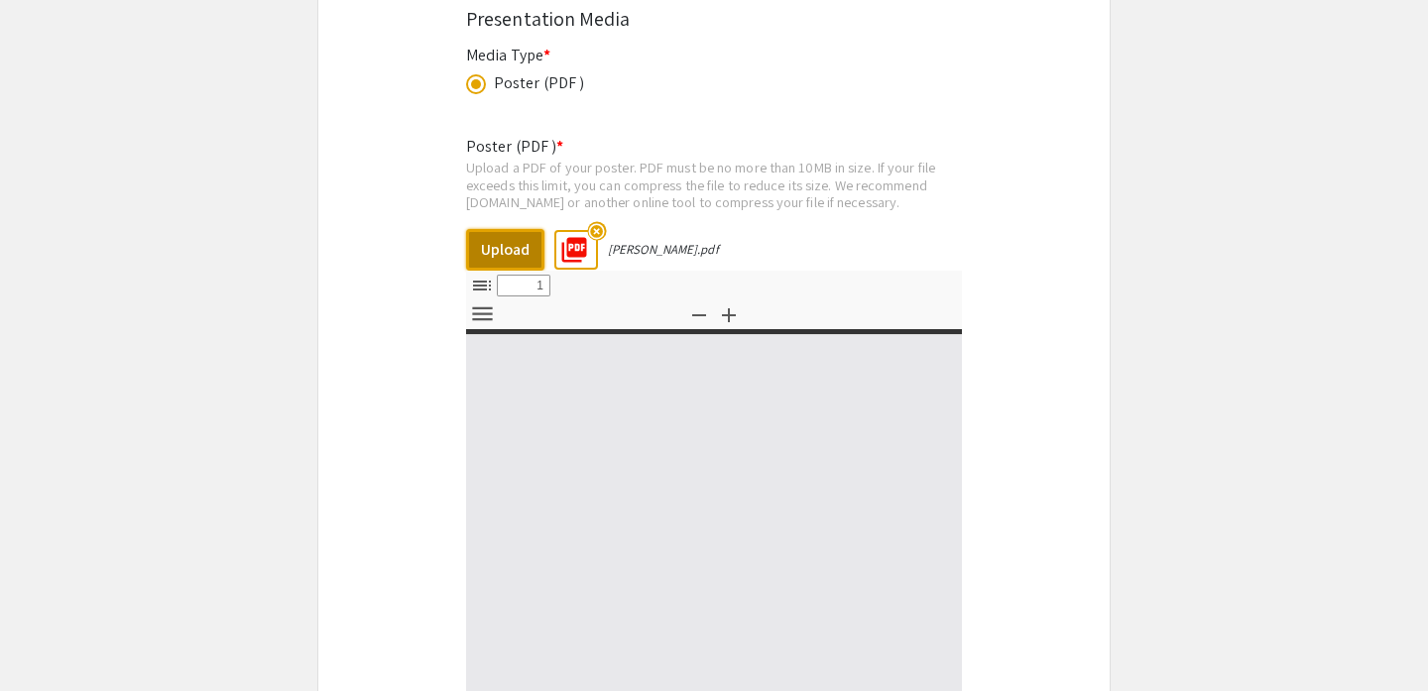
type input "0"
select select "custom"
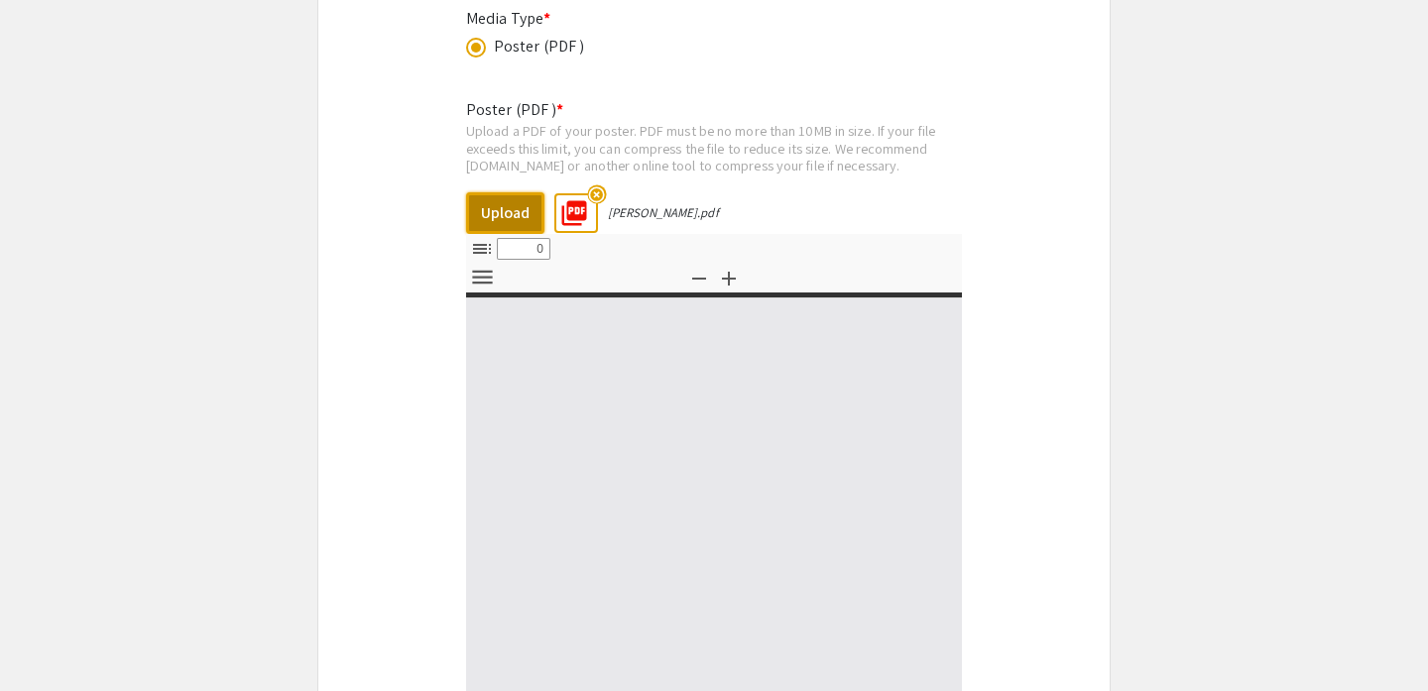
scroll to position [5737, 0]
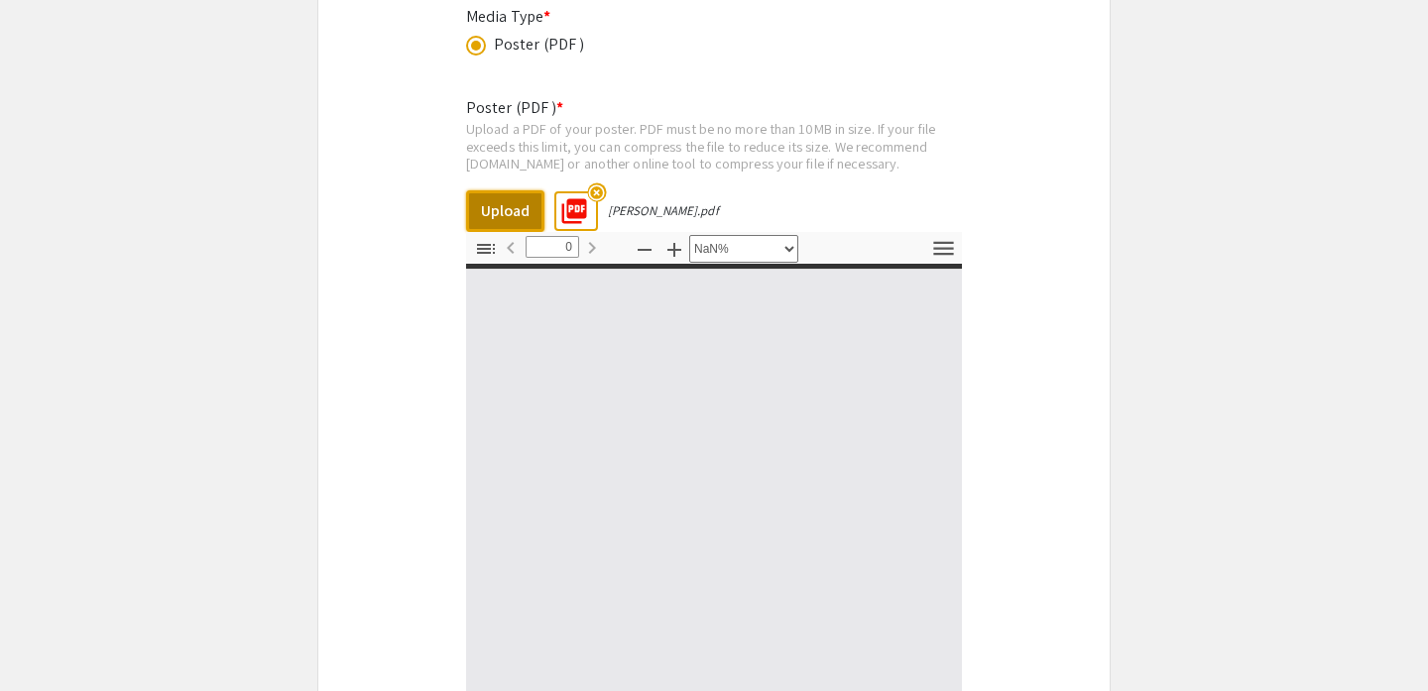
type input "1"
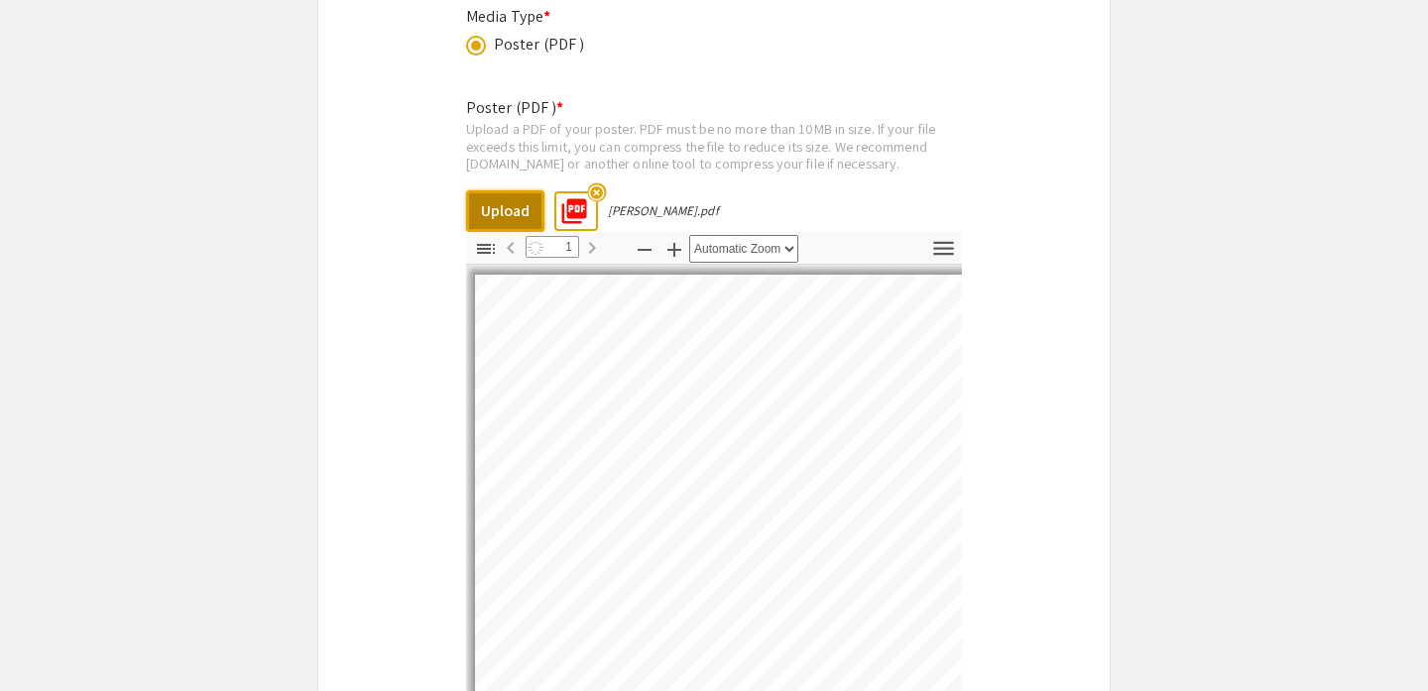
select select "auto"
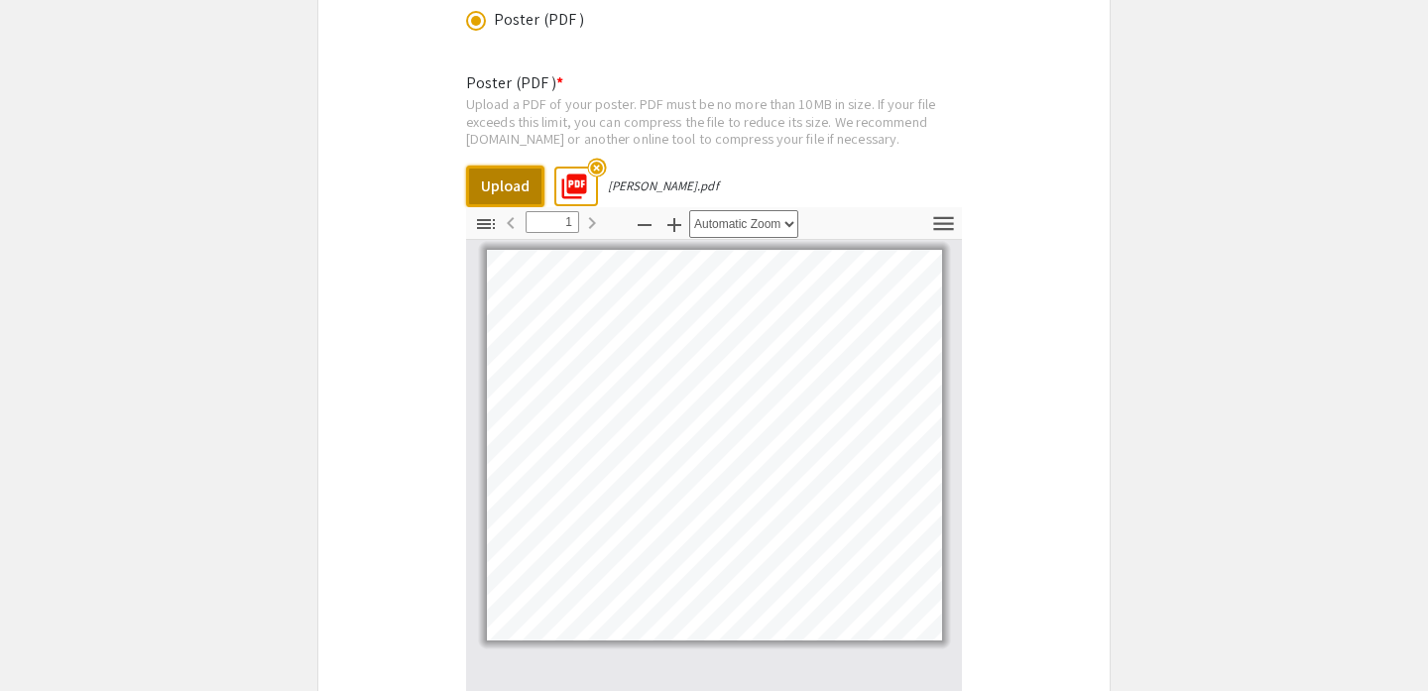
scroll to position [6038, 0]
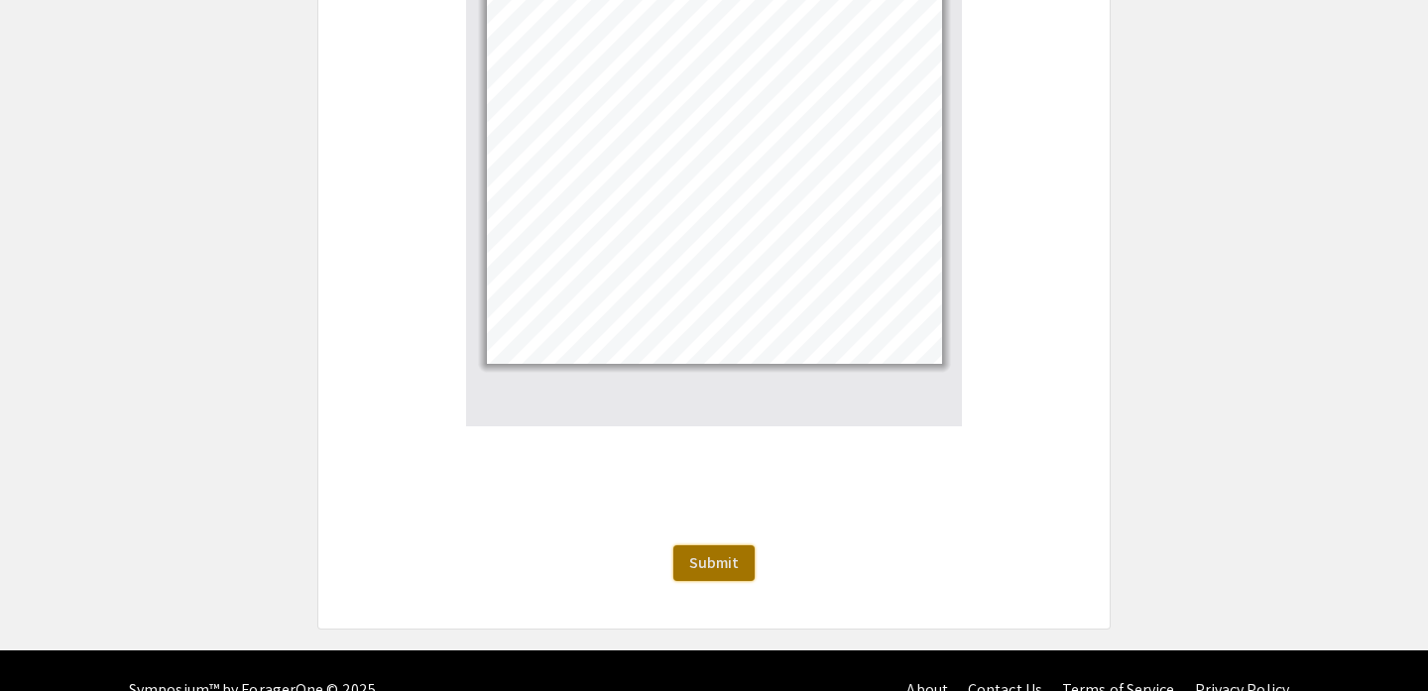
click at [744, 545] on button "Submit" at bounding box center [713, 563] width 81 height 36
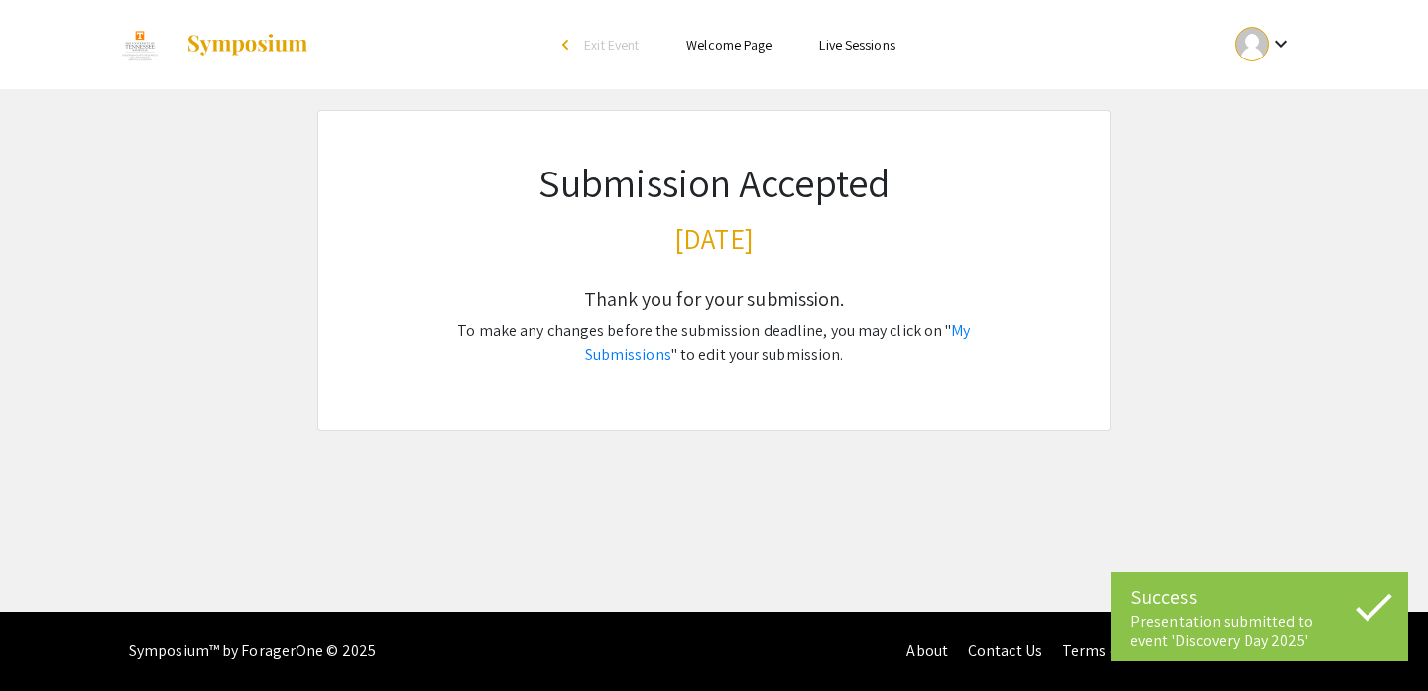
scroll to position [0, 0]
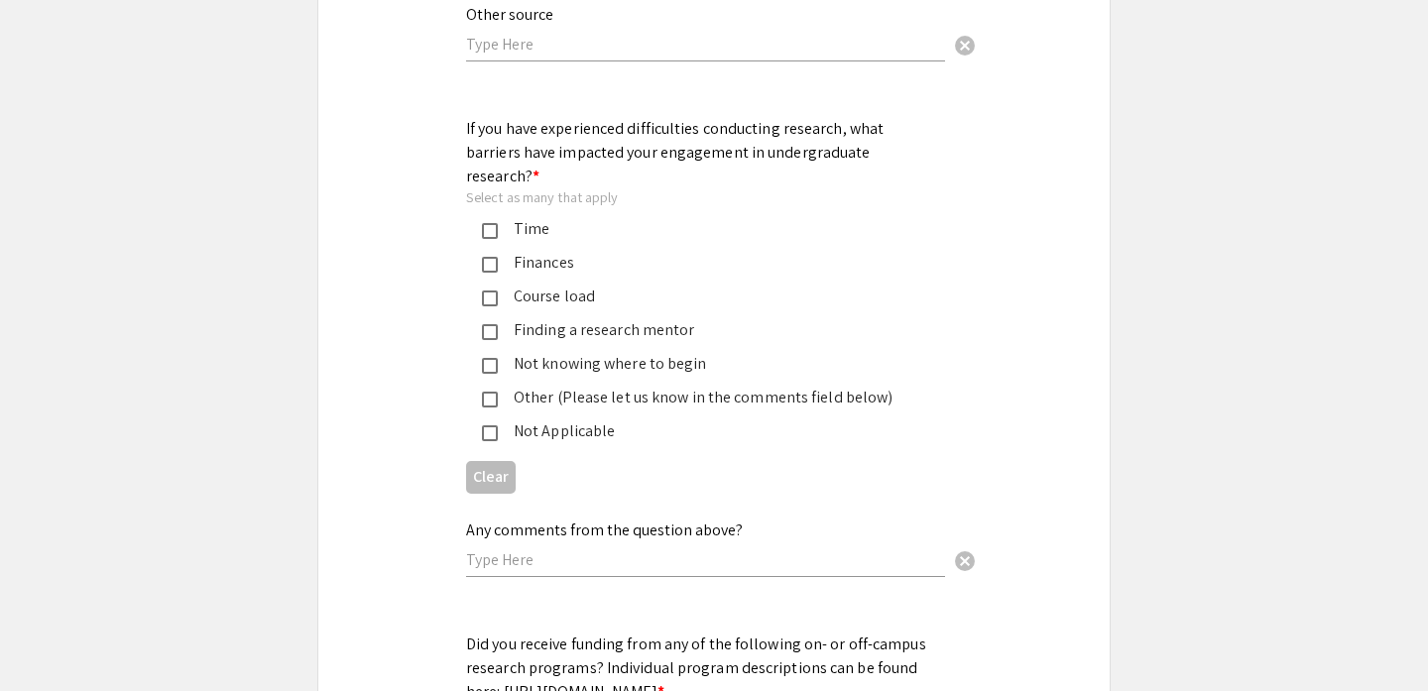
scroll to position [2765, 0]
